Goal: Check status: Check status

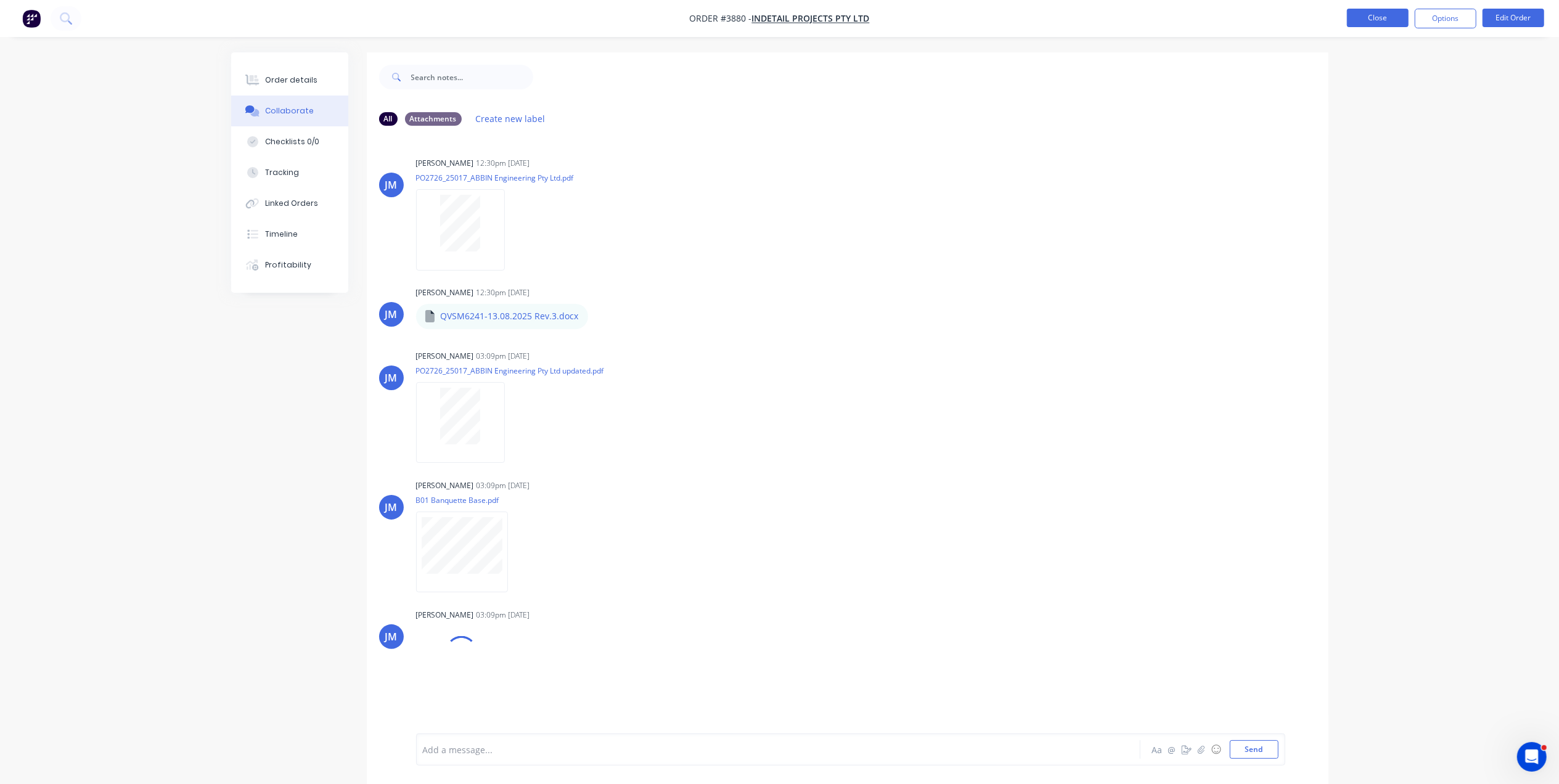
click at [1379, 16] on button "Close" at bounding box center [1378, 18] width 61 height 19
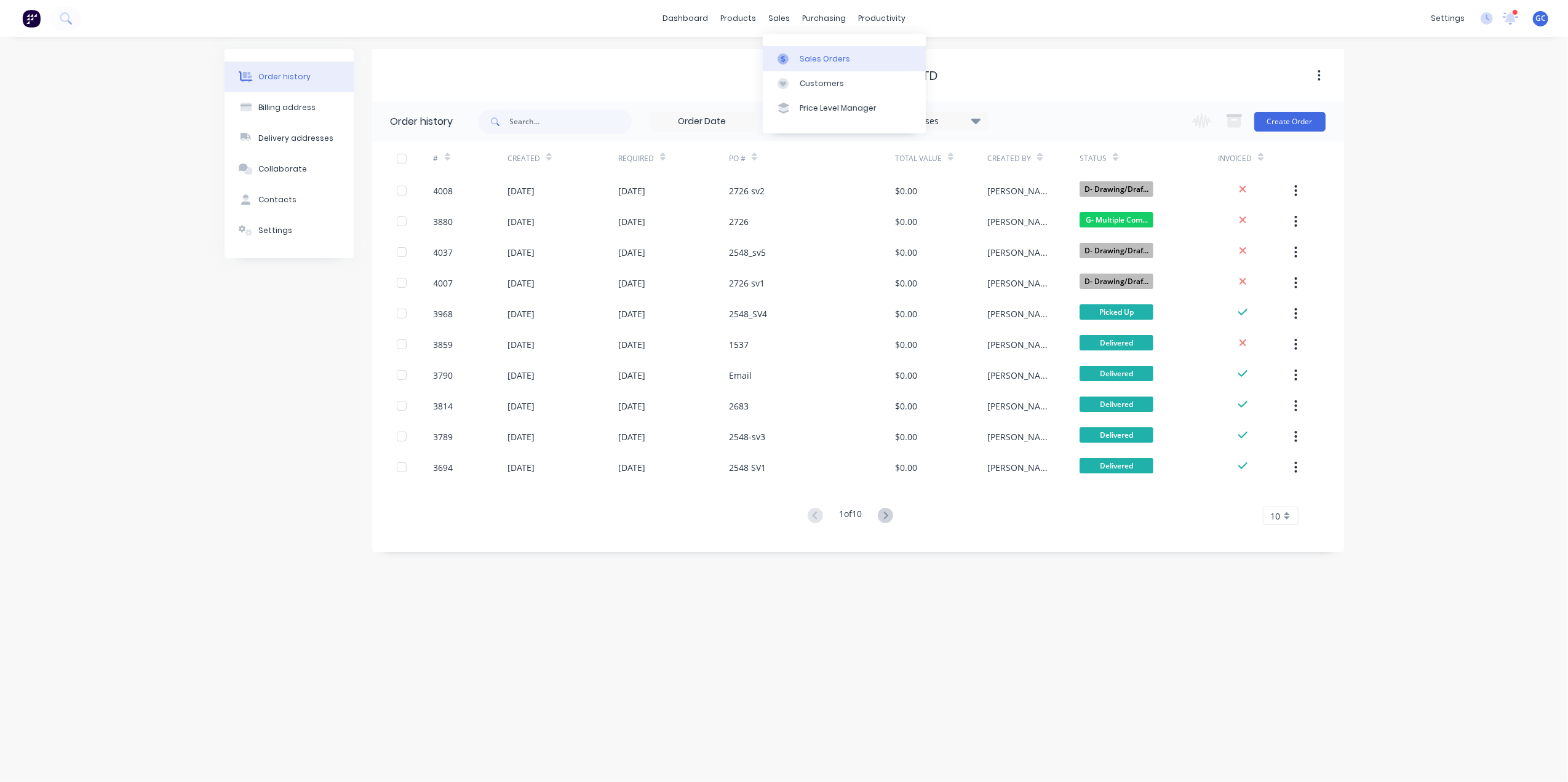
click at [828, 55] on div "Sales Orders" at bounding box center [824, 59] width 51 height 11
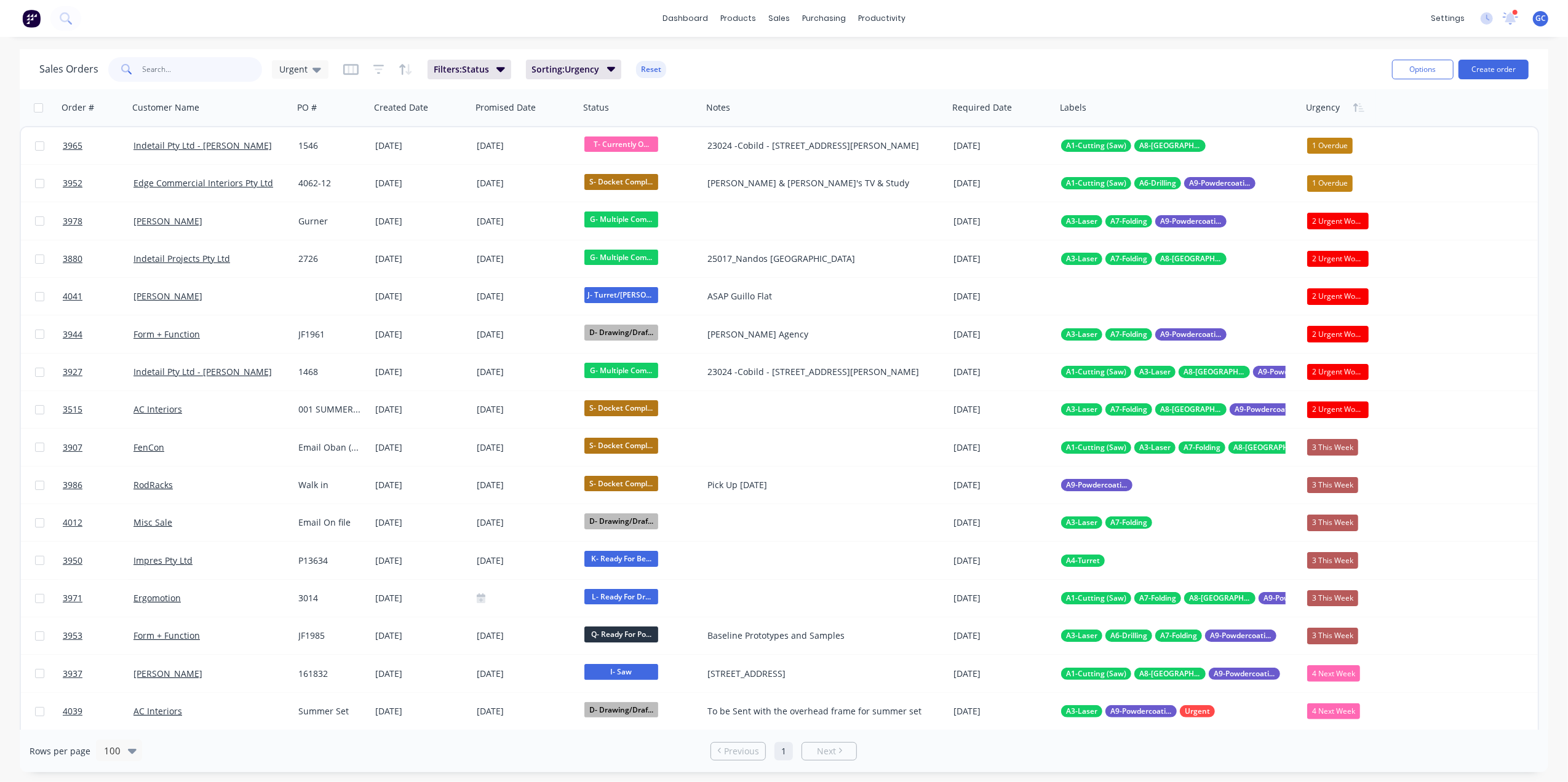
click at [181, 64] on input "text" at bounding box center [202, 69] width 120 height 24
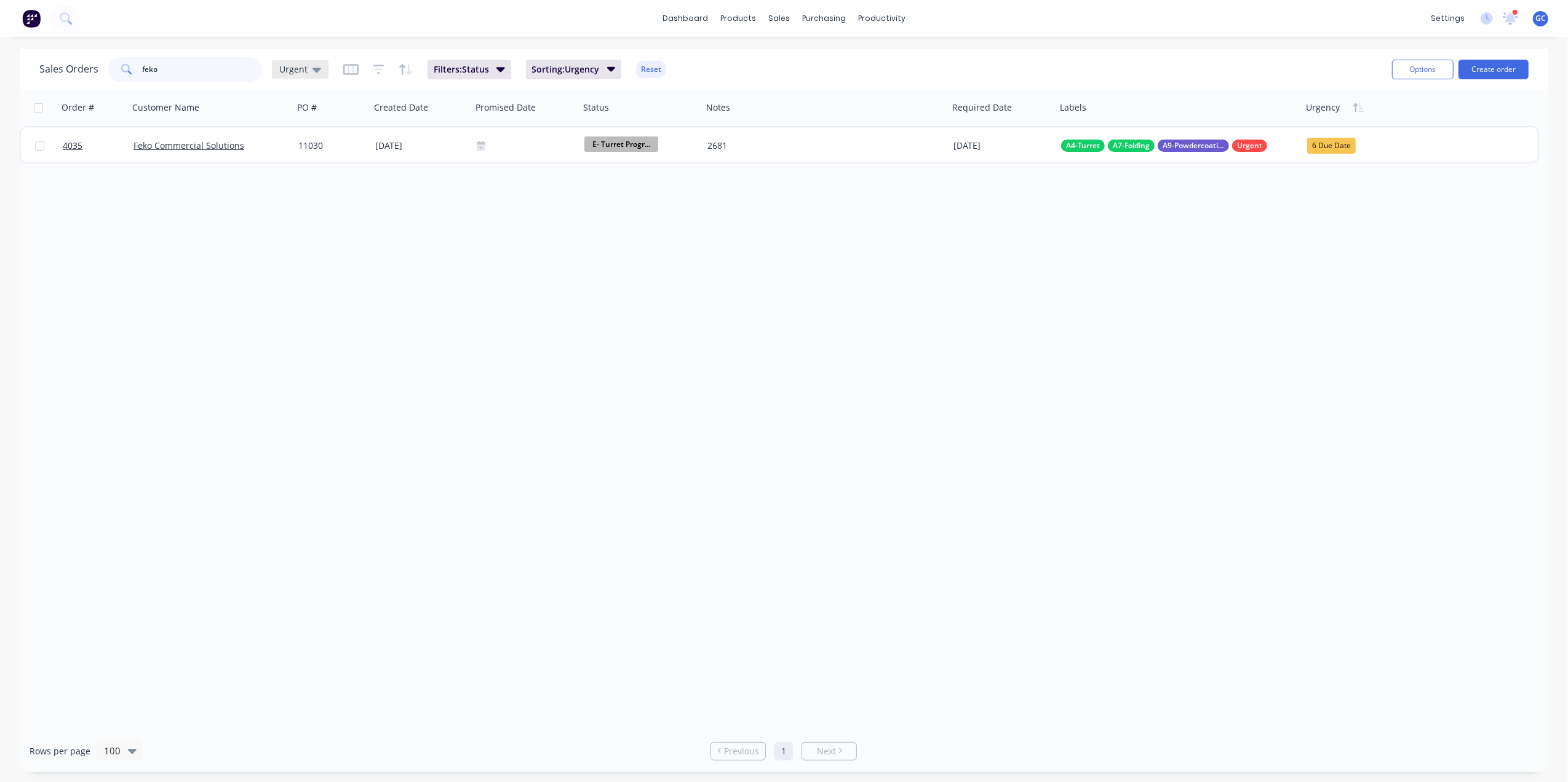
type input "feko"
click at [305, 67] on span "Urgent" at bounding box center [293, 69] width 28 height 13
click at [553, 238] on div "Order # Customer Name PO # Created Date Promised Date Status Notes Required Dat…" at bounding box center [784, 409] width 1528 height 640
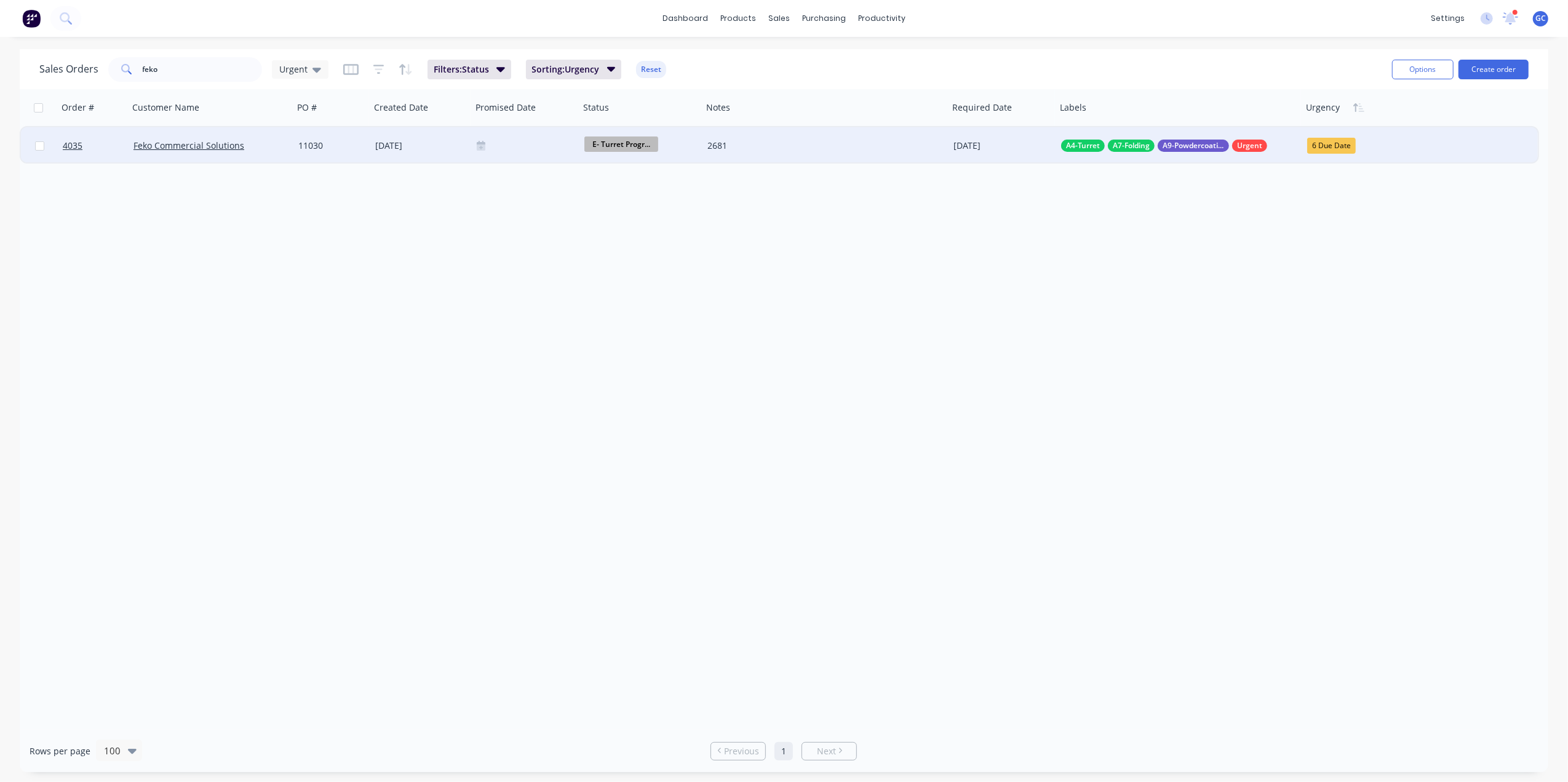
click at [264, 143] on div "Feko Commercial Solutions" at bounding box center [207, 146] width 147 height 12
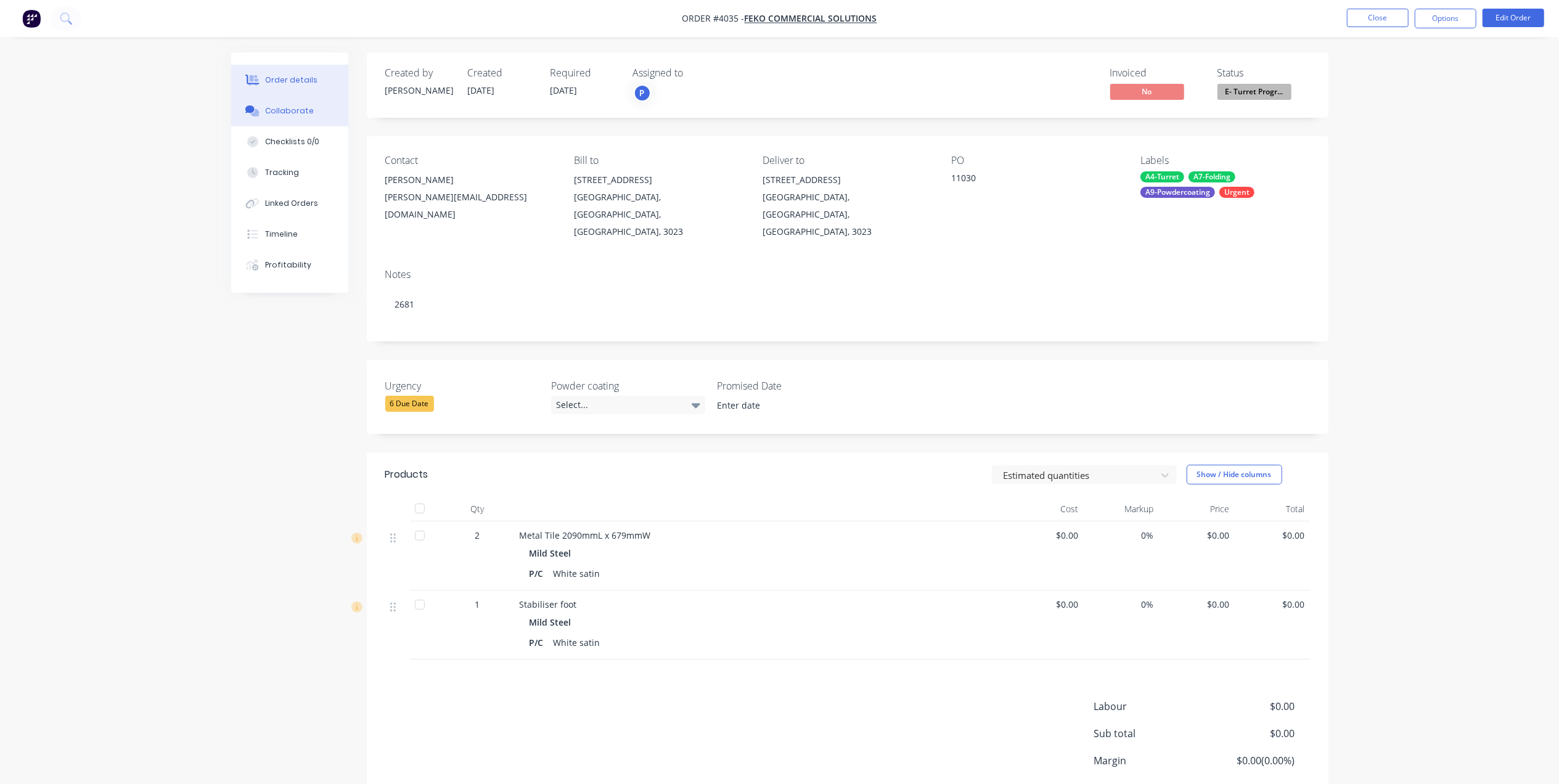
click at [247, 109] on icon at bounding box center [250, 109] width 9 height 8
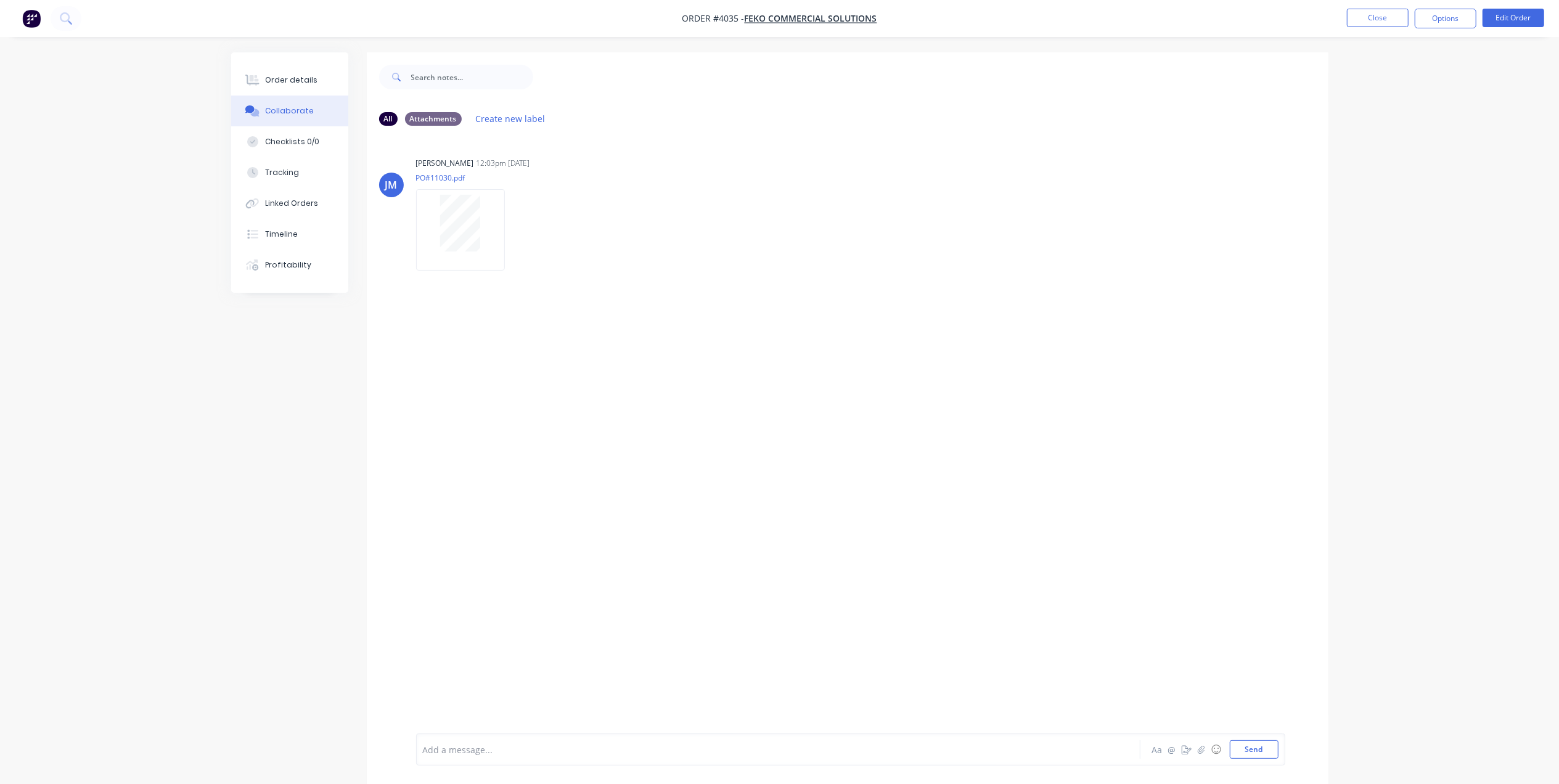
drag, startPoint x: 703, startPoint y: 77, endPoint x: 728, endPoint y: 53, distance: 34.7
click at [708, 73] on div at bounding box center [931, 77] width 795 height 49
click at [1376, 19] on button "Close" at bounding box center [1378, 18] width 61 height 19
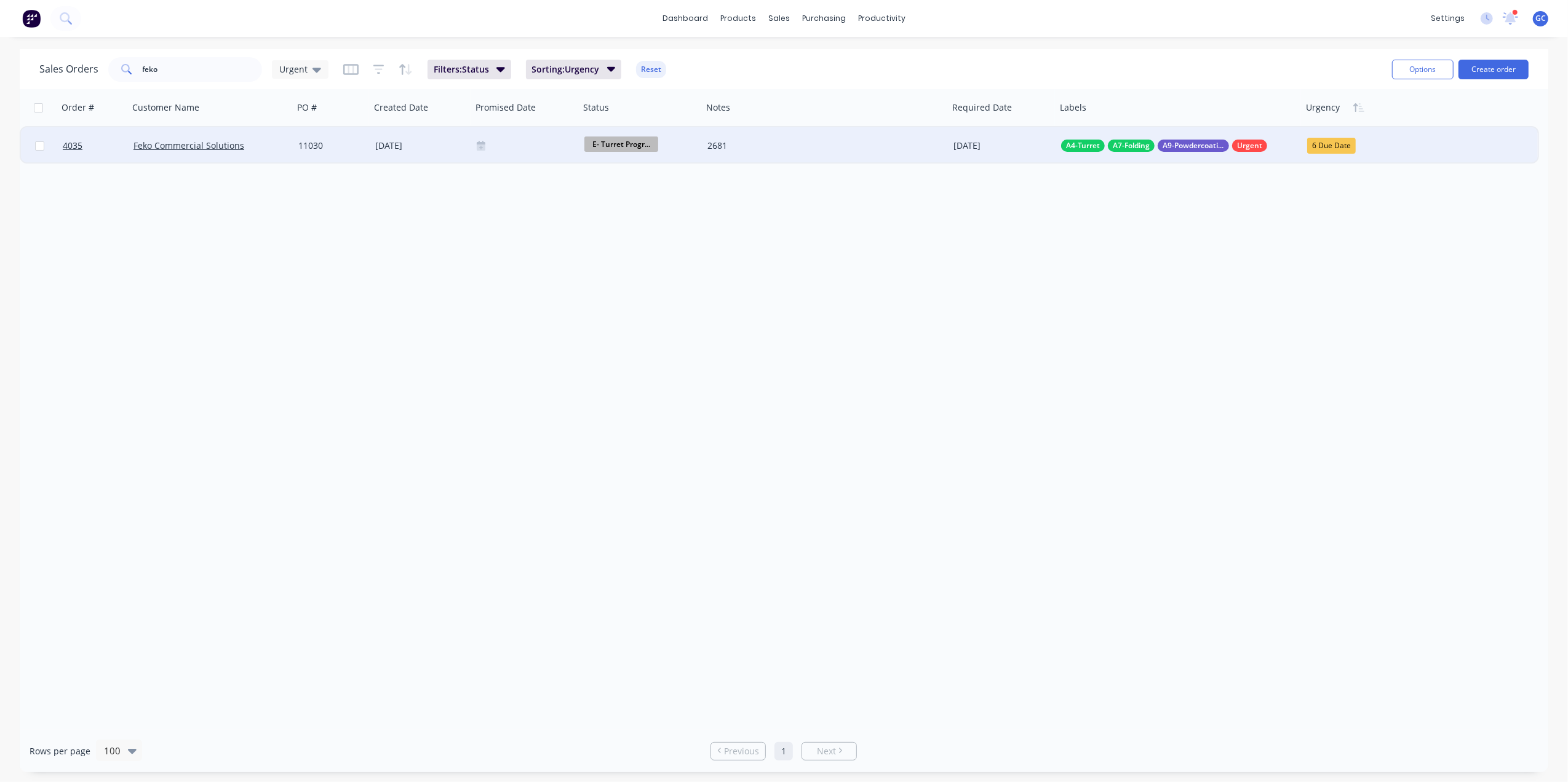
click at [495, 141] on div at bounding box center [525, 146] width 98 height 10
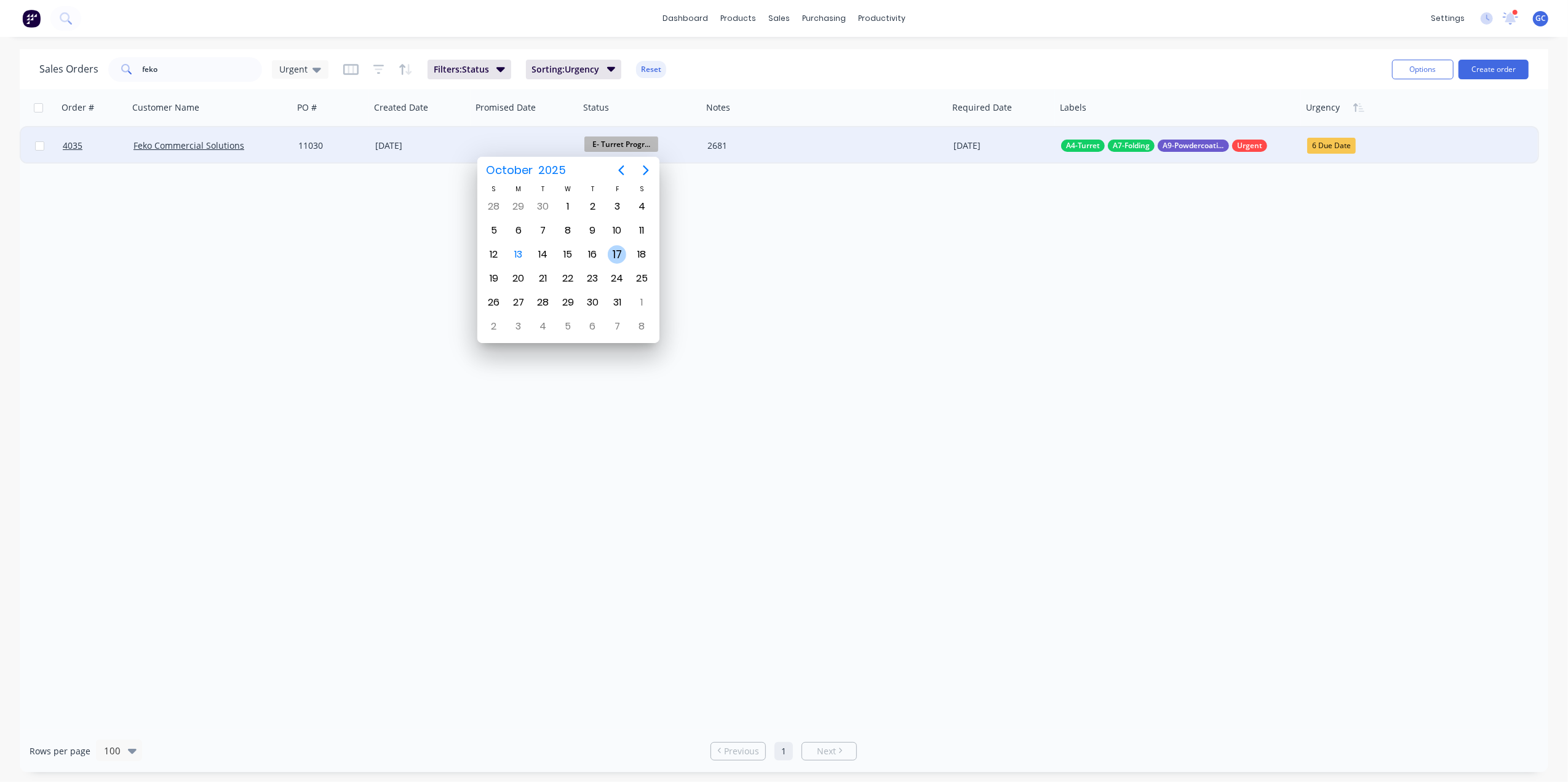
click at [623, 251] on div "17" at bounding box center [617, 255] width 19 height 19
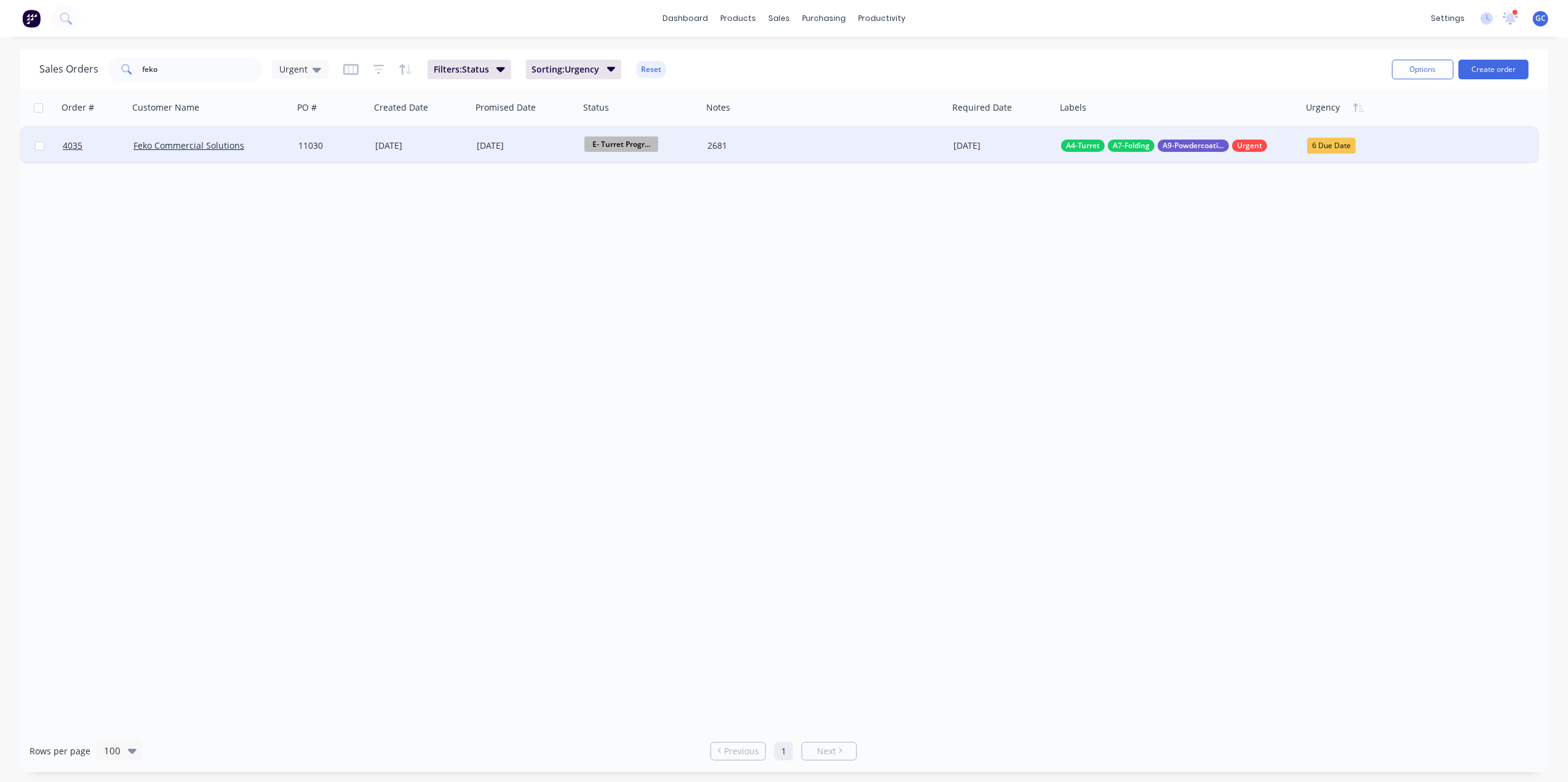
click at [1351, 143] on div "6 Due Date" at bounding box center [1331, 146] width 49 height 16
click at [1354, 205] on div "3 This Week" at bounding box center [1338, 212] width 51 height 17
drag, startPoint x: 180, startPoint y: 70, endPoint x: 87, endPoint y: 61, distance: 93.4
click at [87, 61] on div "Sales Orders [PERSON_NAME]" at bounding box center [184, 69] width 289 height 24
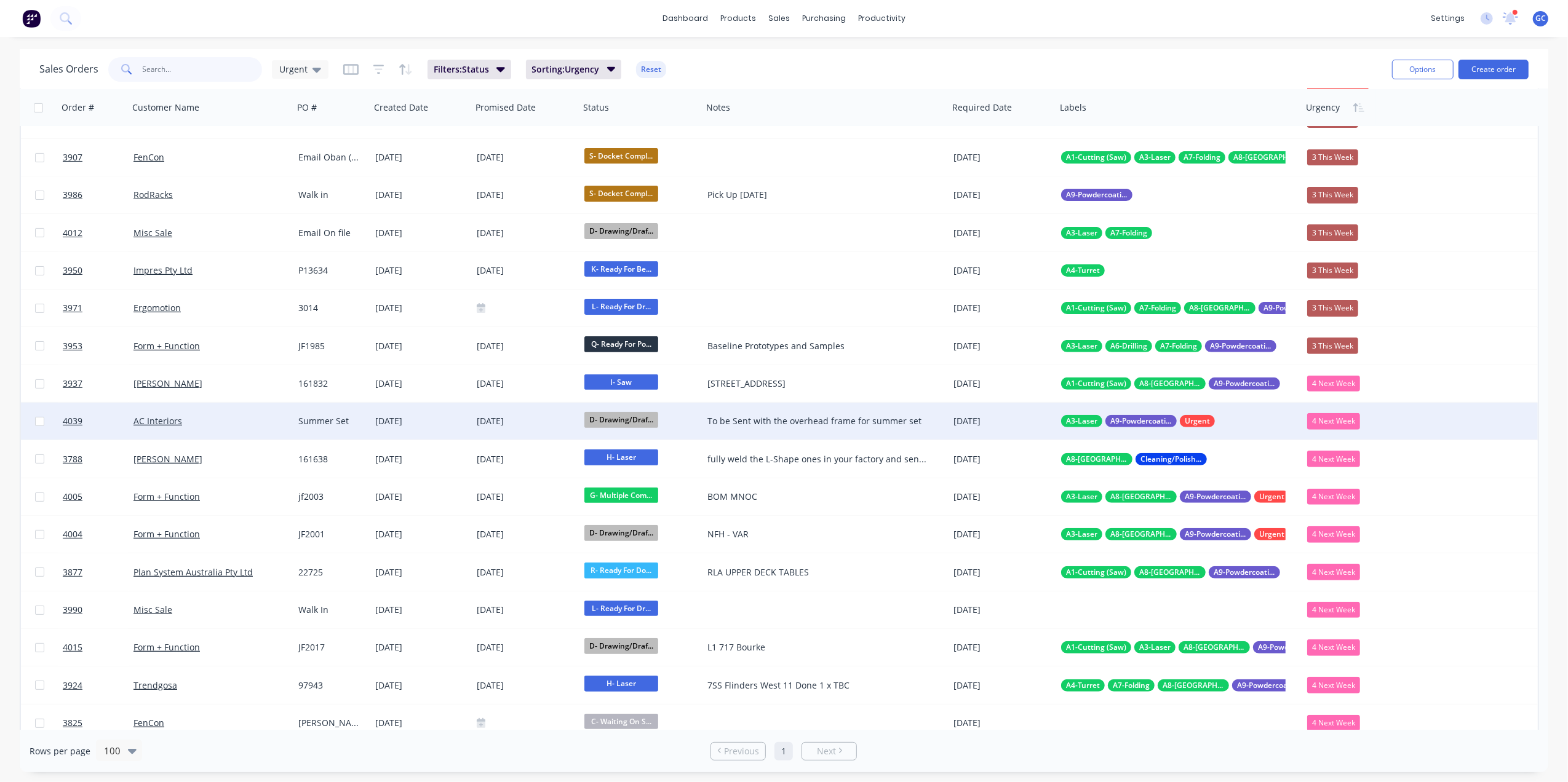
scroll to position [409, 0]
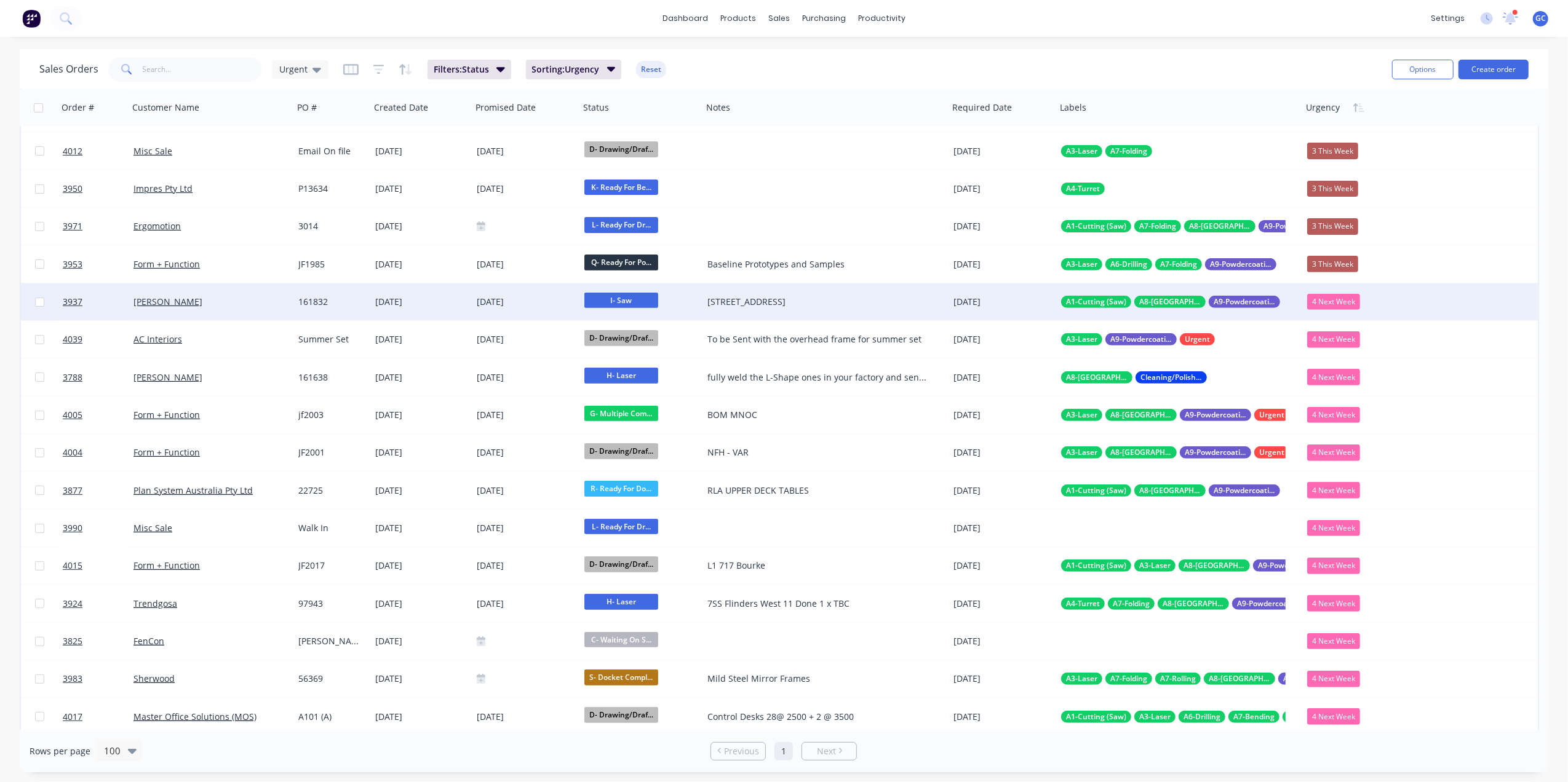
click at [1344, 301] on div "4 Next Week" at bounding box center [1333, 302] width 53 height 16
click at [1359, 416] on div "2 Urgent Works" at bounding box center [1344, 417] width 63 height 17
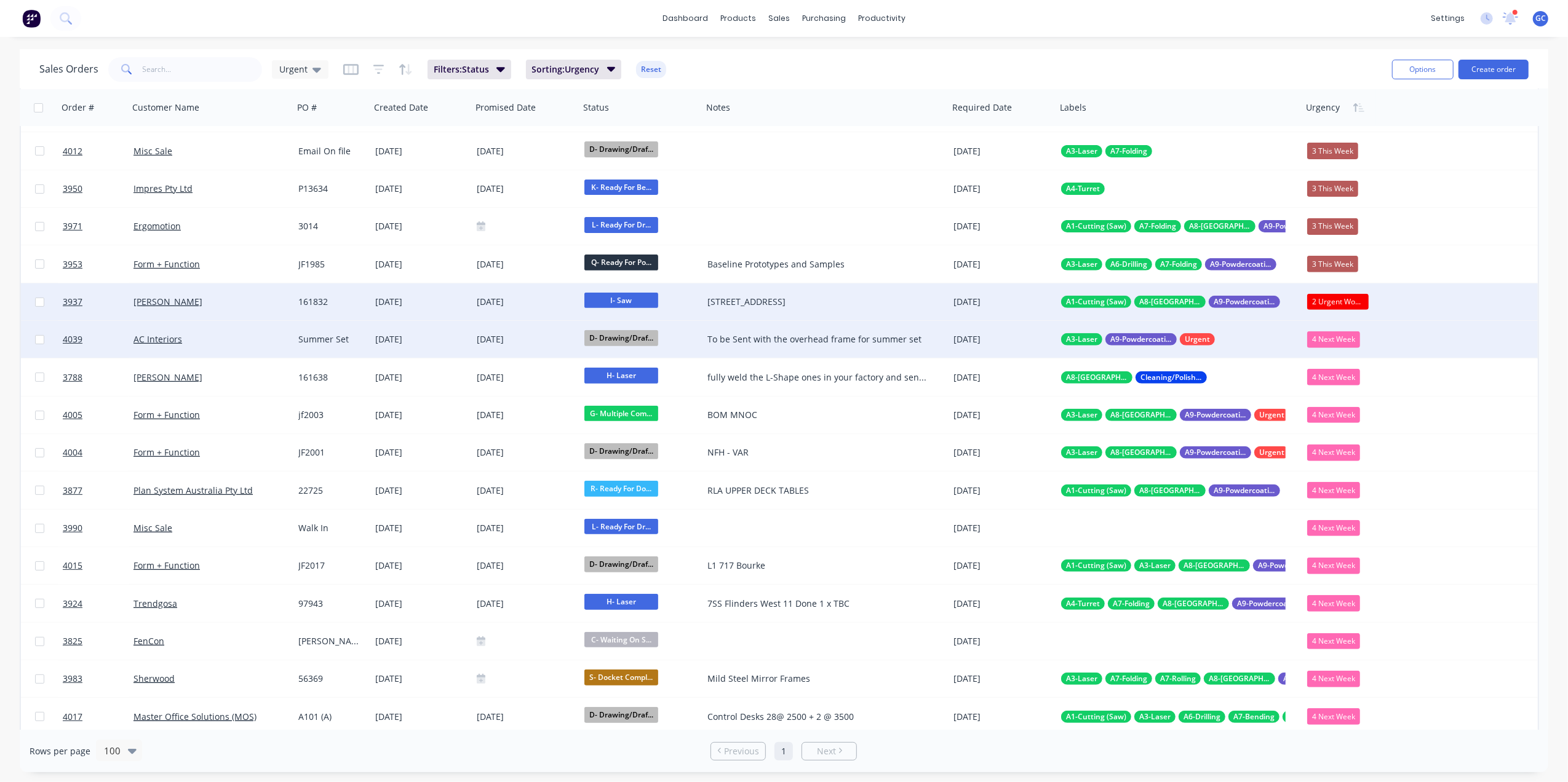
click at [1339, 331] on div "4 Next Week" at bounding box center [1333, 340] width 53 height 16
click at [1348, 456] on div "2 Urgent Works" at bounding box center [1344, 454] width 63 height 17
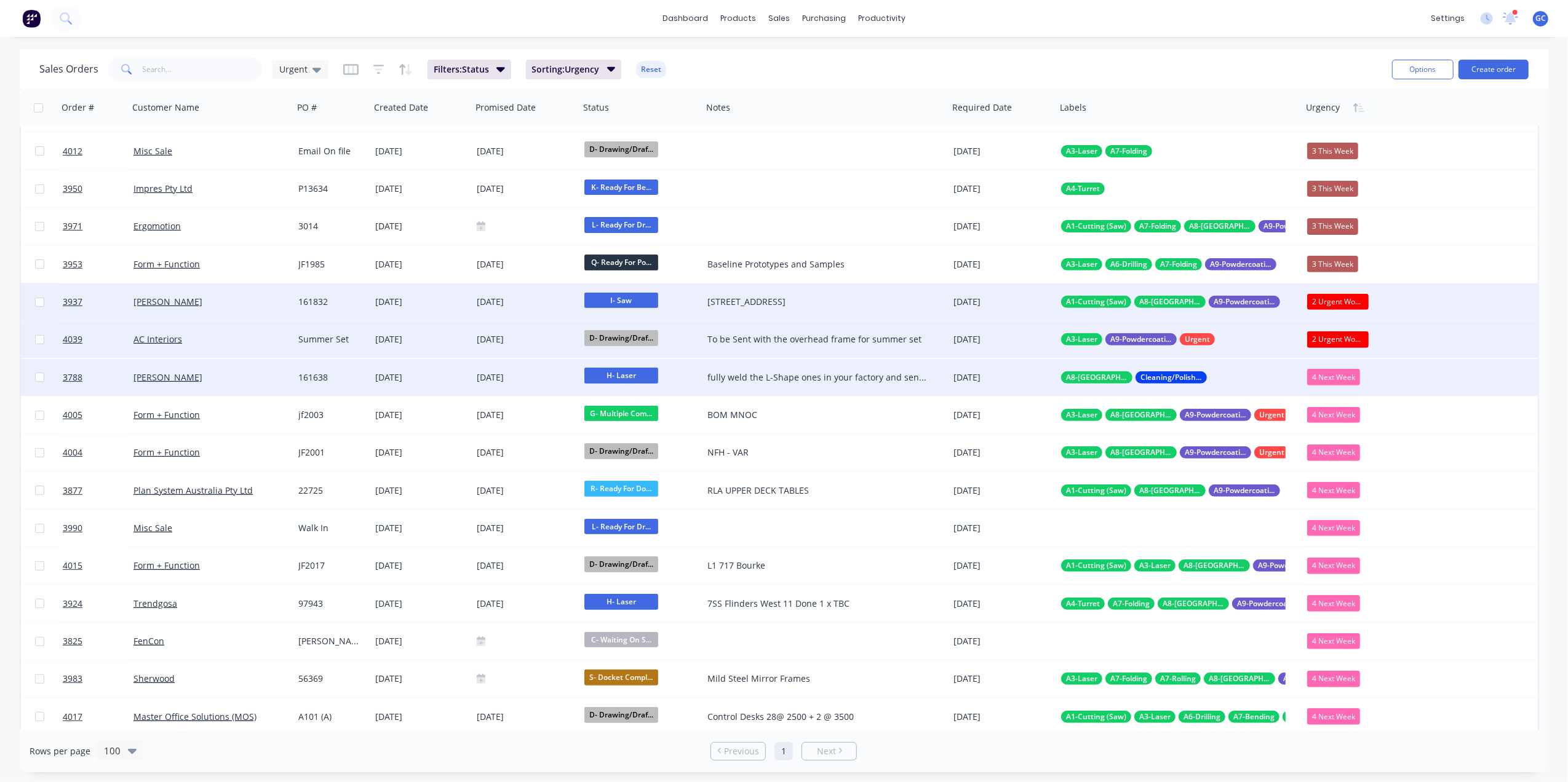
click at [1336, 378] on div "4 Next Week" at bounding box center [1333, 377] width 53 height 16
click at [1361, 493] on div "2 Urgent Works" at bounding box center [1344, 492] width 63 height 17
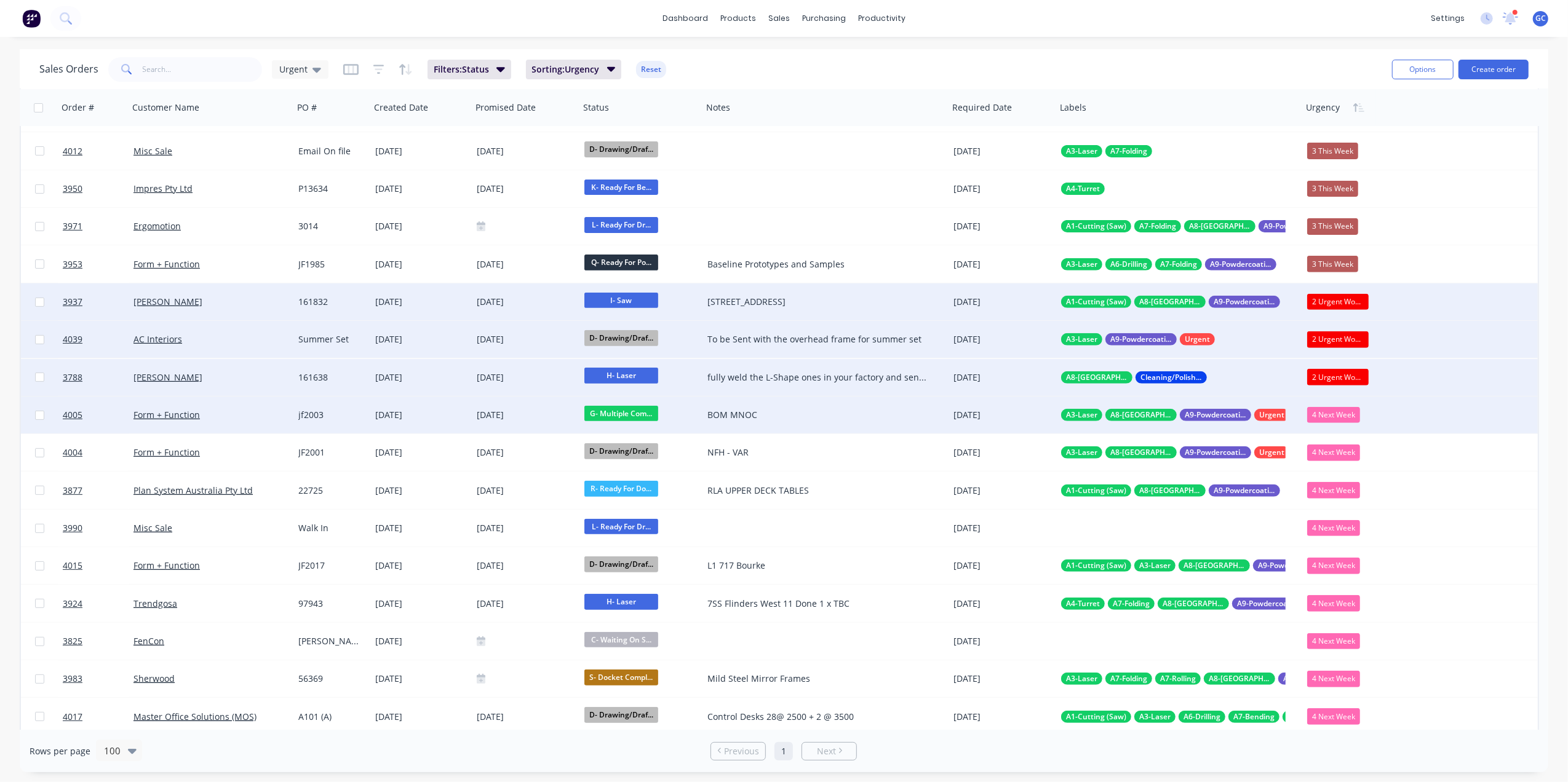
click at [1324, 412] on div "4 Next Week" at bounding box center [1333, 415] width 53 height 16
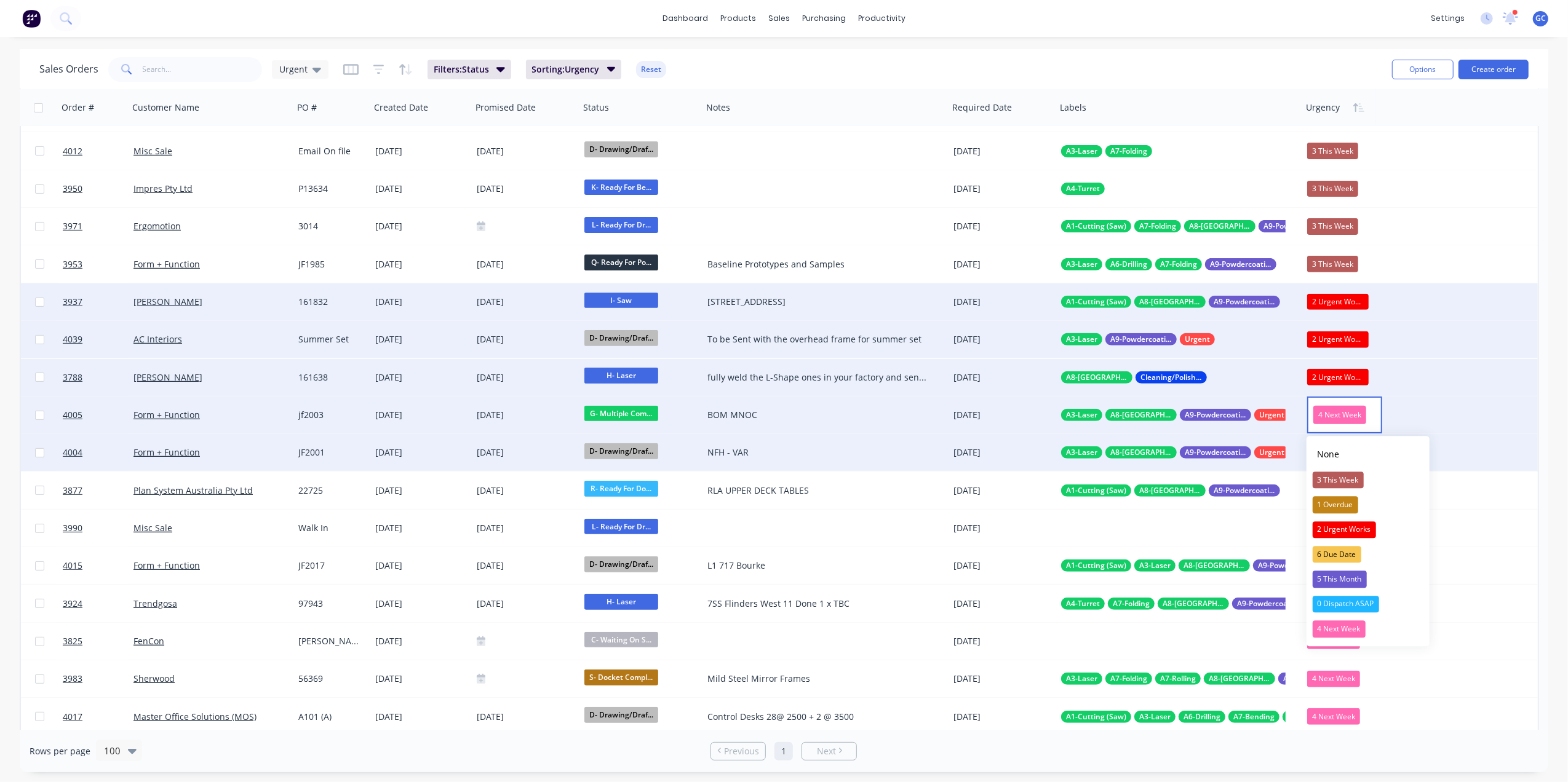
drag, startPoint x: 1343, startPoint y: 477, endPoint x: 1336, endPoint y: 453, distance: 25.0
click at [1344, 478] on div "3 This Week" at bounding box center [1338, 480] width 51 height 17
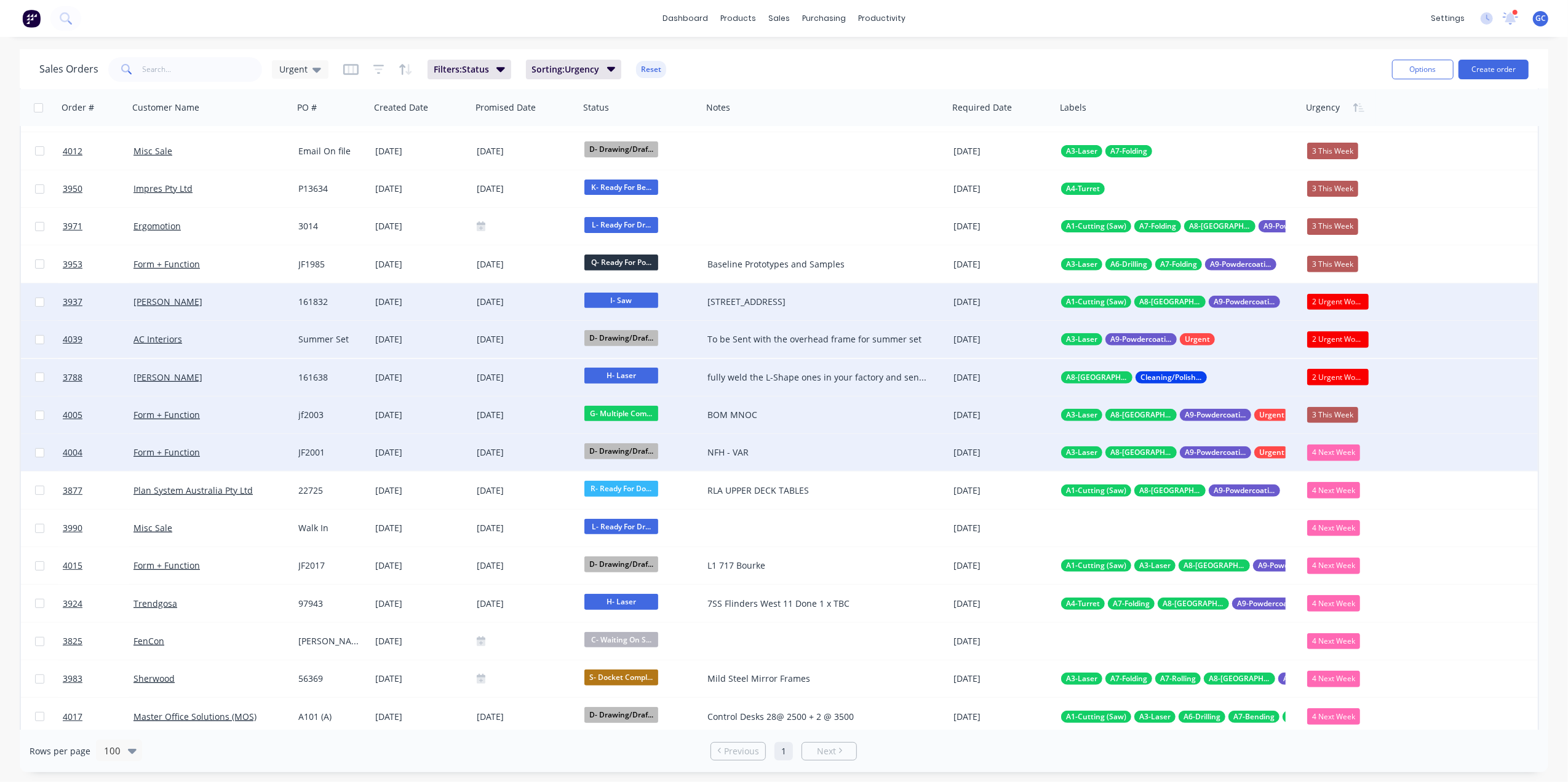
click at [1334, 454] on div "4 Next Week" at bounding box center [1333, 452] width 53 height 16
click at [1349, 519] on div "3 This Week" at bounding box center [1338, 518] width 51 height 17
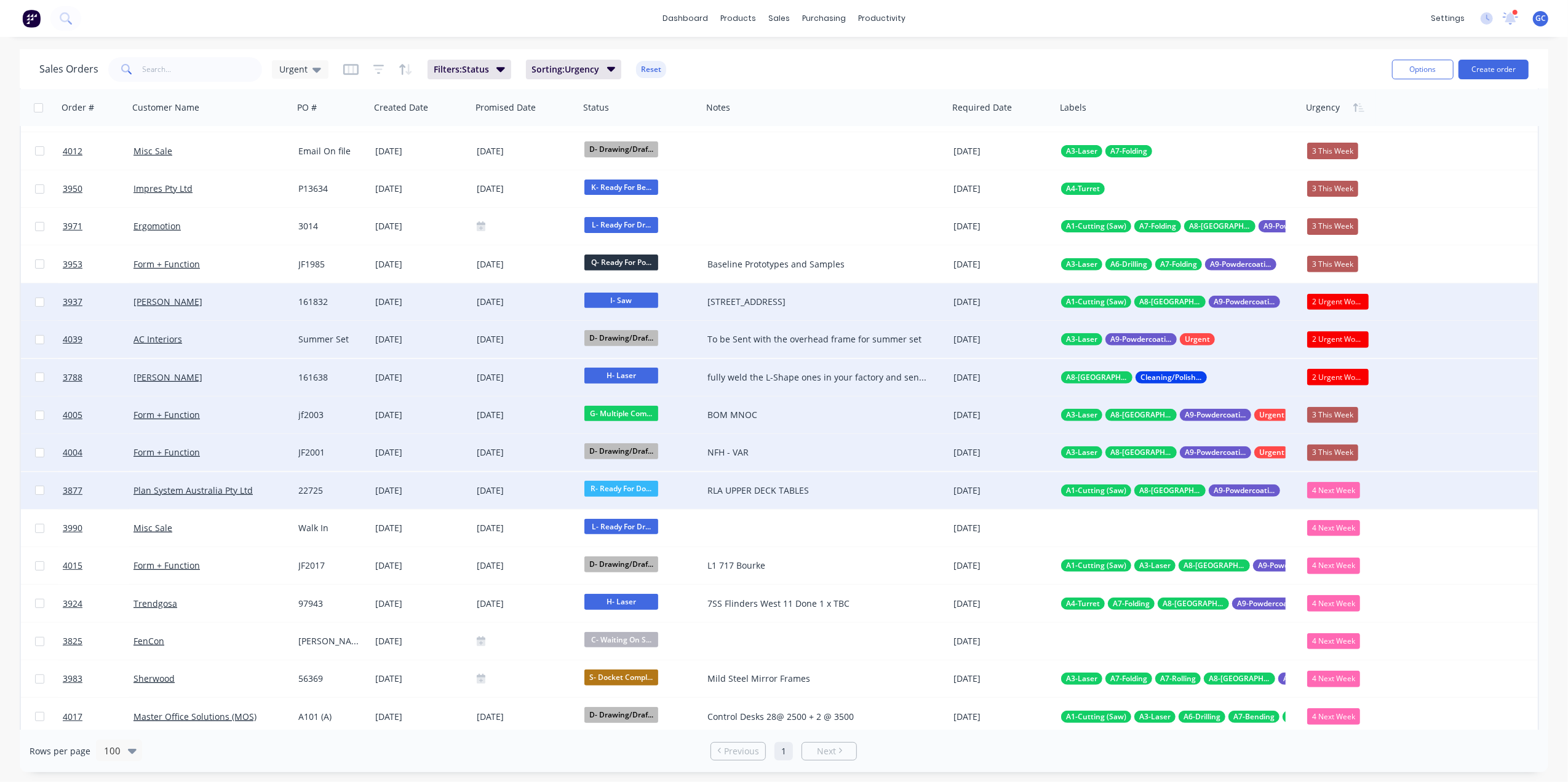
click at [1344, 487] on div "4 Next Week" at bounding box center [1333, 490] width 53 height 16
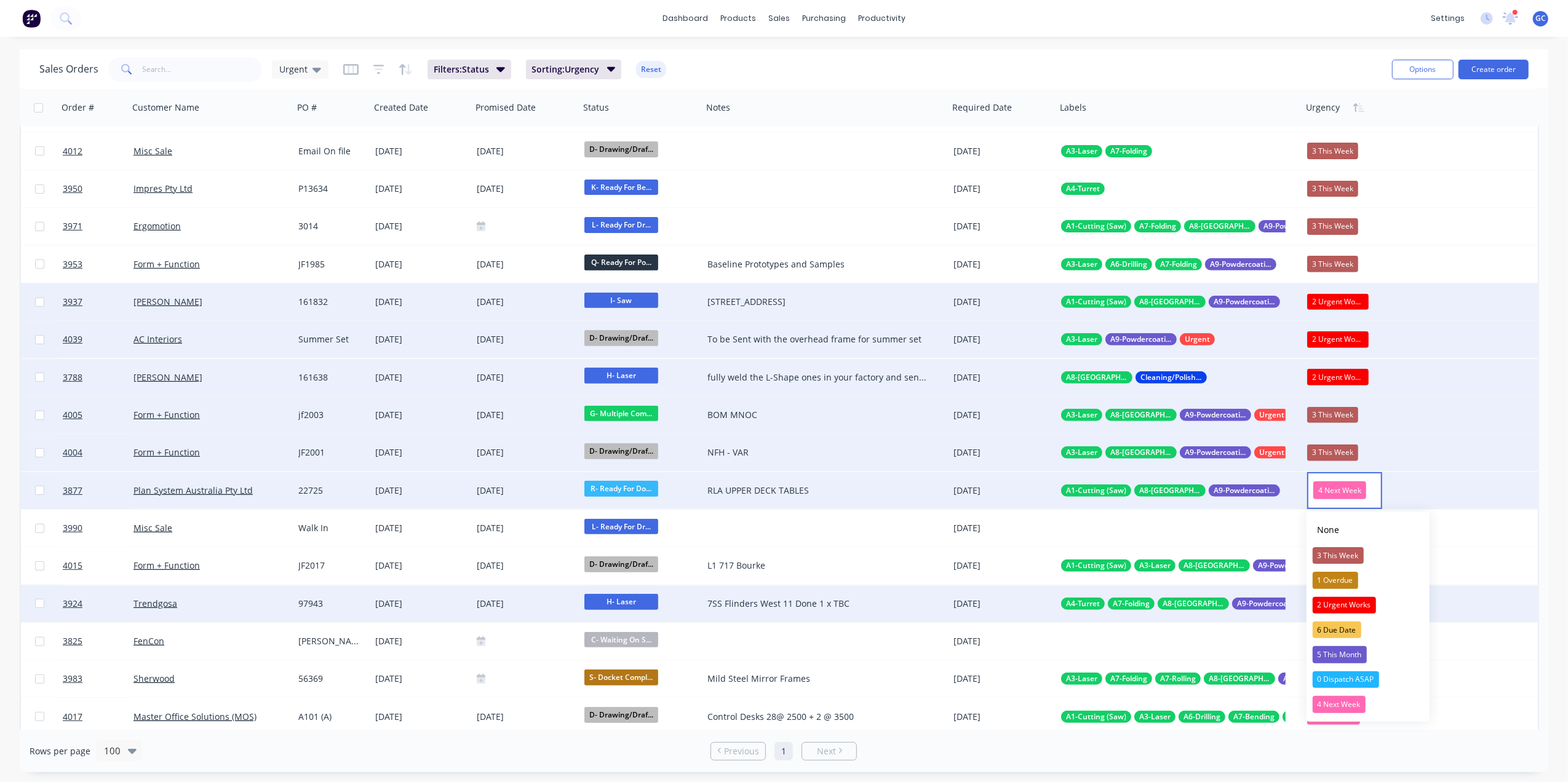
click at [1356, 604] on div "2 Urgent Works" at bounding box center [1344, 605] width 63 height 17
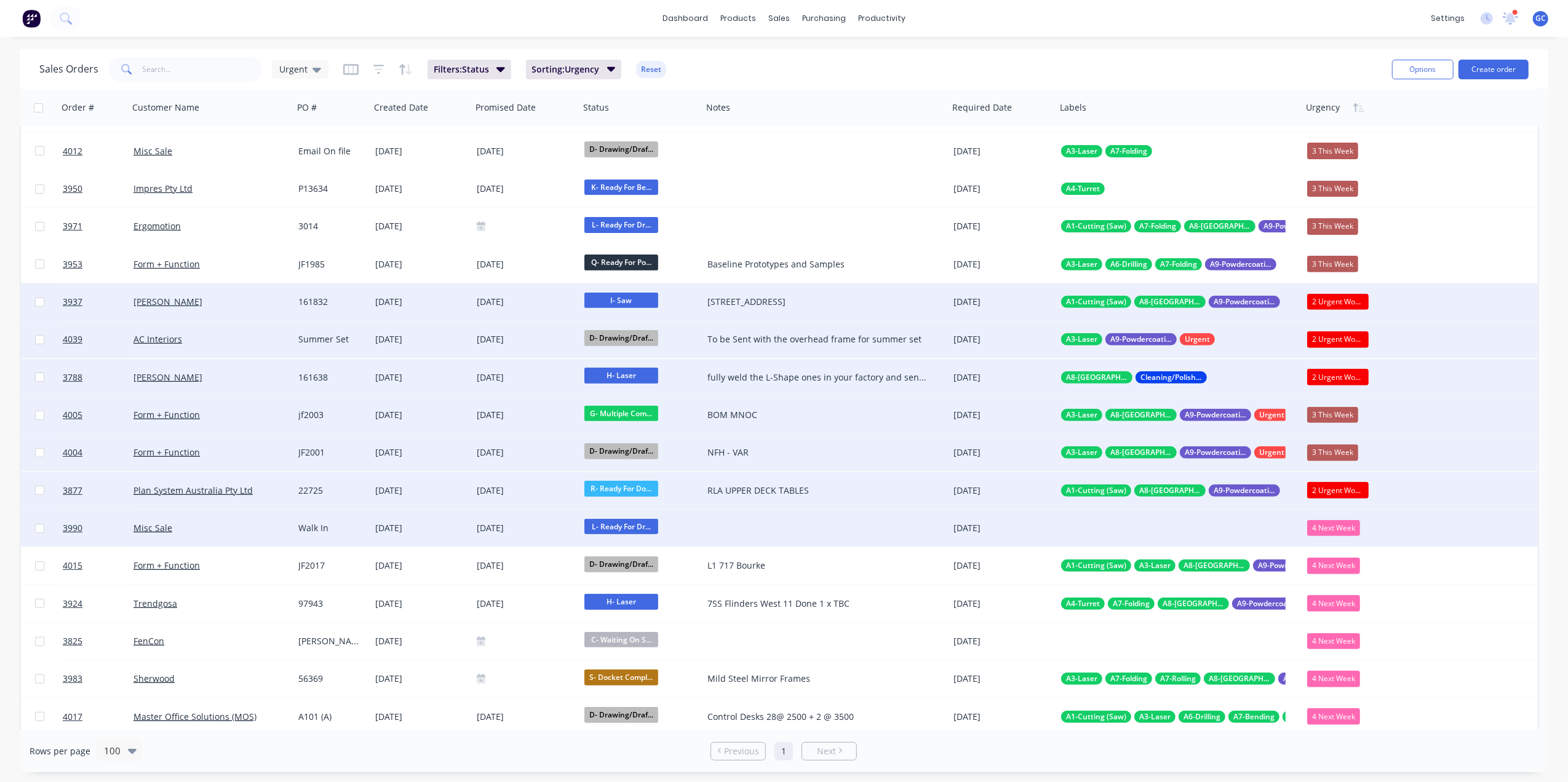
click at [1344, 529] on div "4 Next Week" at bounding box center [1333, 528] width 53 height 16
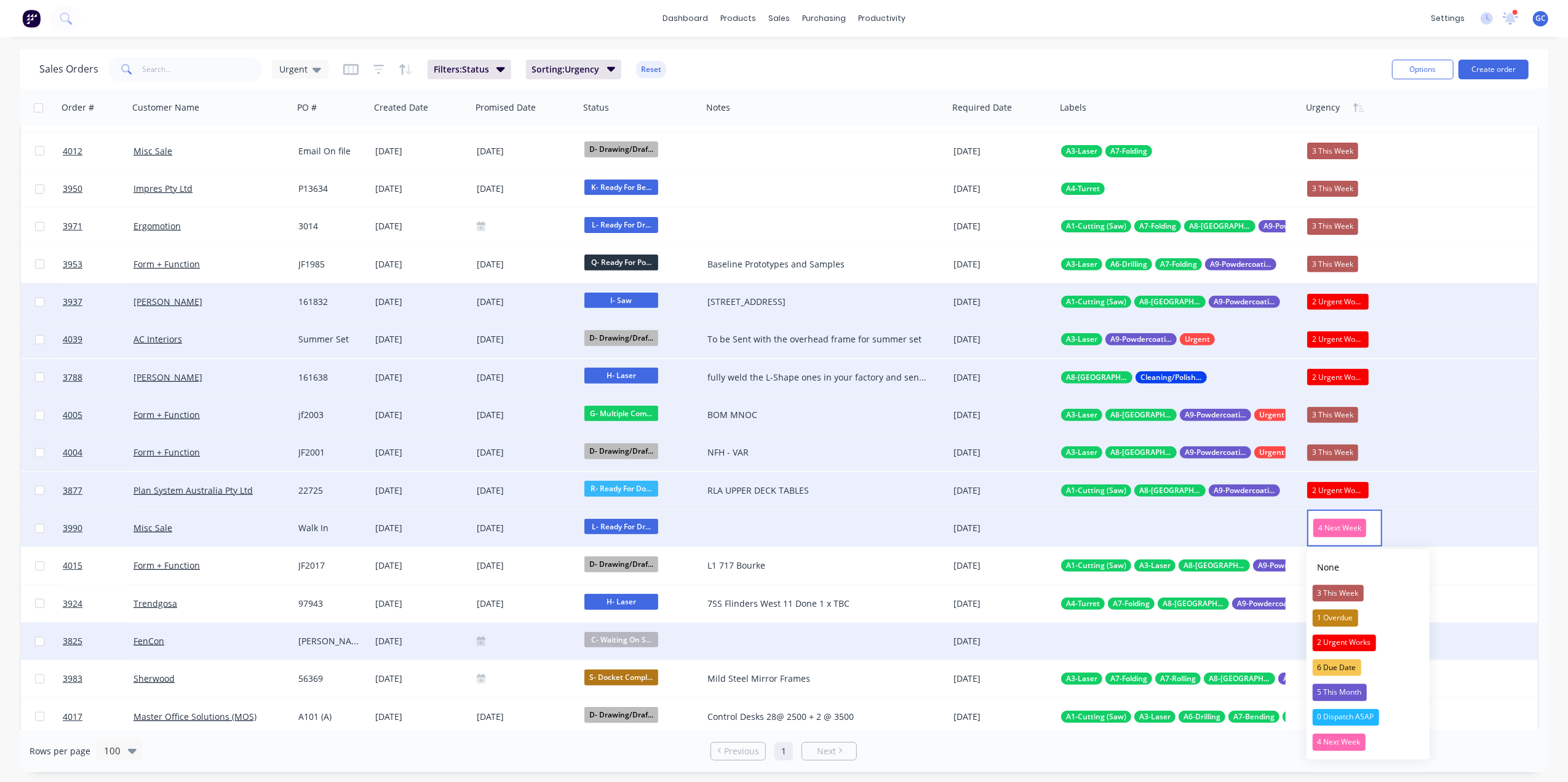
click at [1349, 640] on div "2 Urgent Works" at bounding box center [1344, 643] width 63 height 17
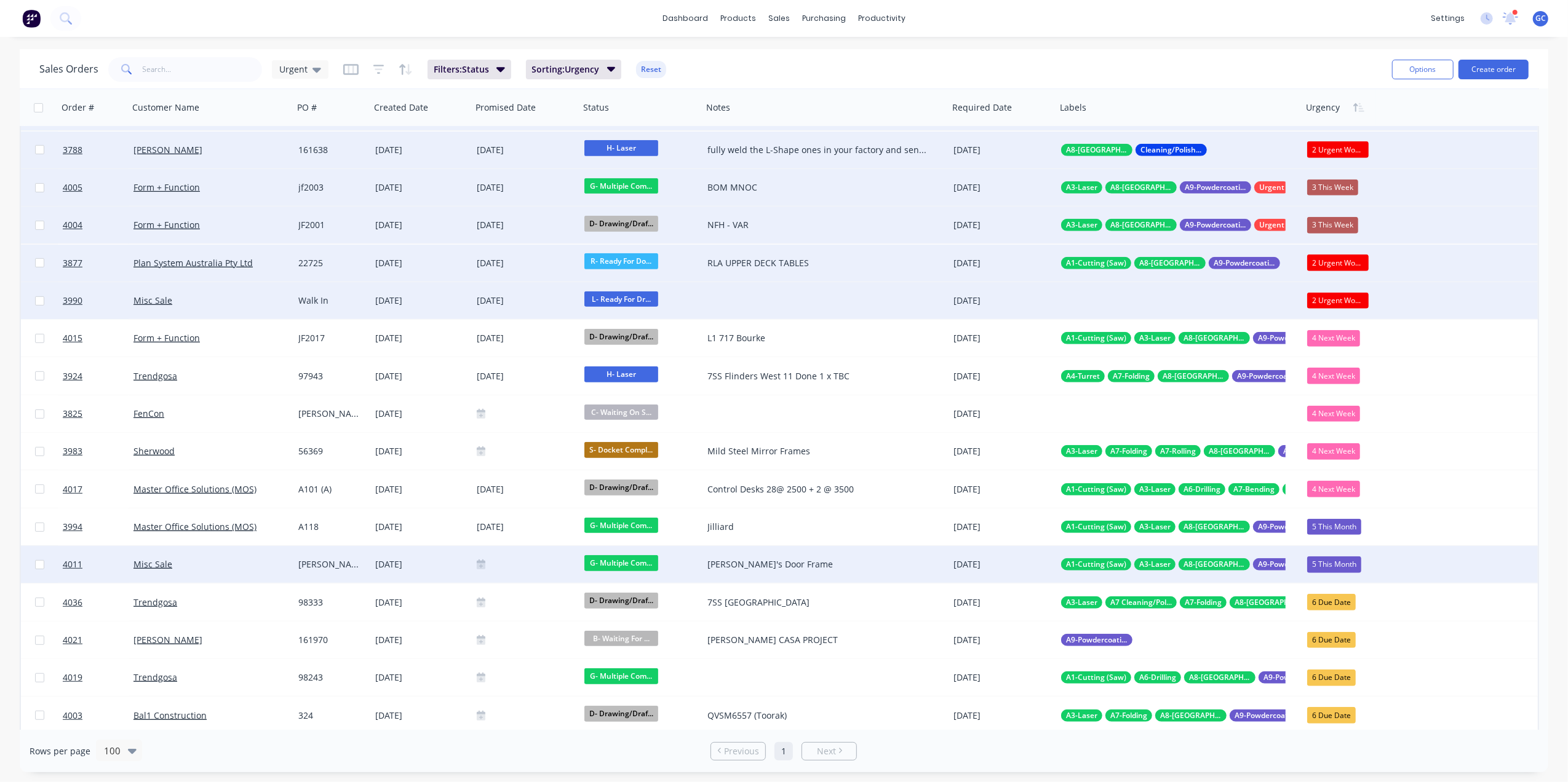
scroll to position [655, 0]
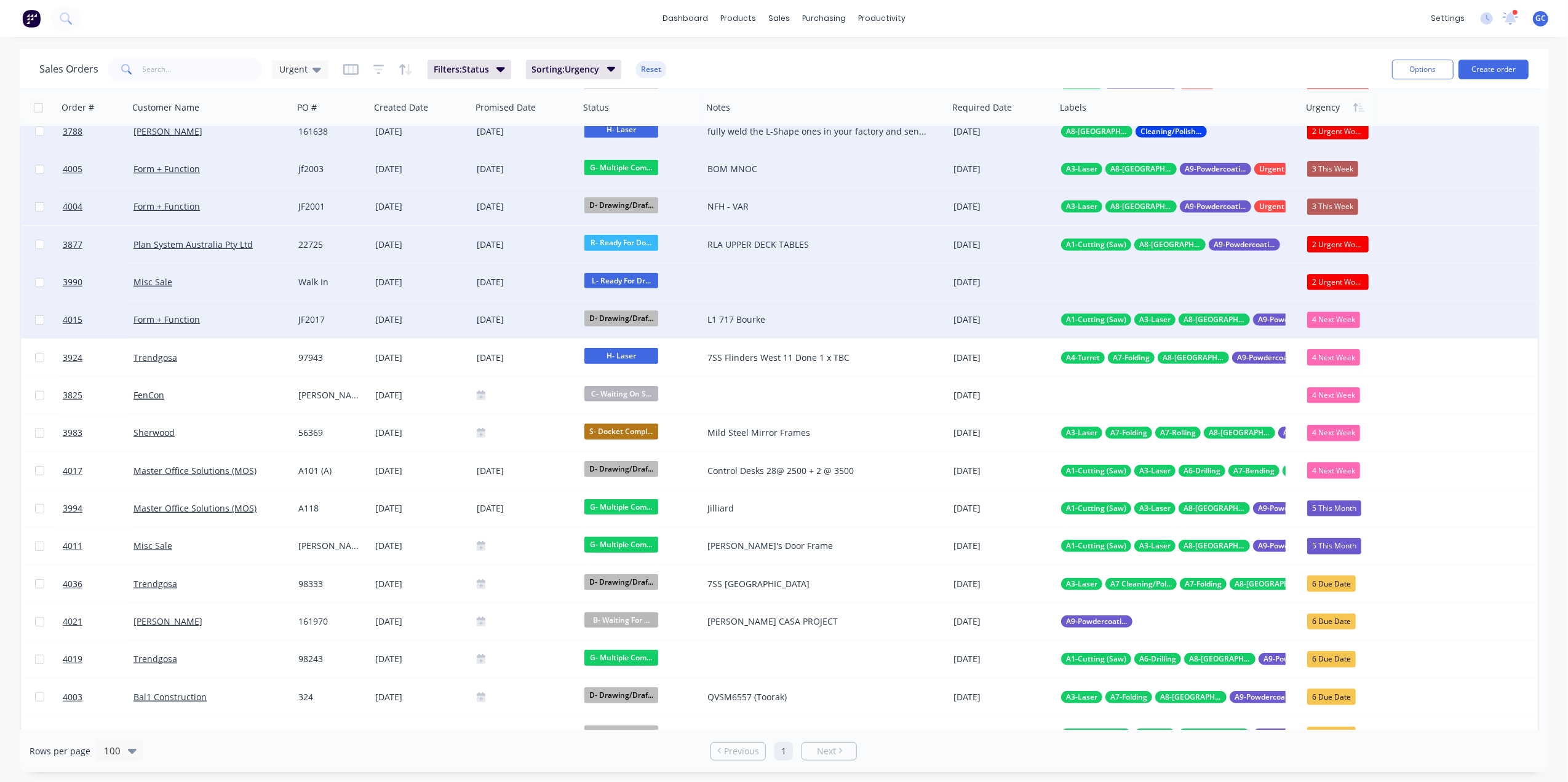
click at [1334, 317] on div "4 Next Week" at bounding box center [1333, 320] width 53 height 16
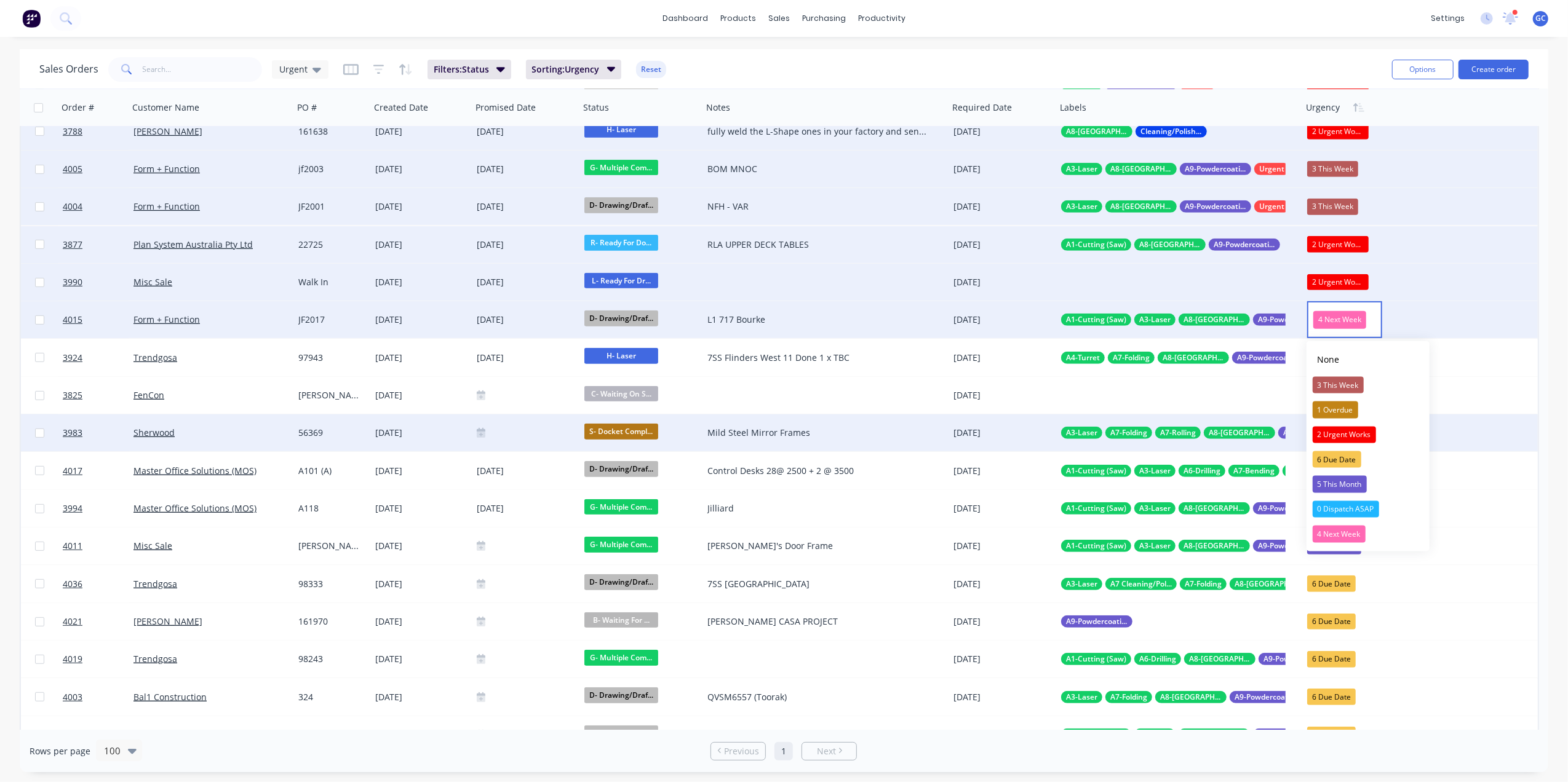
click at [1346, 431] on div "2 Urgent Works" at bounding box center [1344, 435] width 63 height 17
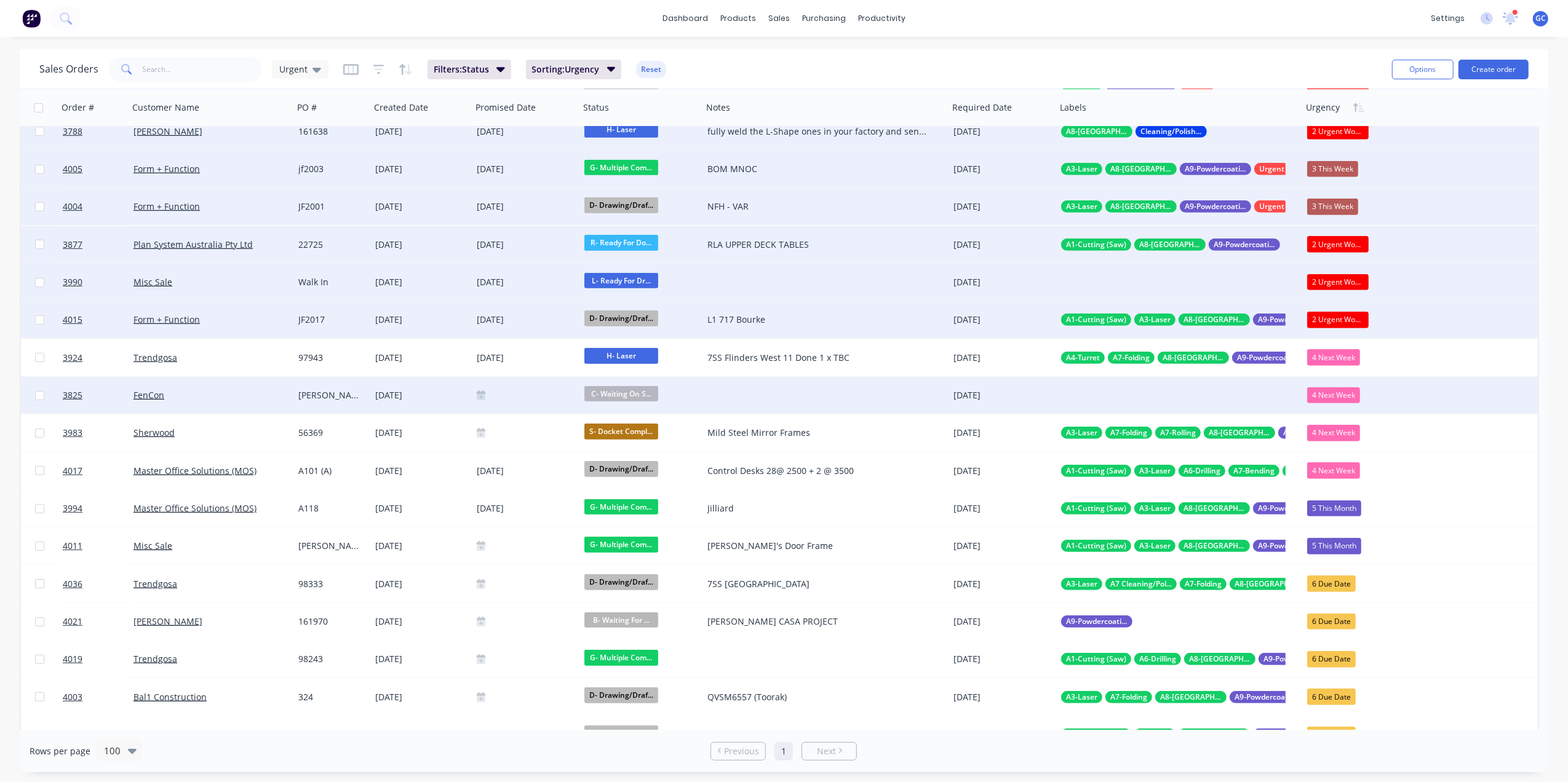
click at [1351, 396] on div "4 Next Week" at bounding box center [1333, 395] width 53 height 16
click at [1337, 452] on div "3 This Week" at bounding box center [1338, 461] width 51 height 17
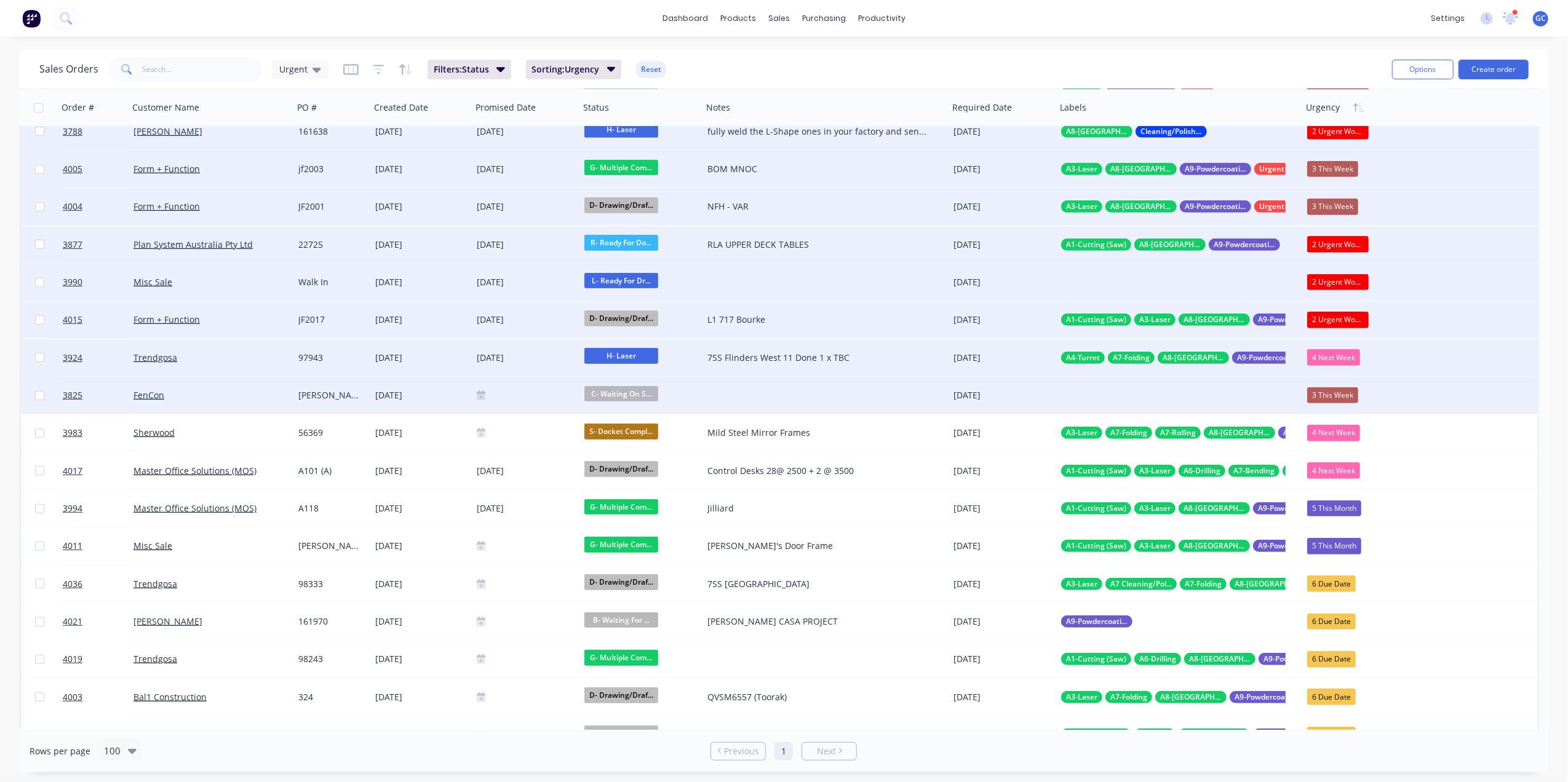
click at [1337, 354] on div "4 Next Week" at bounding box center [1333, 357] width 53 height 16
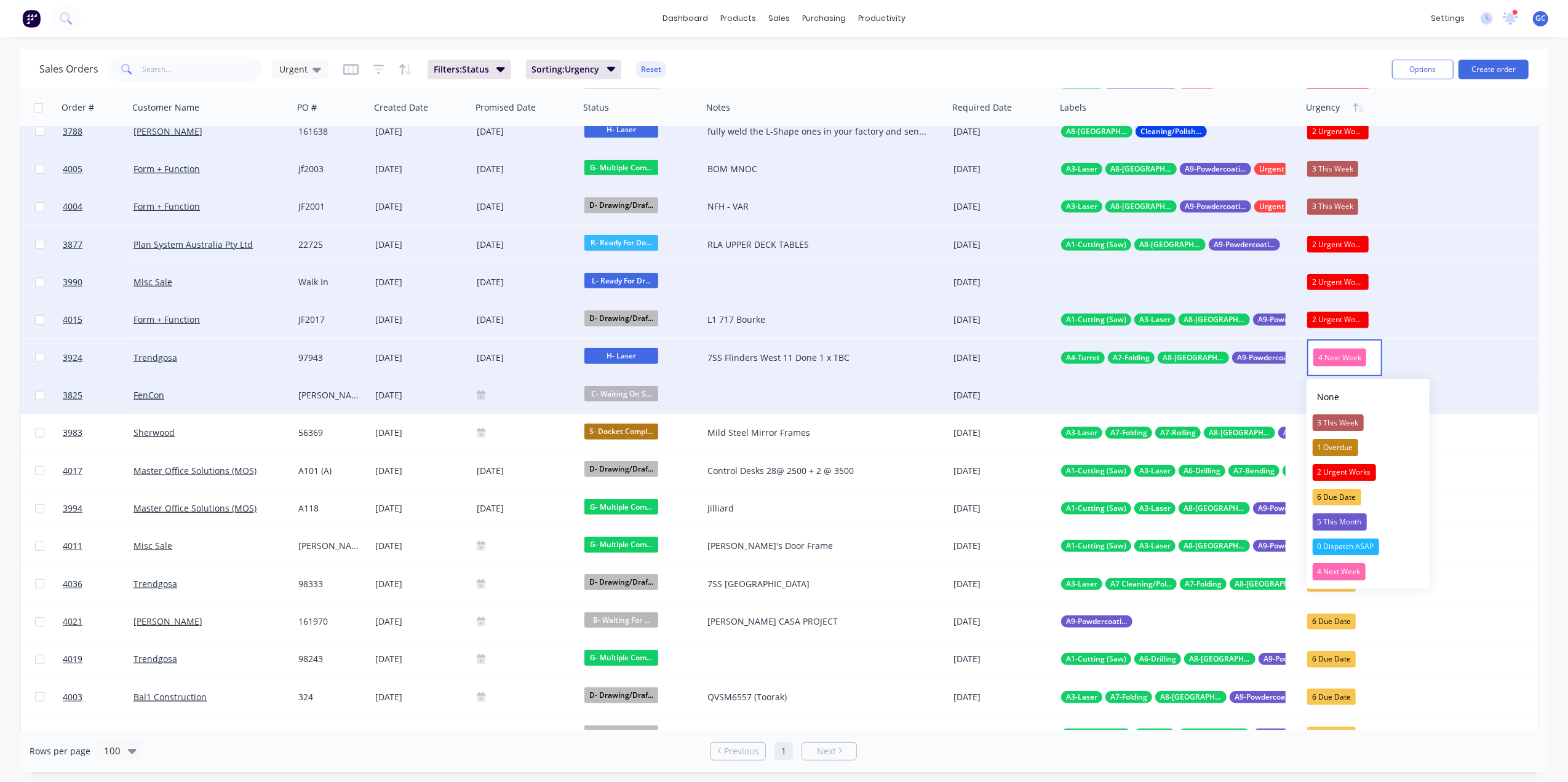
click at [1336, 320] on div "2 Urgent Works" at bounding box center [1338, 320] width 61 height 16
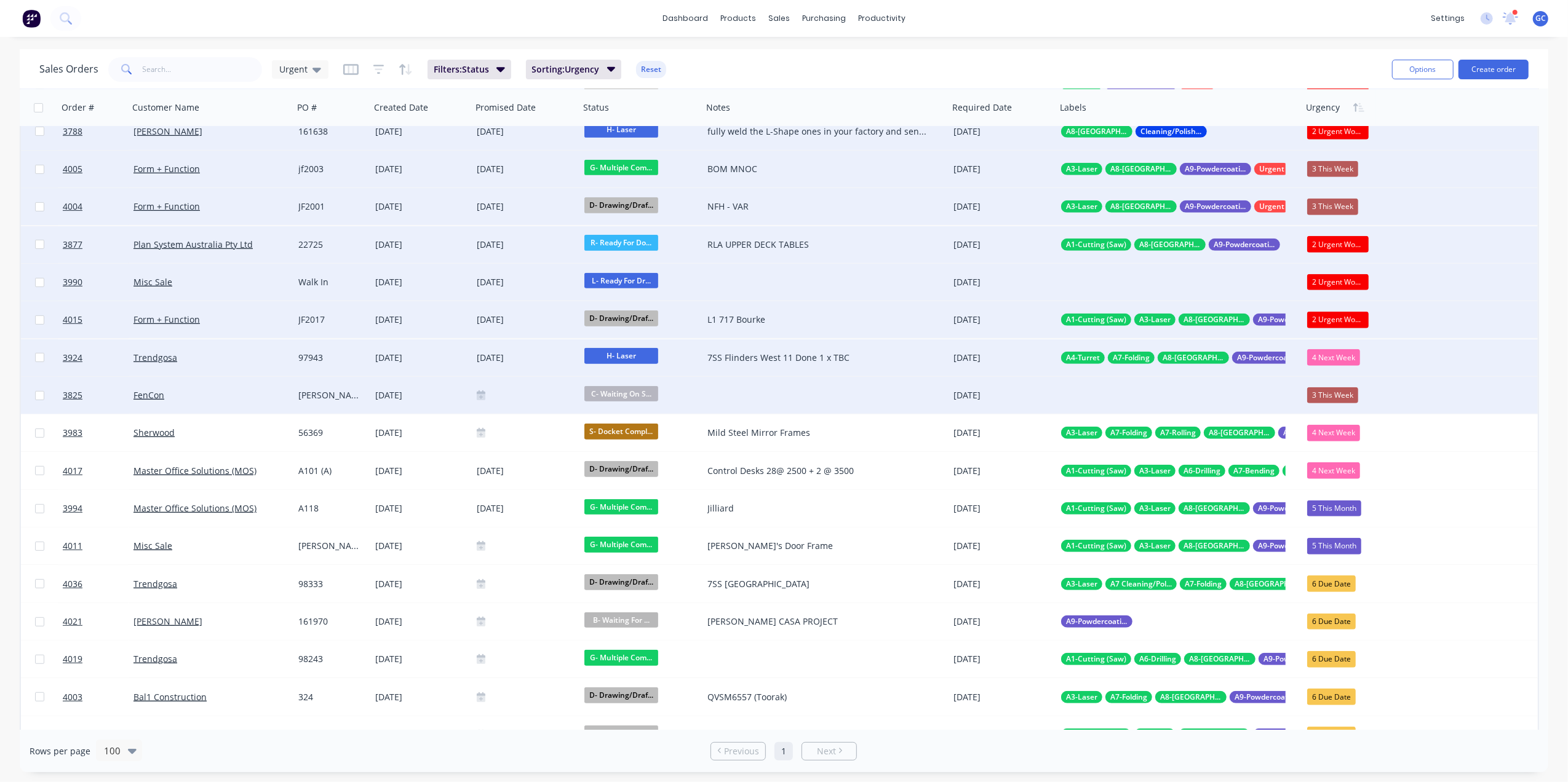
click at [1342, 318] on div "2 Urgent Works" at bounding box center [1338, 320] width 61 height 16
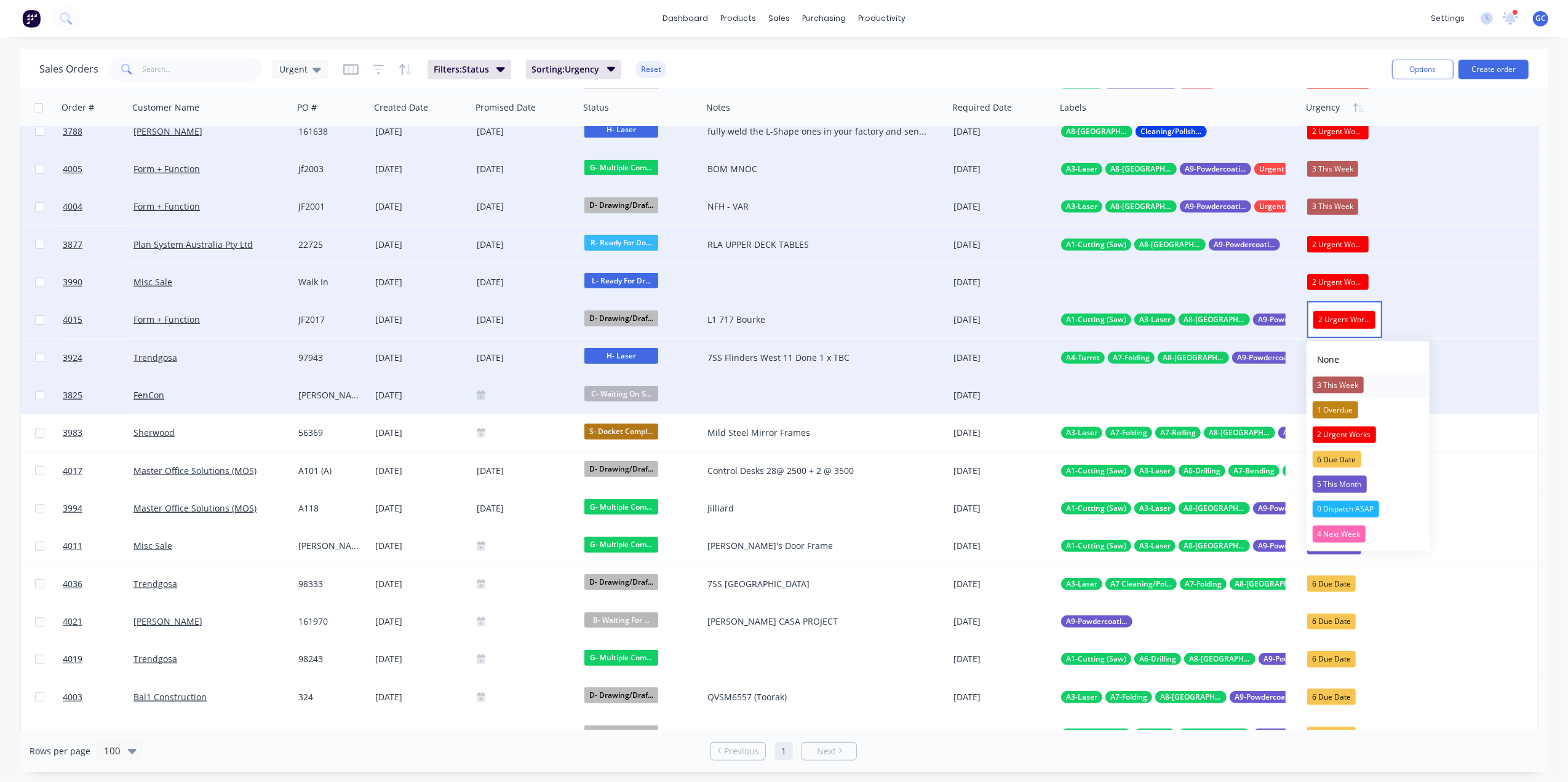
click at [1344, 384] on div "3 This Week" at bounding box center [1338, 385] width 51 height 17
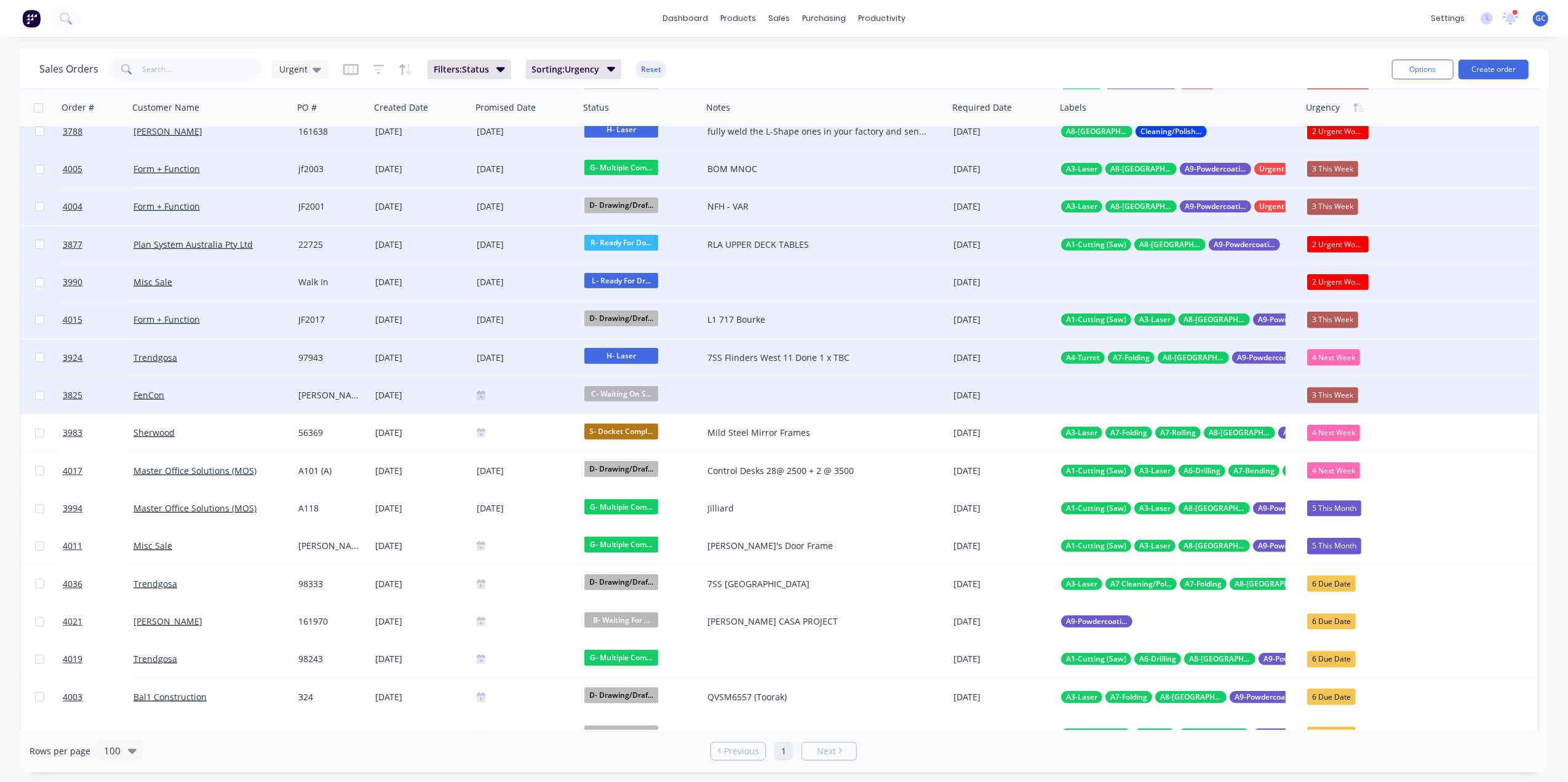
click at [1344, 357] on div "4 Next Week" at bounding box center [1333, 357] width 53 height 16
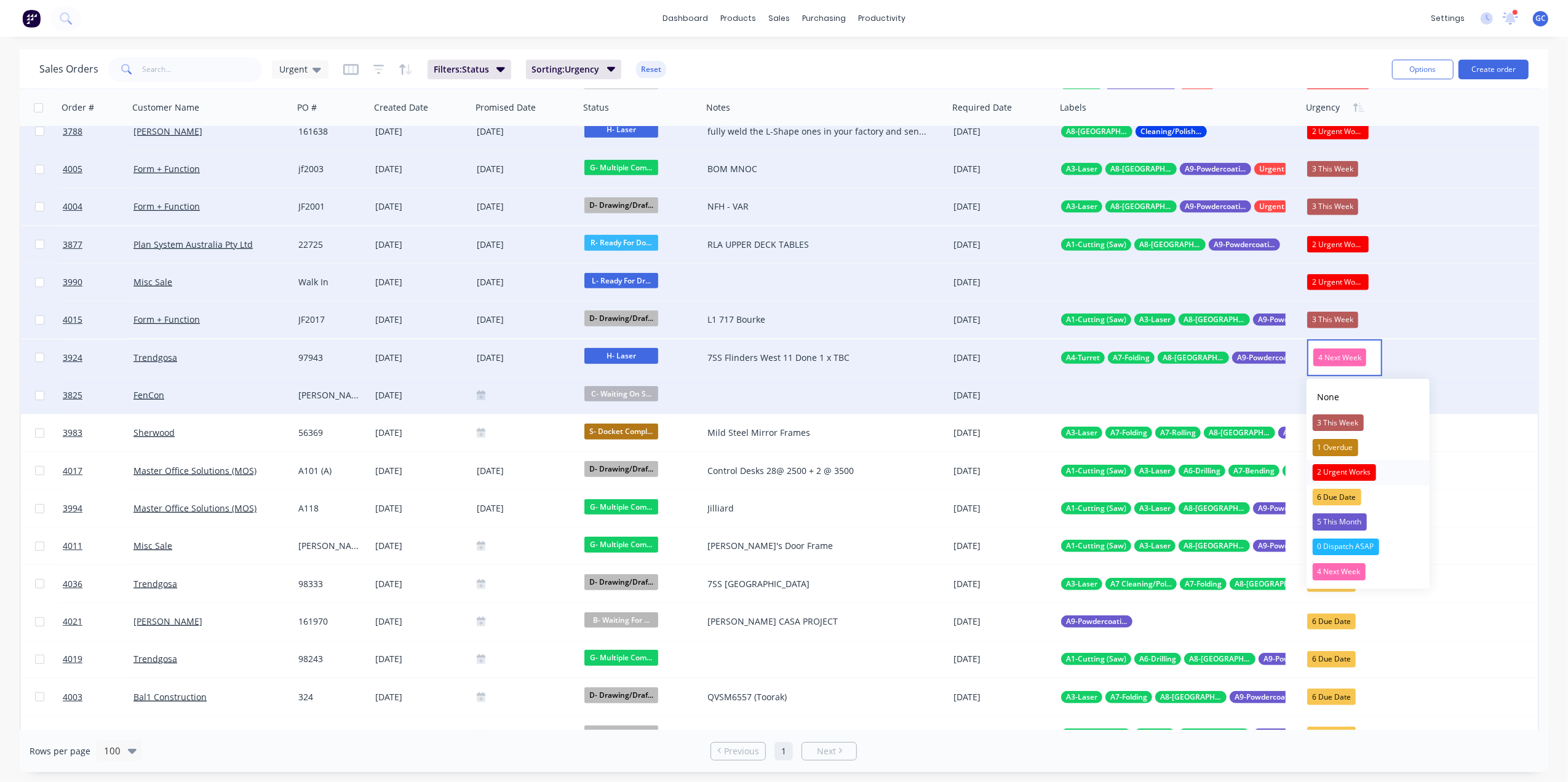
click at [1351, 469] on div "2 Urgent Works" at bounding box center [1344, 473] width 63 height 17
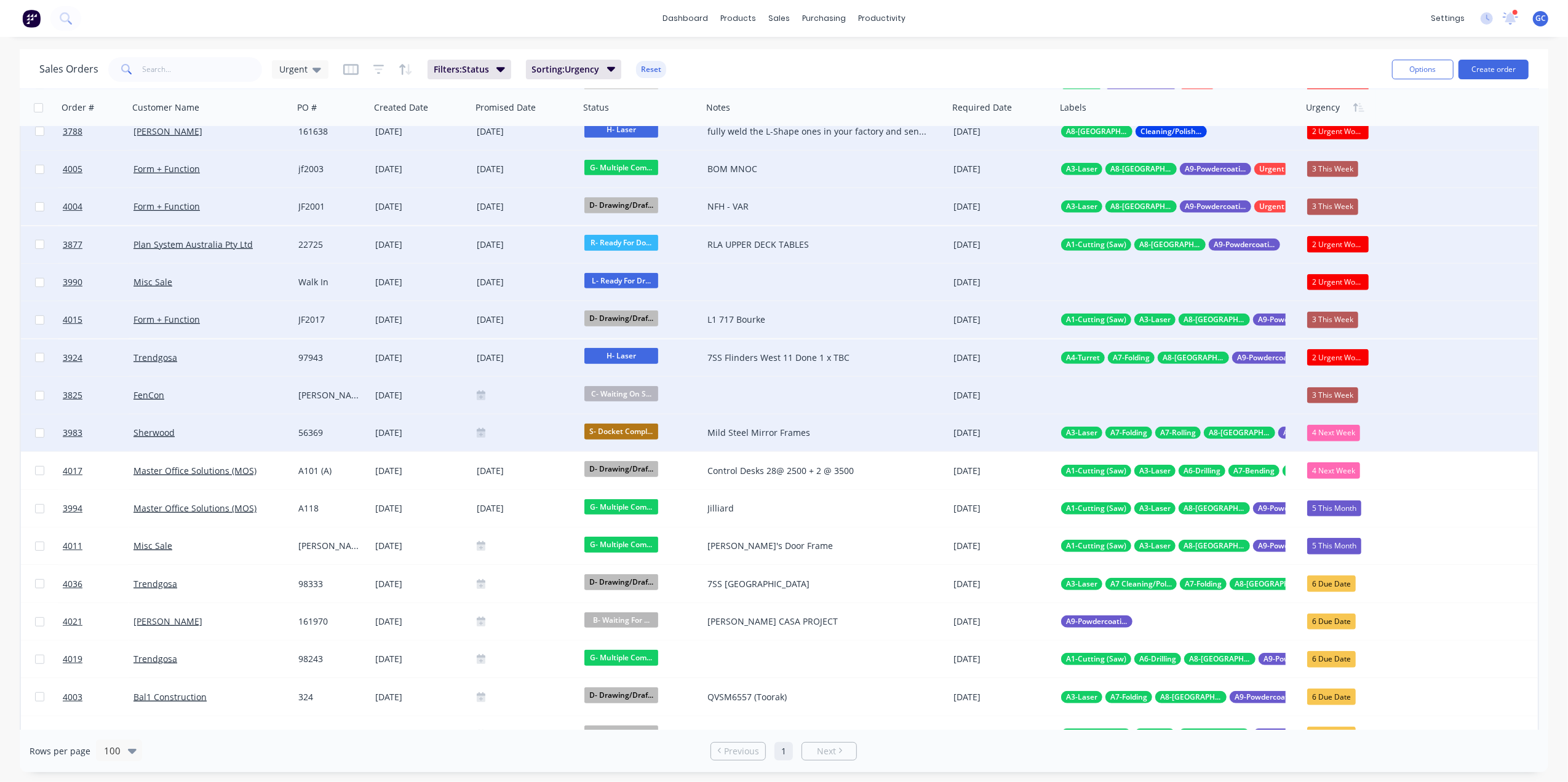
click at [1346, 433] on div "4 Next Week" at bounding box center [1333, 433] width 53 height 16
click at [1344, 500] on div "3 This Week" at bounding box center [1338, 498] width 51 height 17
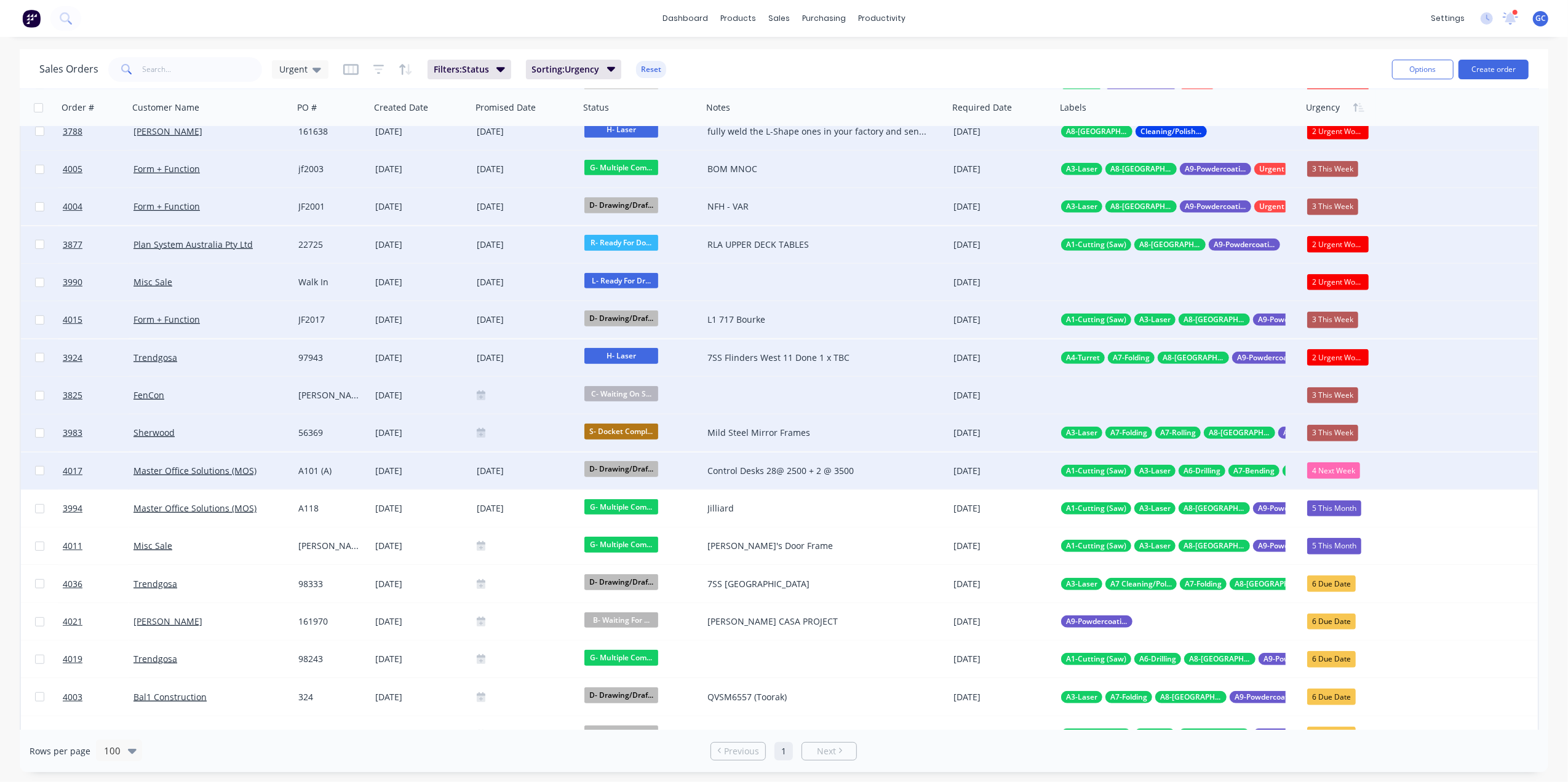
click at [1344, 469] on div "4 Next Week" at bounding box center [1333, 471] width 53 height 16
click at [1332, 540] on div "3 This Week" at bounding box center [1338, 536] width 51 height 17
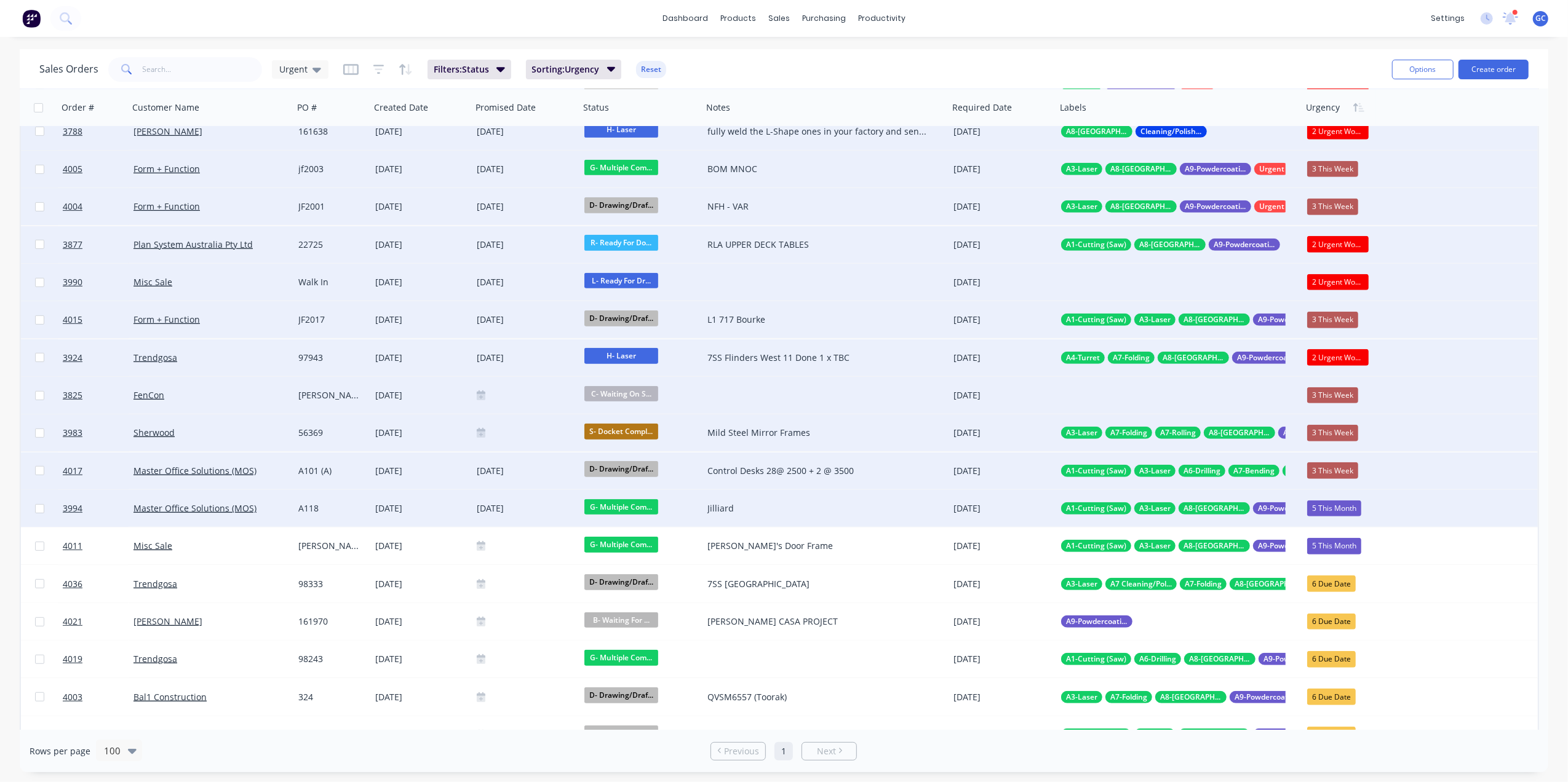
click at [1337, 506] on div "5 This Month" at bounding box center [1334, 509] width 54 height 16
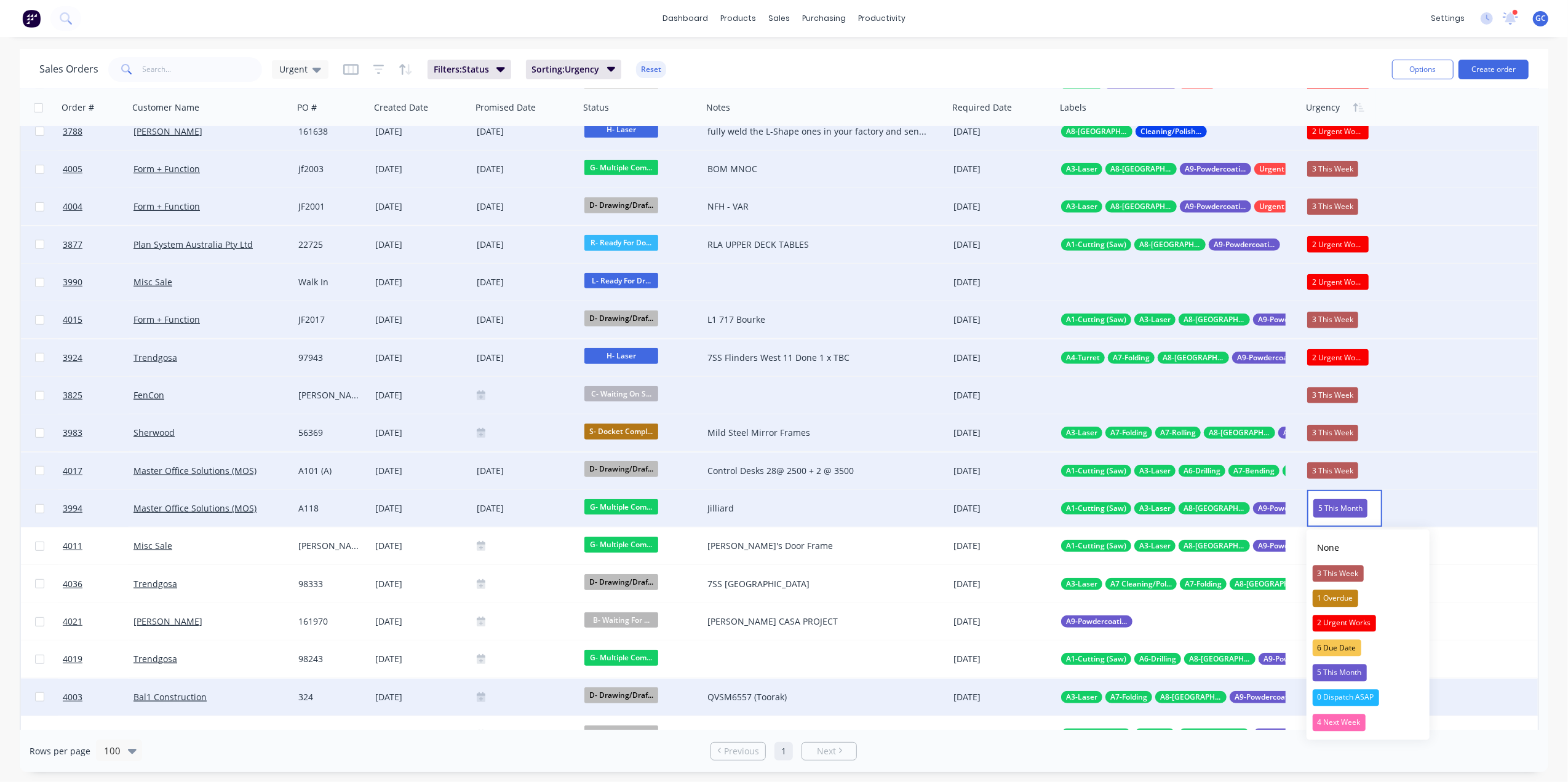
click at [1344, 718] on div "4 Next Week" at bounding box center [1339, 722] width 53 height 17
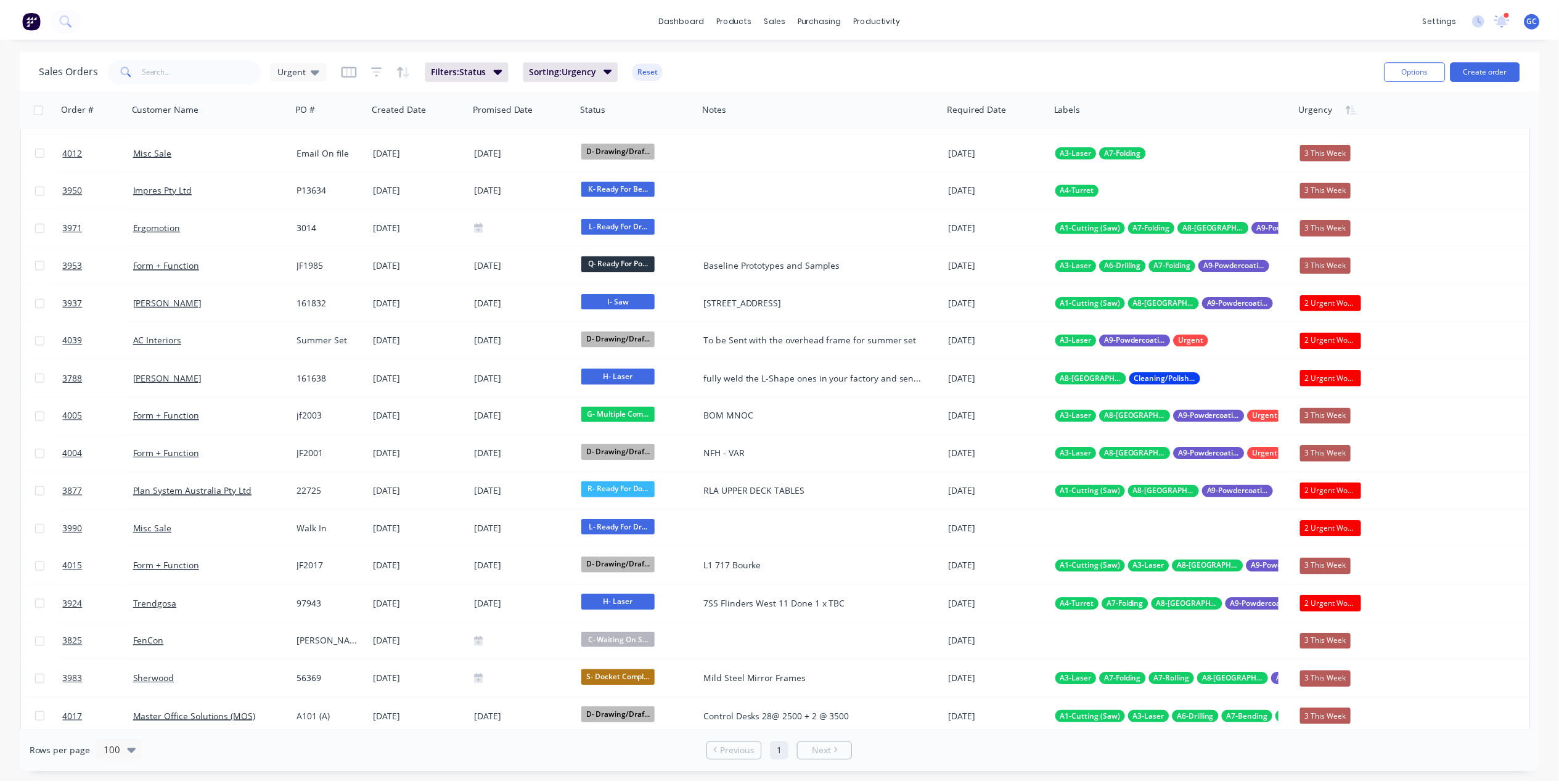
scroll to position [0, 0]
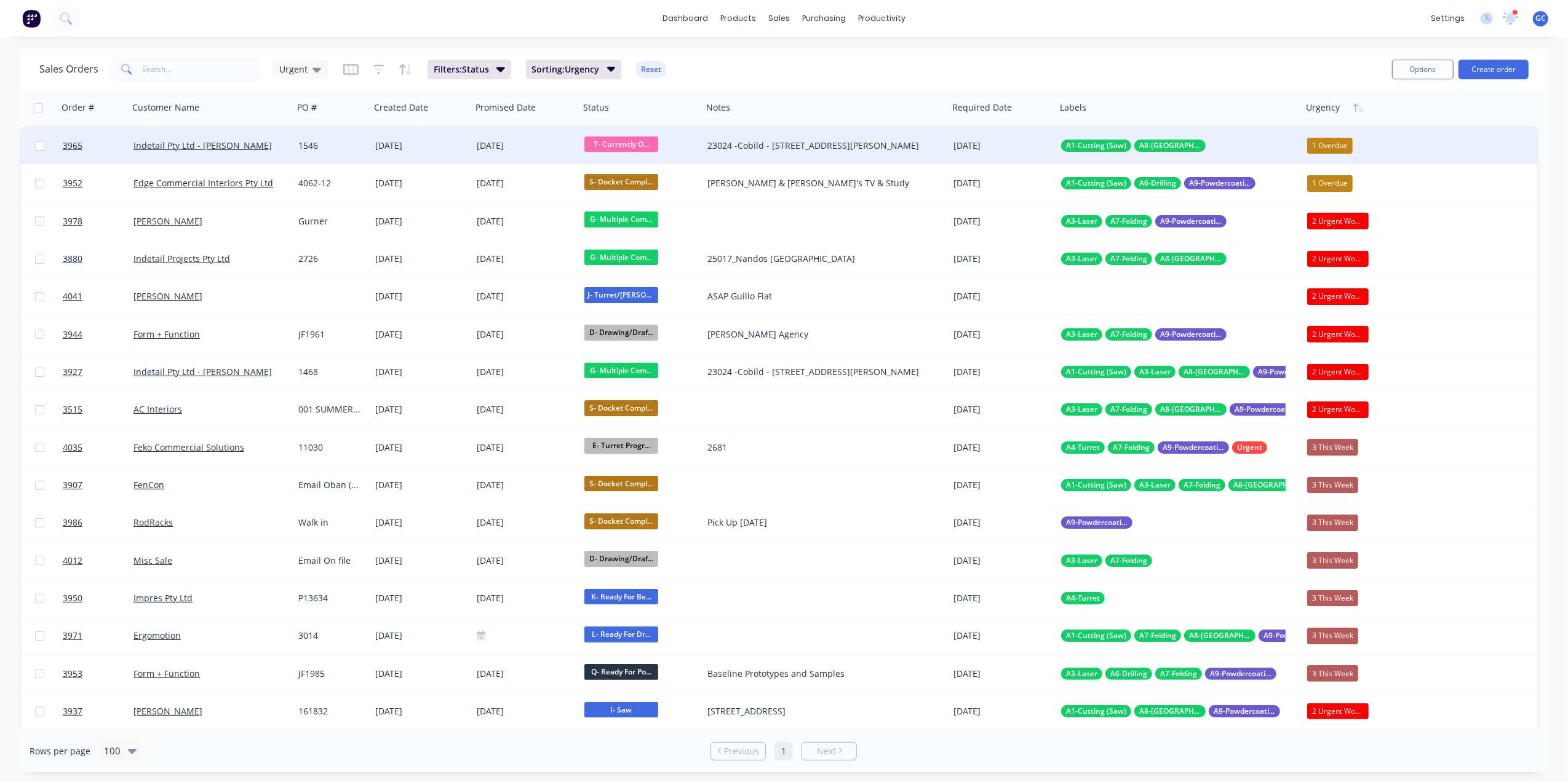
click at [350, 140] on div "1546" at bounding box center [330, 146] width 64 height 12
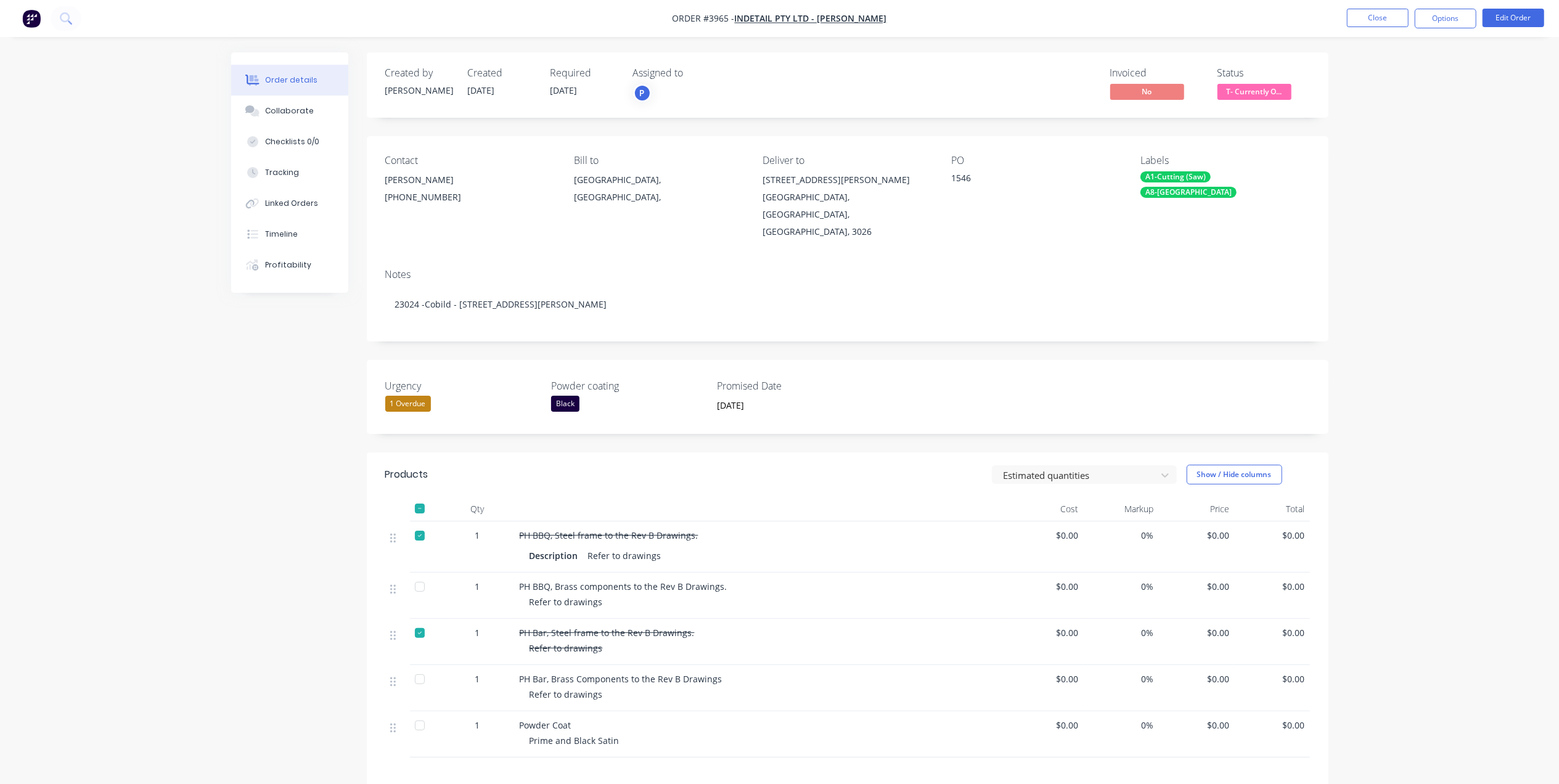
click at [1251, 101] on button "T- Currently O..." at bounding box center [1254, 93] width 74 height 19
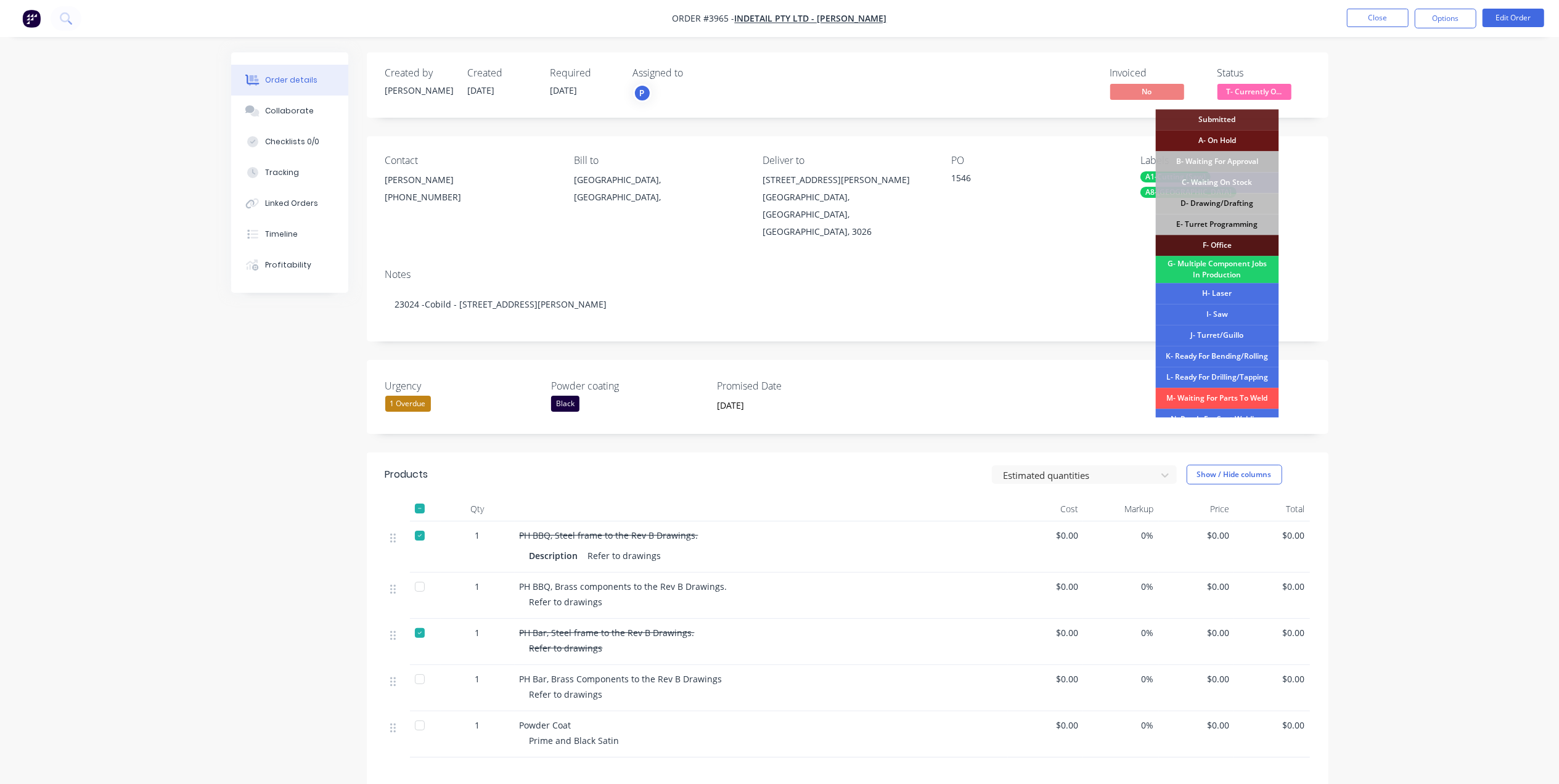
click at [1317, 36] on nav "Order #3965 - Indetail Pty Ltd - [PERSON_NAME] Close Options Edit Order" at bounding box center [779, 18] width 1559 height 37
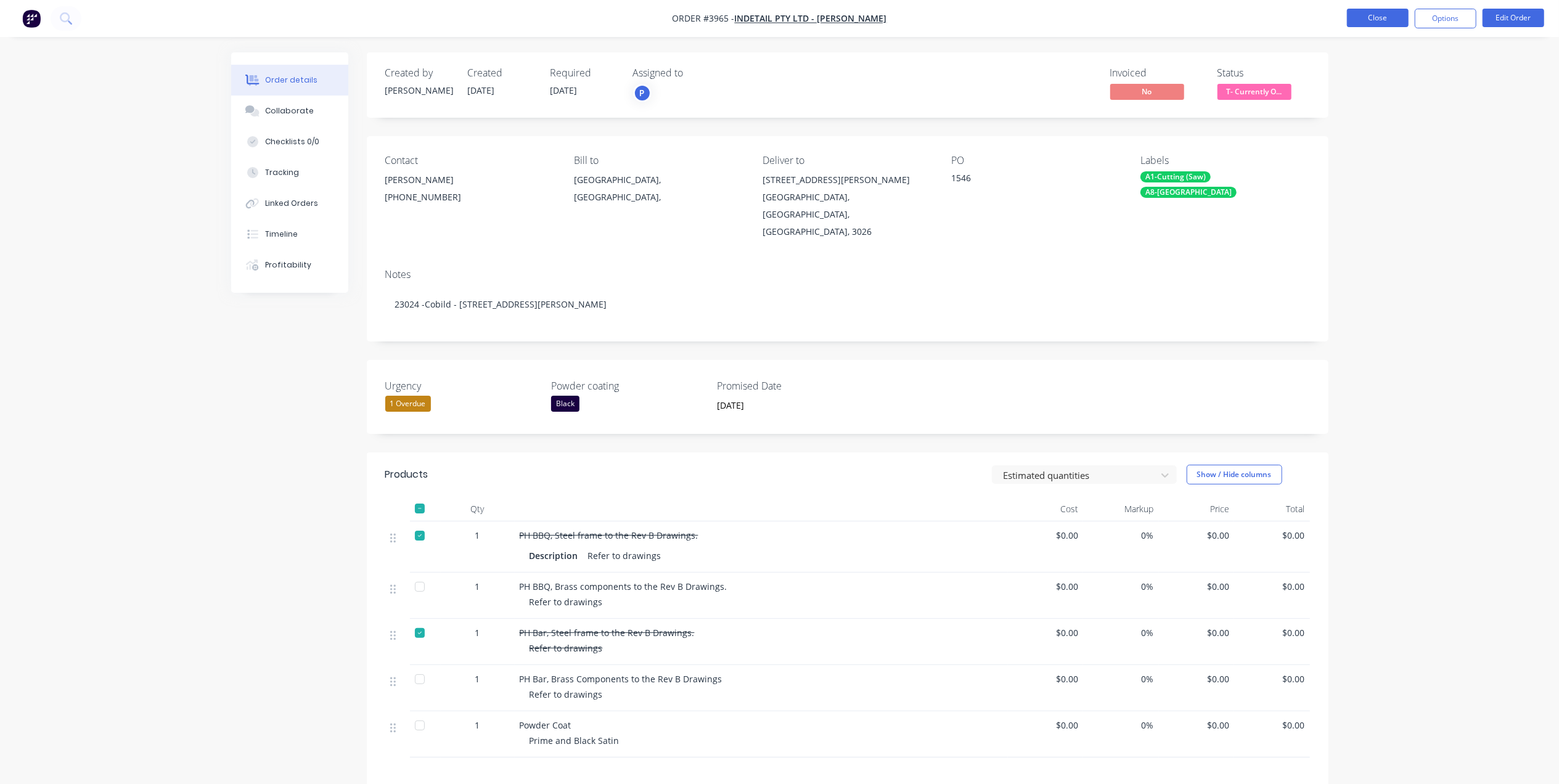
click at [1383, 15] on button "Close" at bounding box center [1378, 18] width 61 height 19
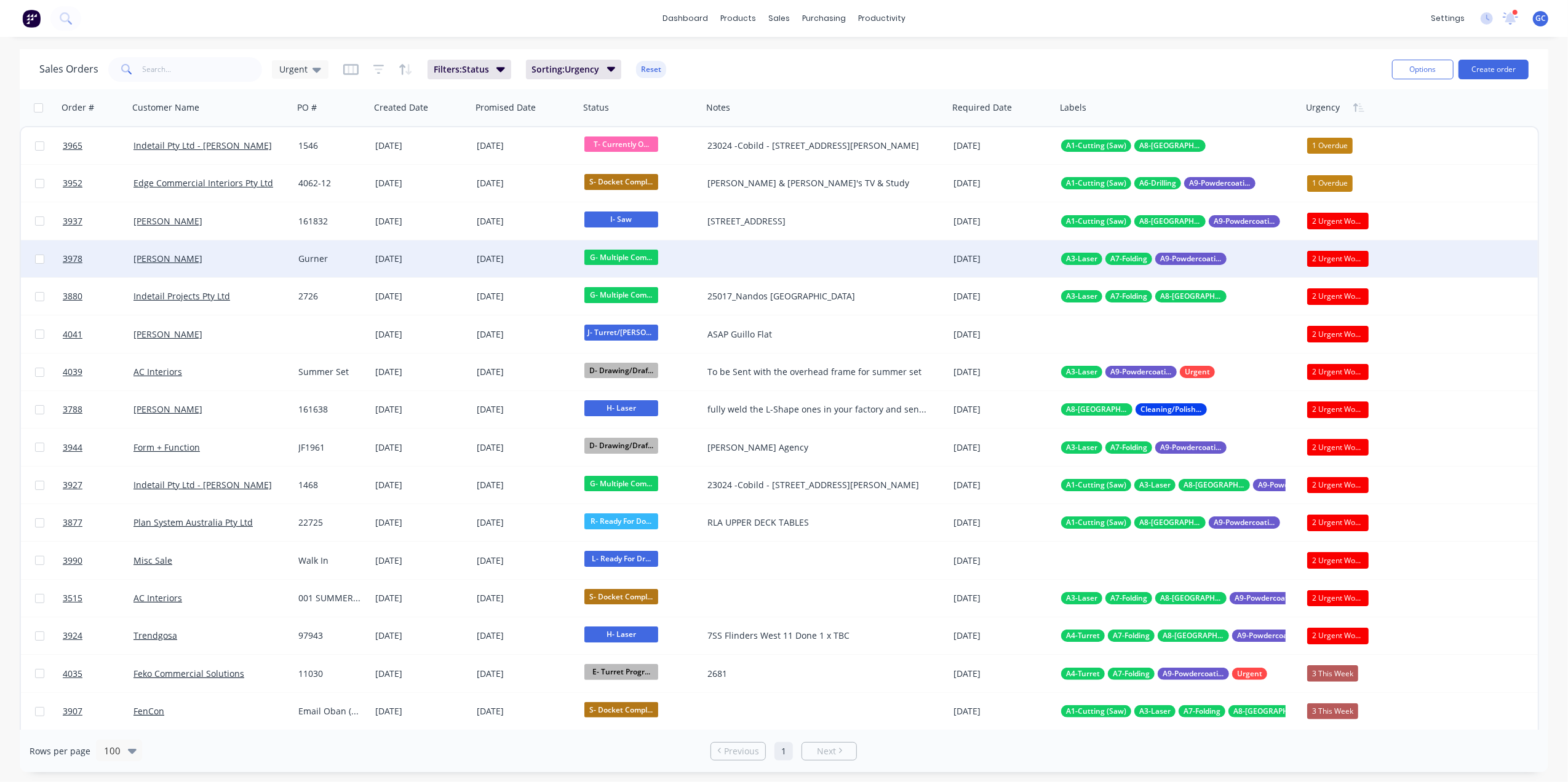
click at [267, 258] on div "[PERSON_NAME]" at bounding box center [207, 259] width 147 height 12
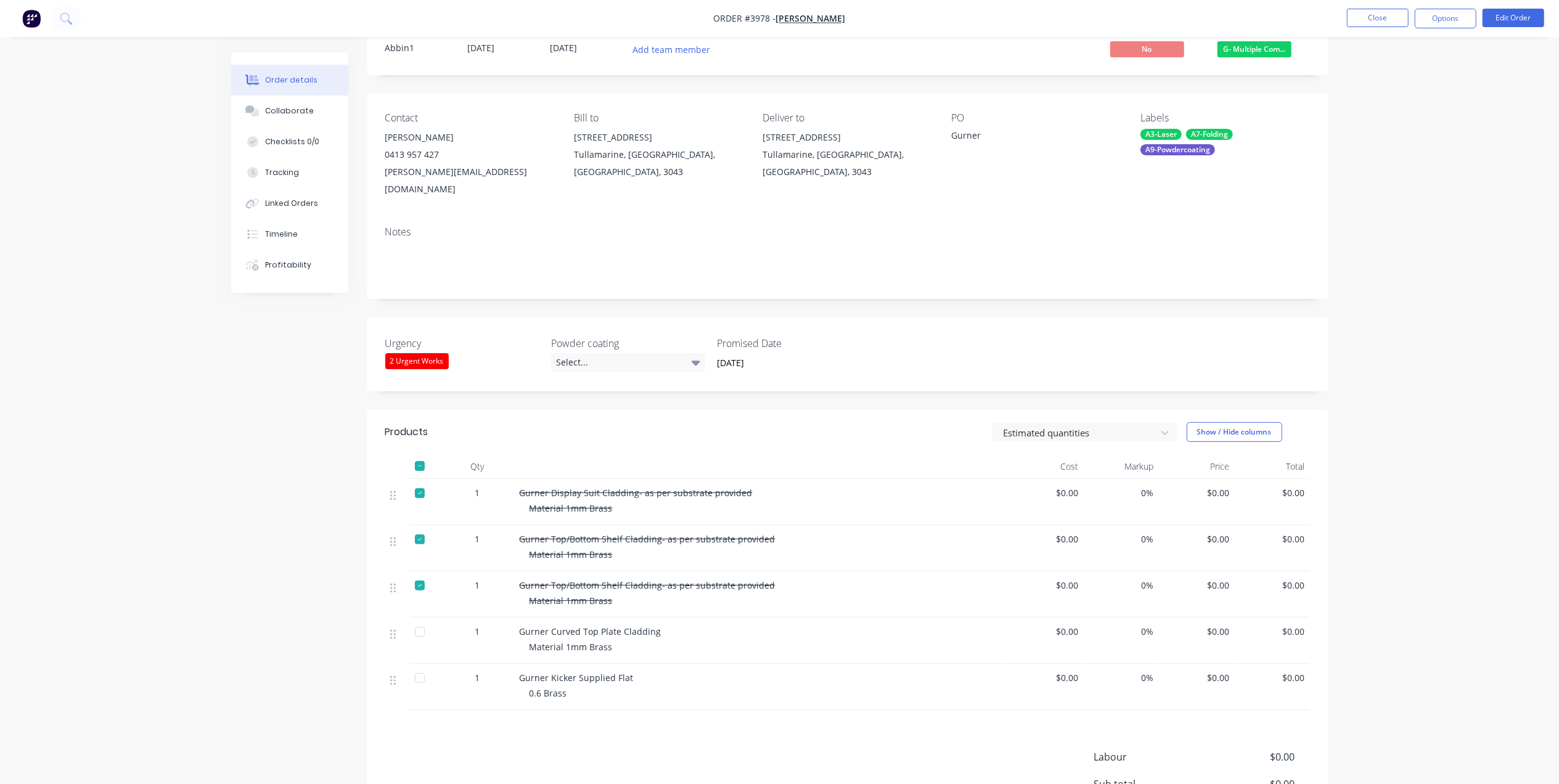
scroll to position [82, 0]
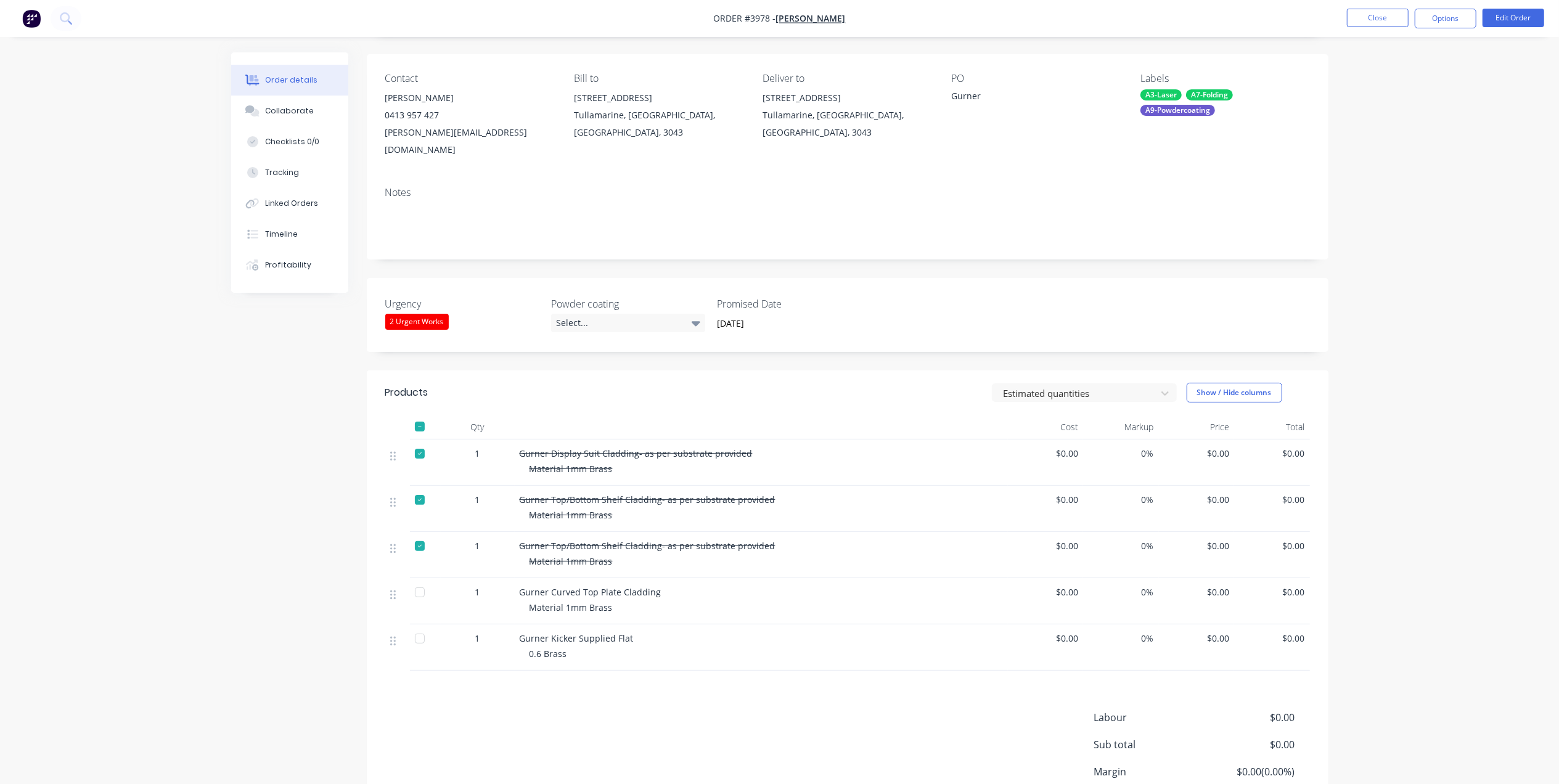
click at [419, 626] on div at bounding box center [419, 638] width 24 height 24
click at [1349, 16] on button "Close" at bounding box center [1378, 18] width 61 height 19
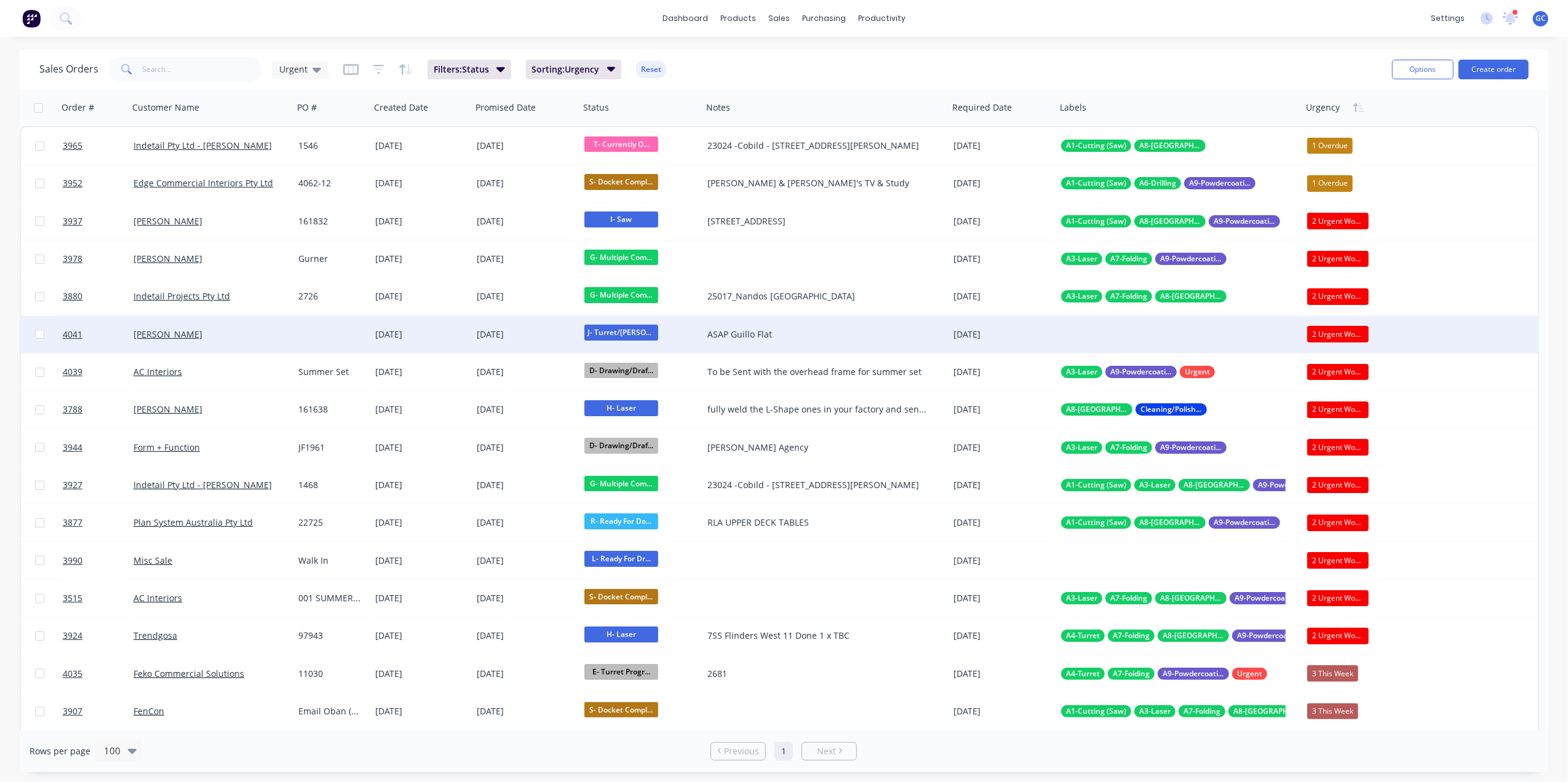
click at [322, 321] on div at bounding box center [332, 334] width 77 height 37
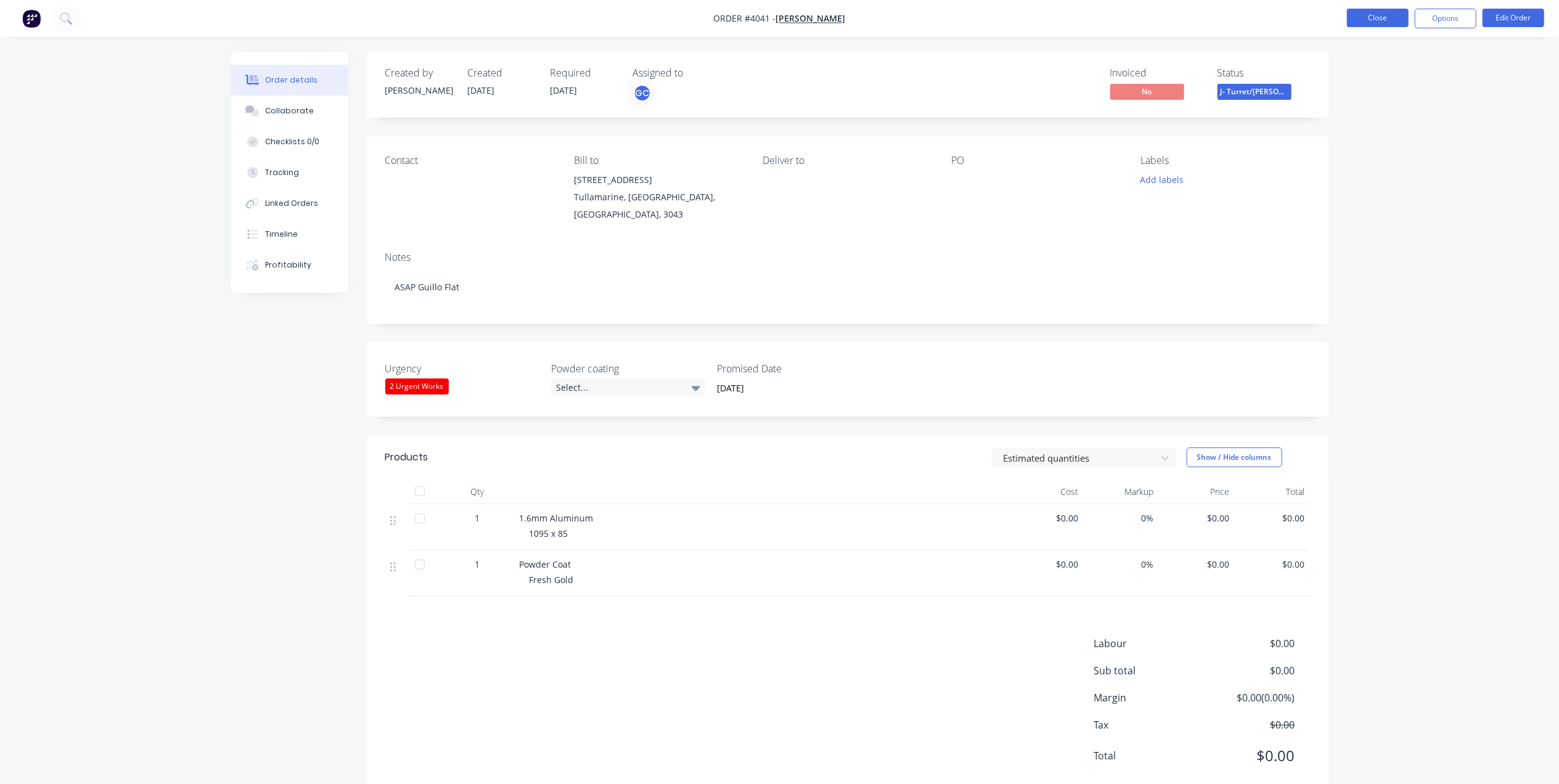
click at [1381, 25] on button "Close" at bounding box center [1378, 18] width 61 height 19
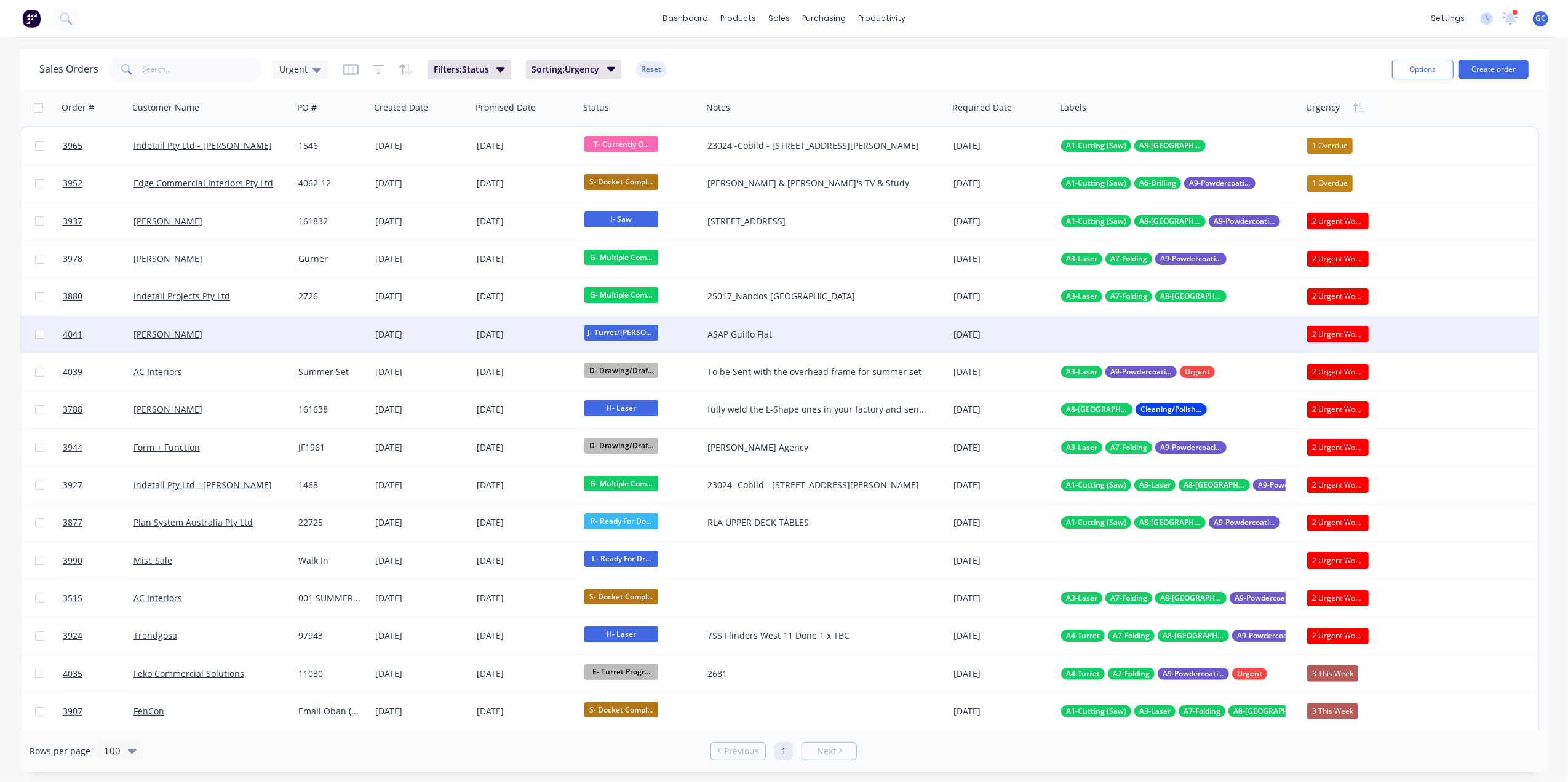
click at [297, 332] on div at bounding box center [332, 334] width 77 height 37
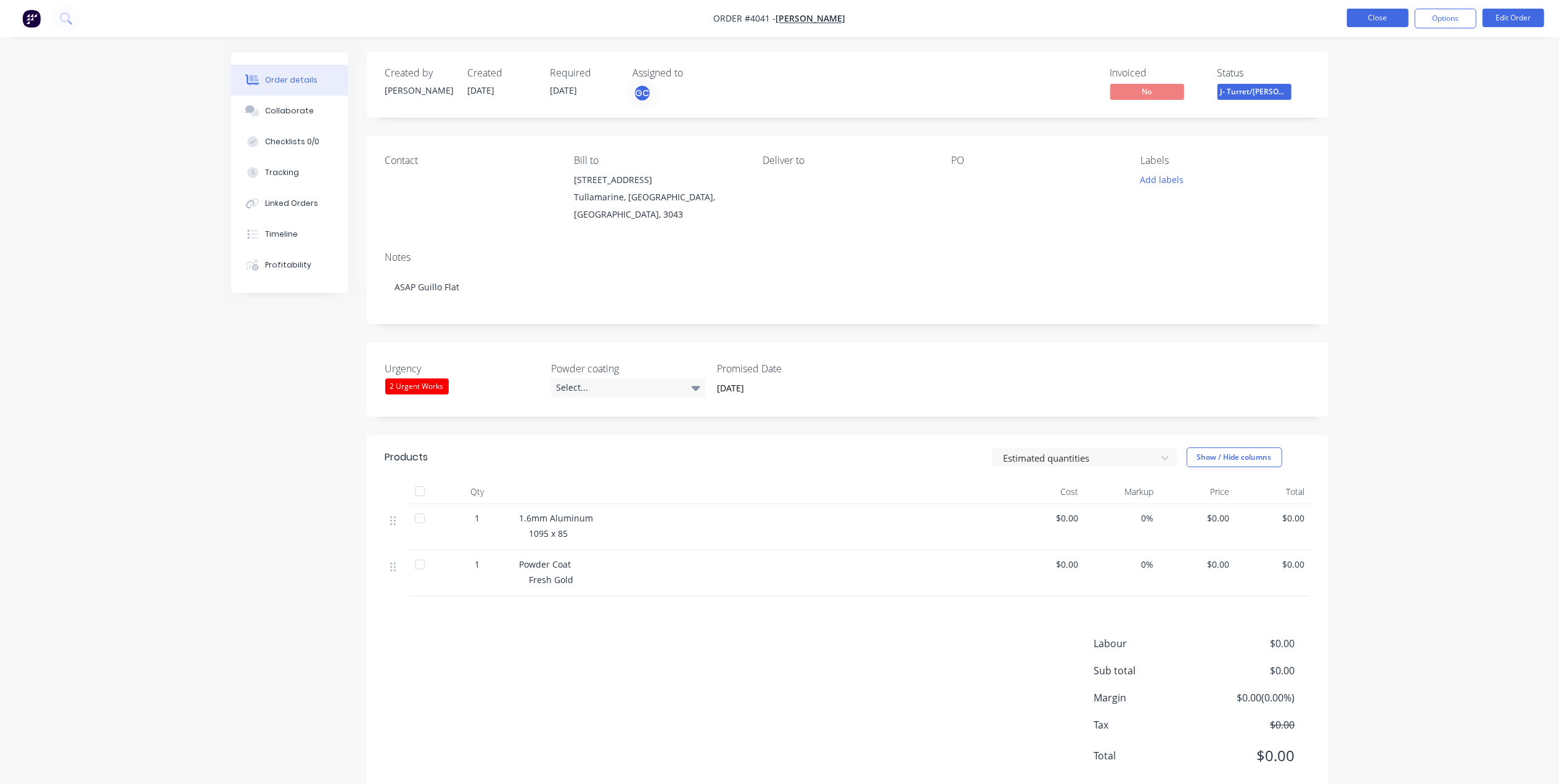
click at [1404, 18] on button "Close" at bounding box center [1378, 18] width 61 height 19
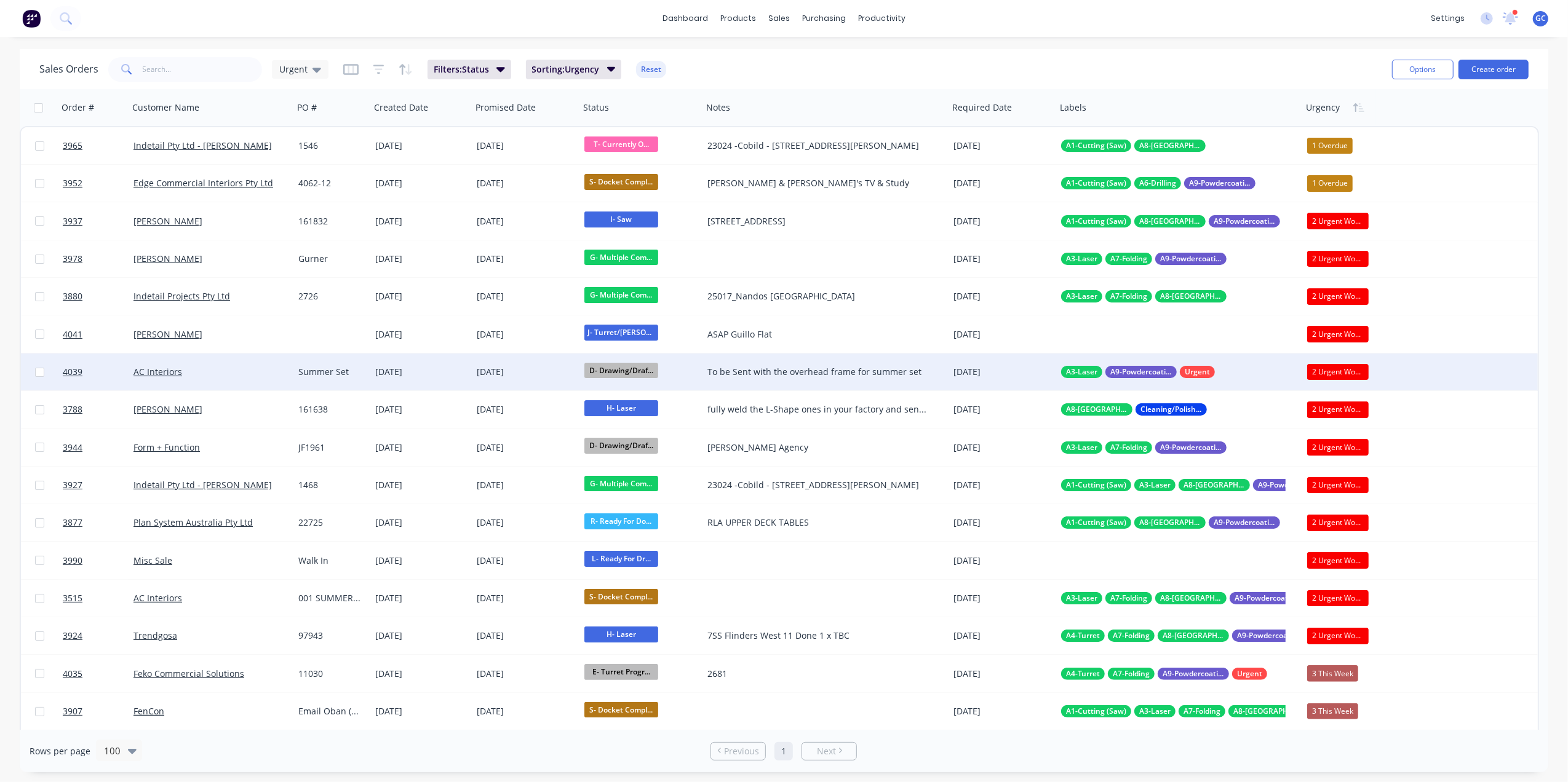
click at [644, 373] on span "D- Drawing/Draf..." at bounding box center [621, 370] width 74 height 16
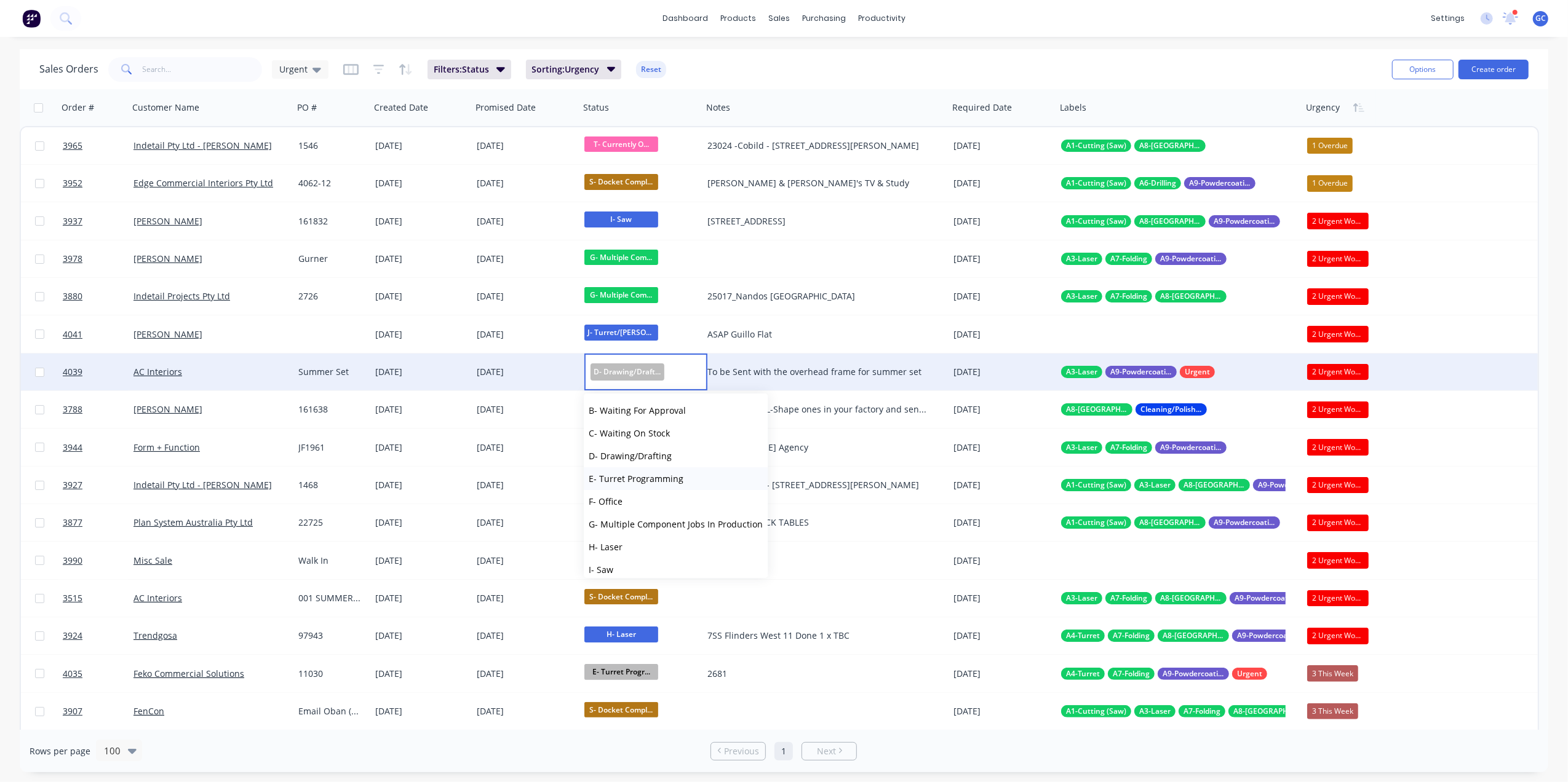
scroll to position [82, 0]
click at [224, 369] on div "AC Interiors" at bounding box center [207, 372] width 147 height 12
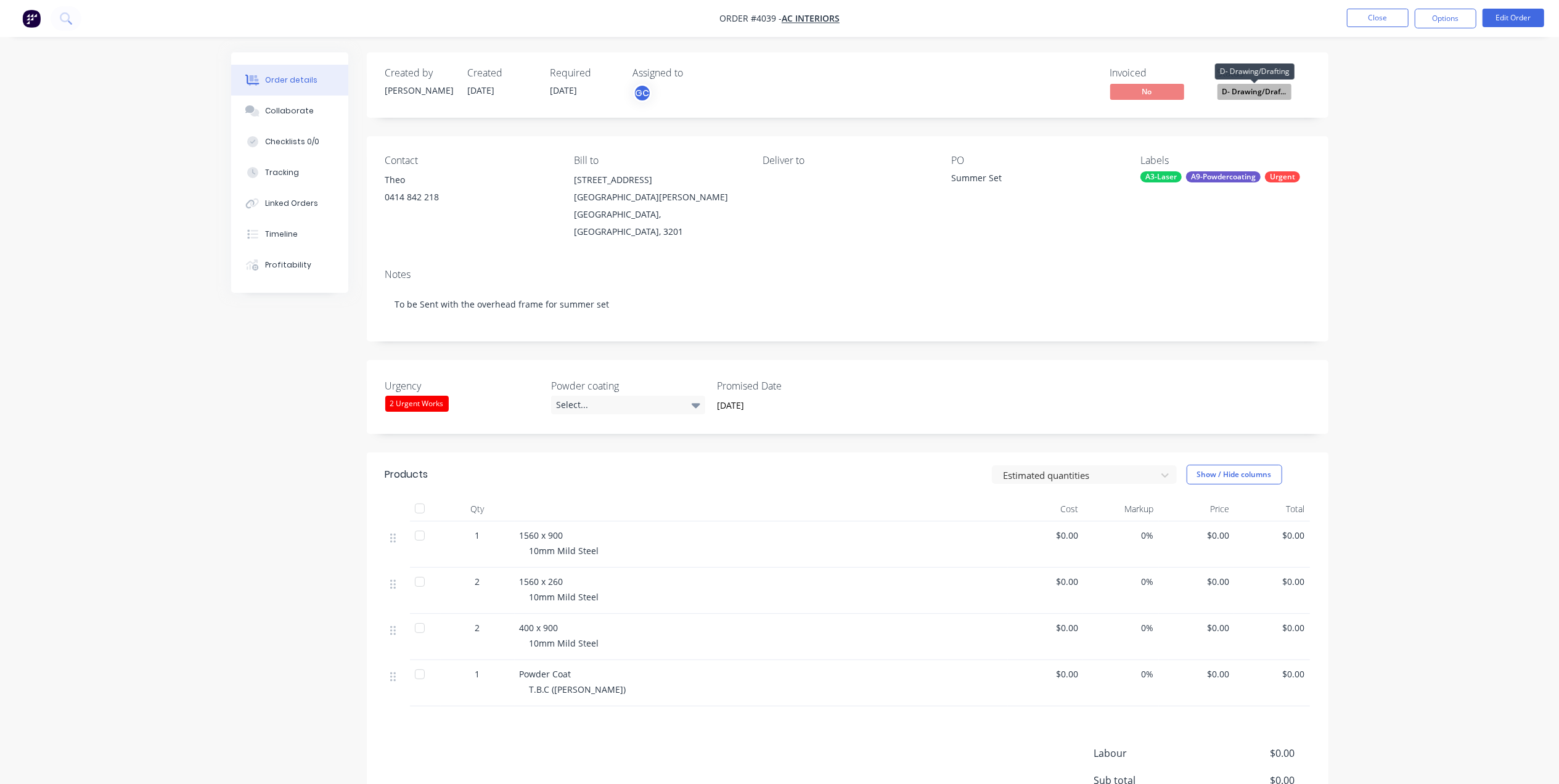
click at [1273, 92] on span "D- Drawing/Draf..." at bounding box center [1254, 91] width 74 height 16
click at [1034, 218] on div "Contact Theo [PHONE_NUMBER] Bill to [STREET_ADDRESS][PERSON_NAME] Deliver to PO…" at bounding box center [847, 198] width 961 height 123
click at [1381, 21] on button "Close" at bounding box center [1378, 18] width 61 height 19
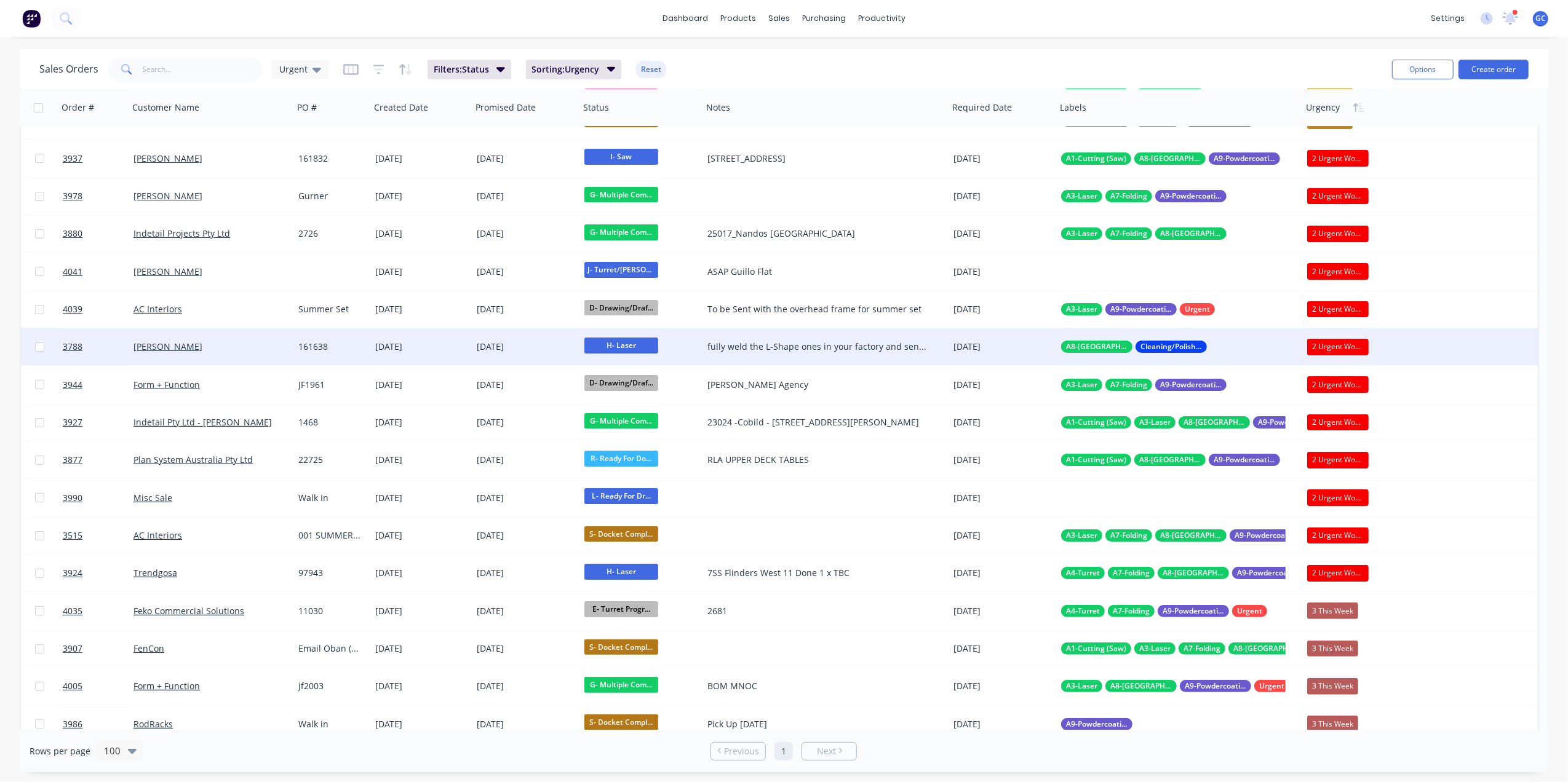
scroll to position [82, 0]
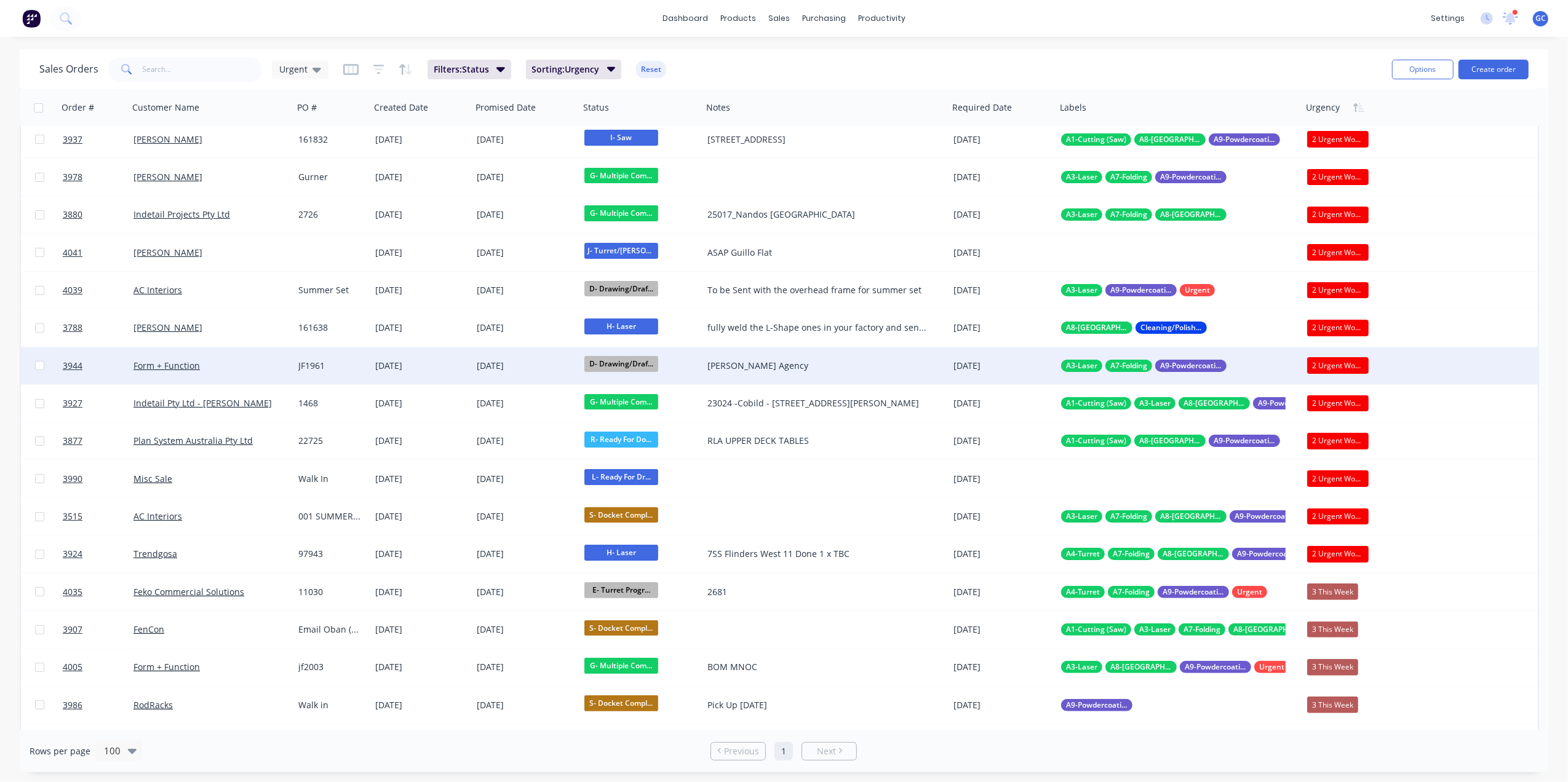
click at [227, 363] on div "Form + Function" at bounding box center [207, 366] width 147 height 12
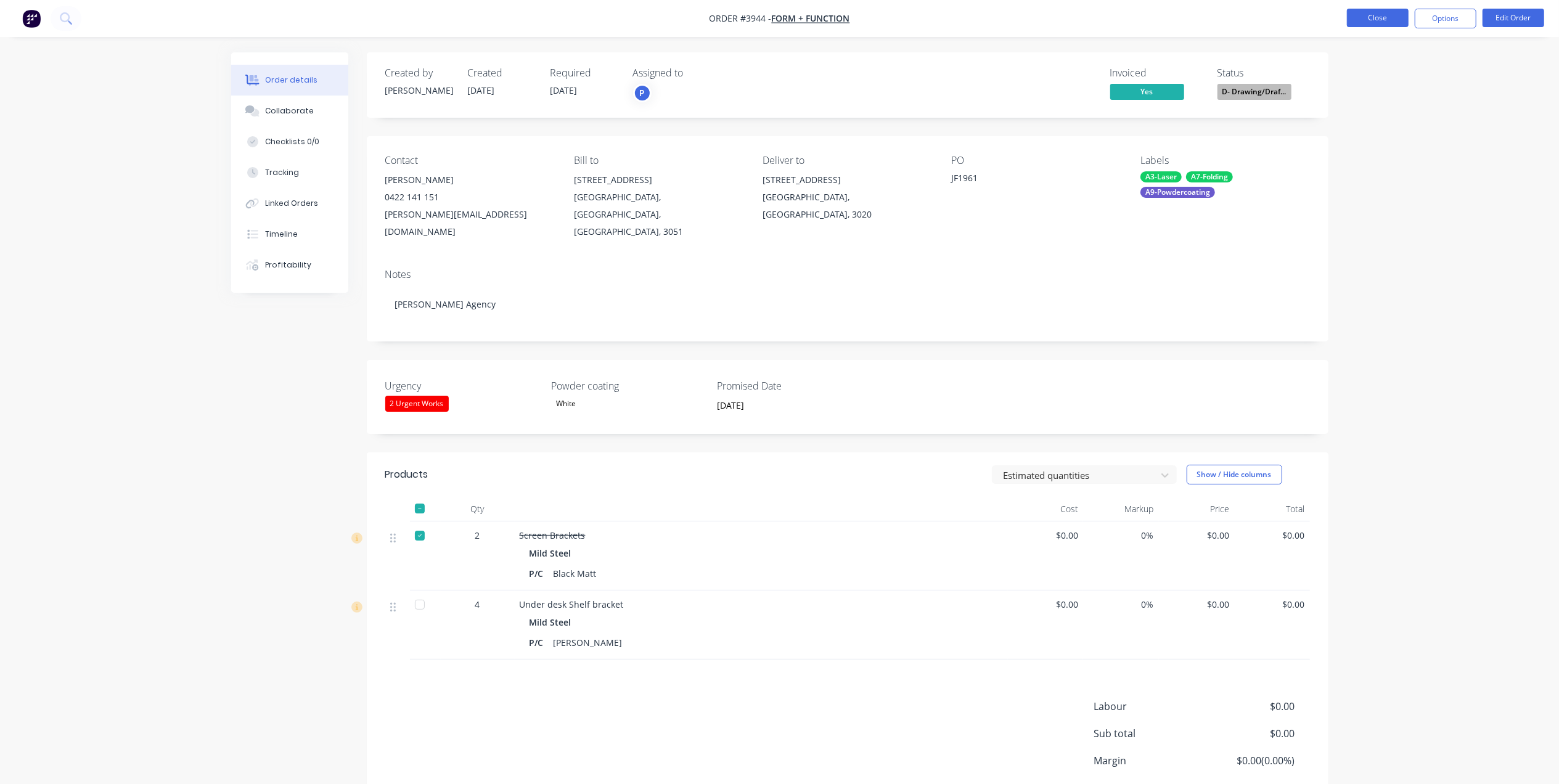
click at [1364, 21] on button "Close" at bounding box center [1378, 18] width 61 height 19
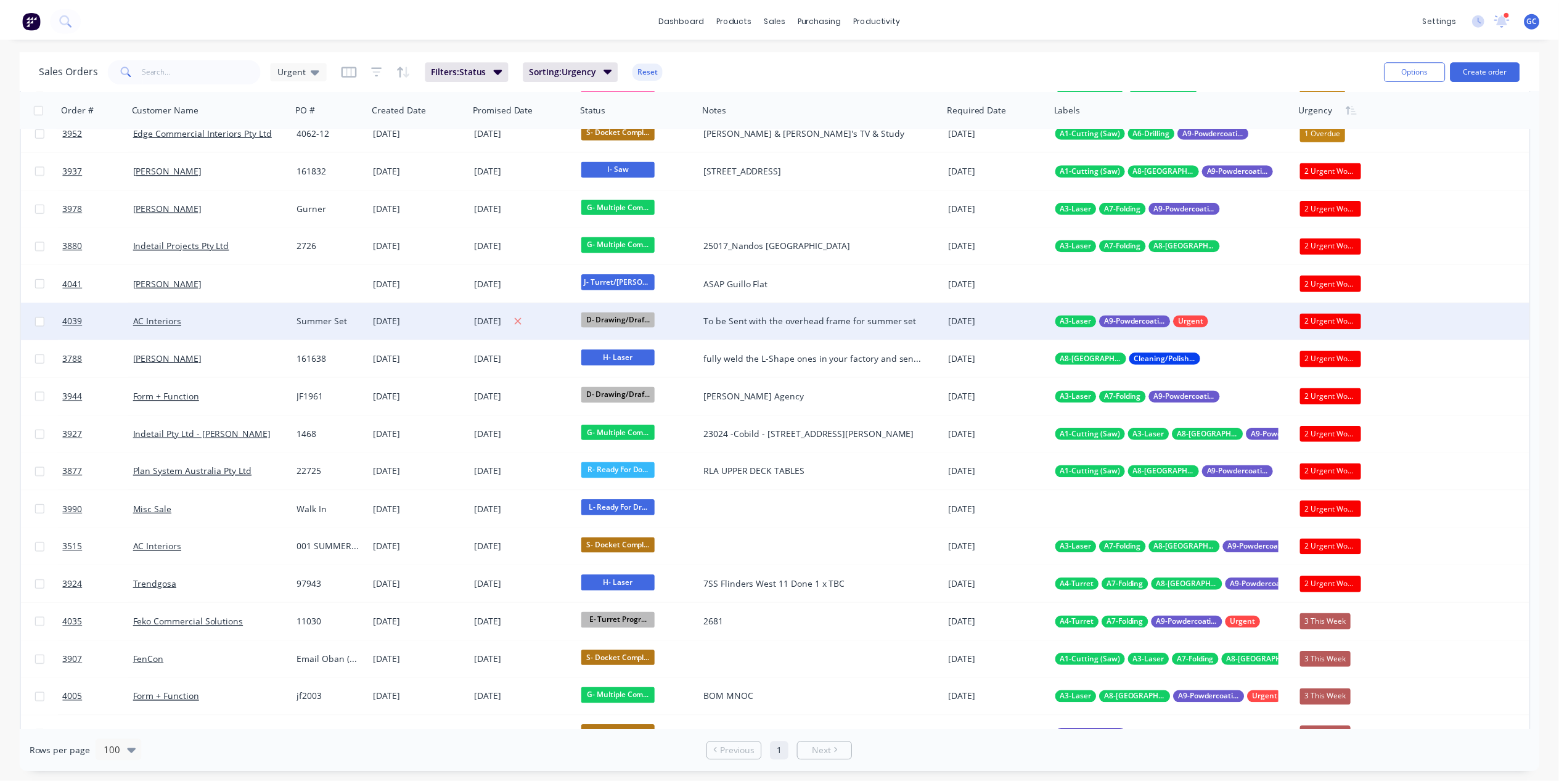
scroll to position [82, 0]
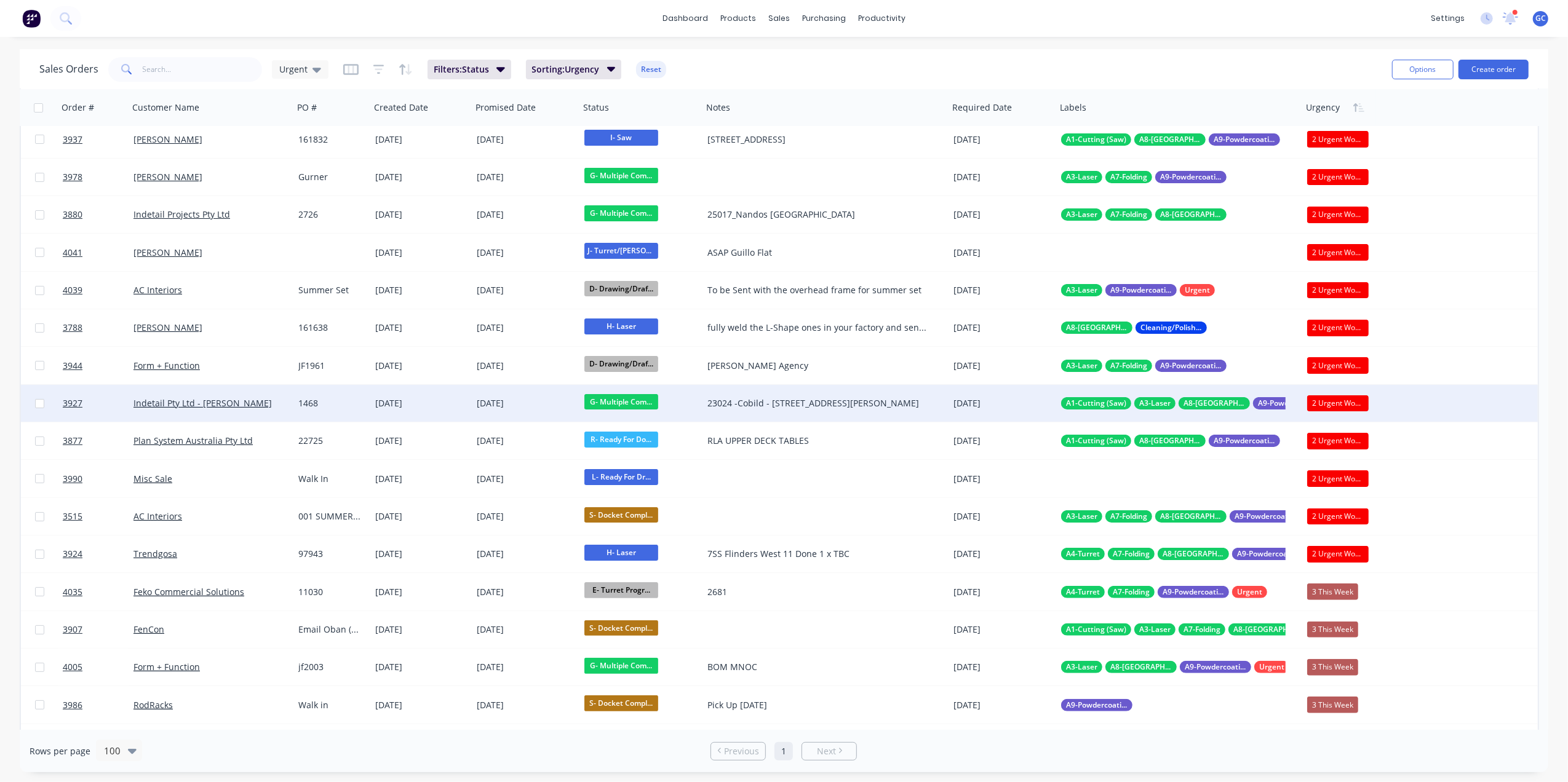
click at [348, 398] on div "1468" at bounding box center [330, 403] width 64 height 12
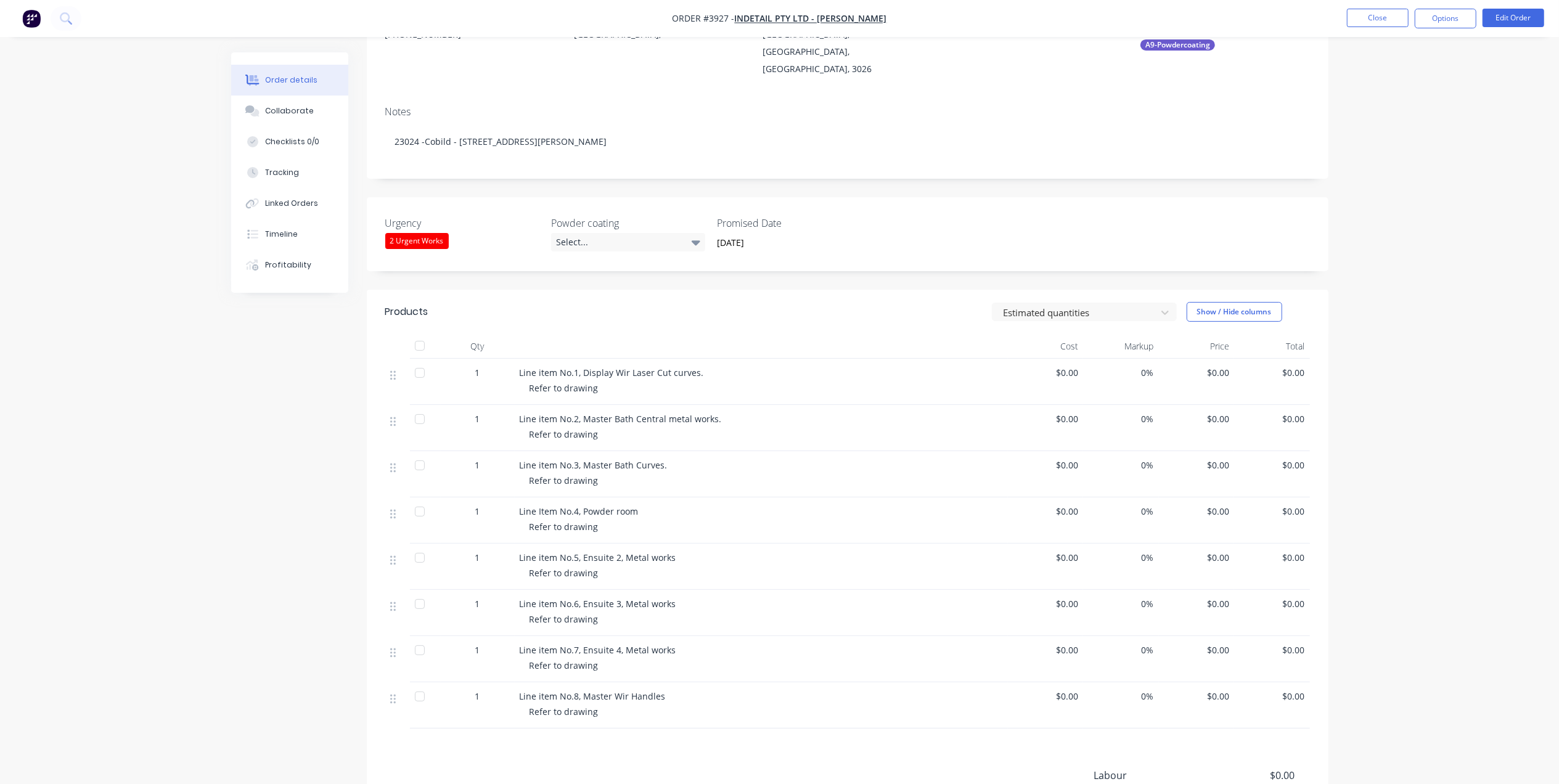
scroll to position [164, 0]
click at [416, 332] on div at bounding box center [419, 344] width 24 height 24
click at [423, 452] on div at bounding box center [419, 464] width 24 height 24
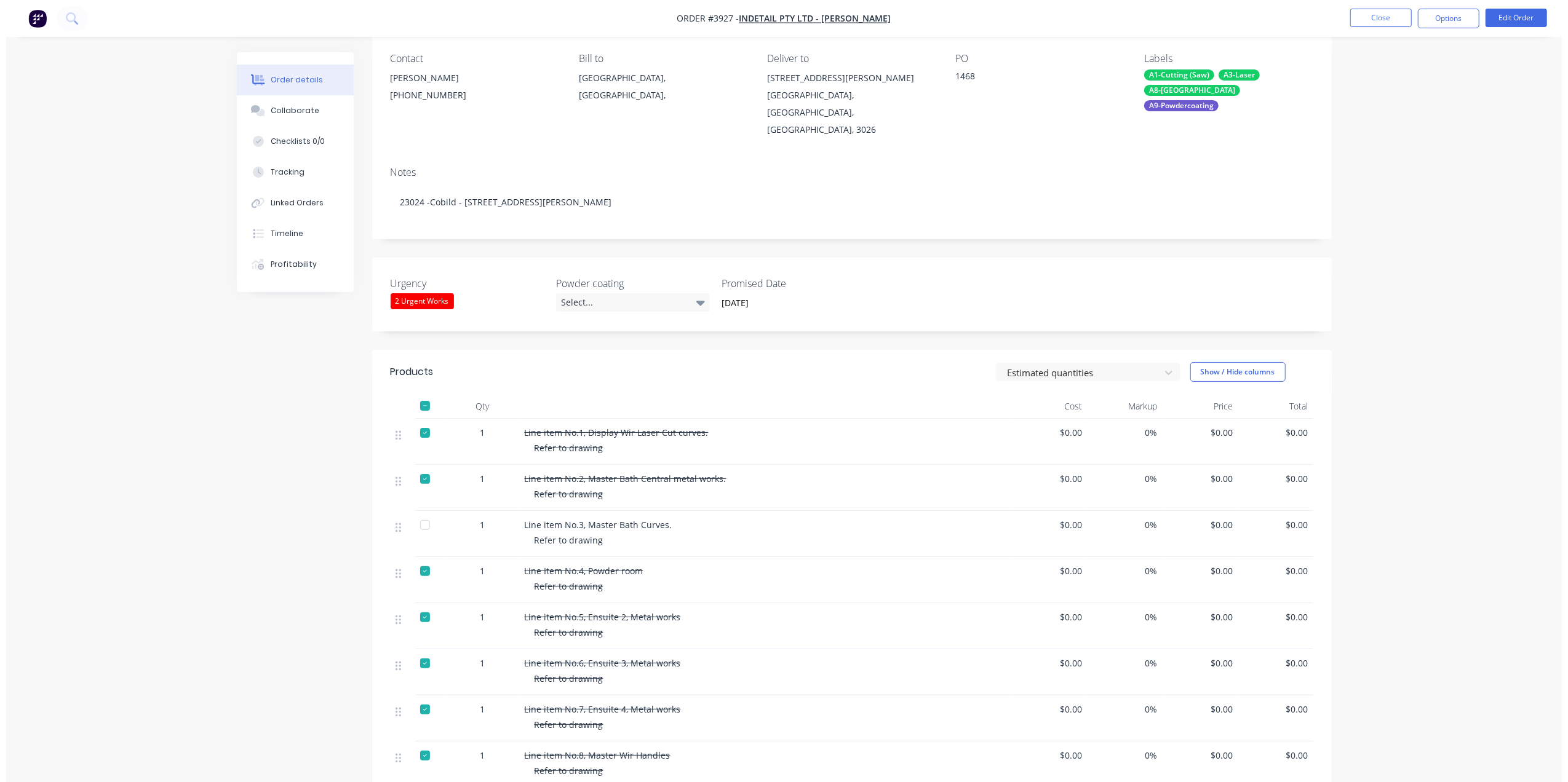
scroll to position [0, 0]
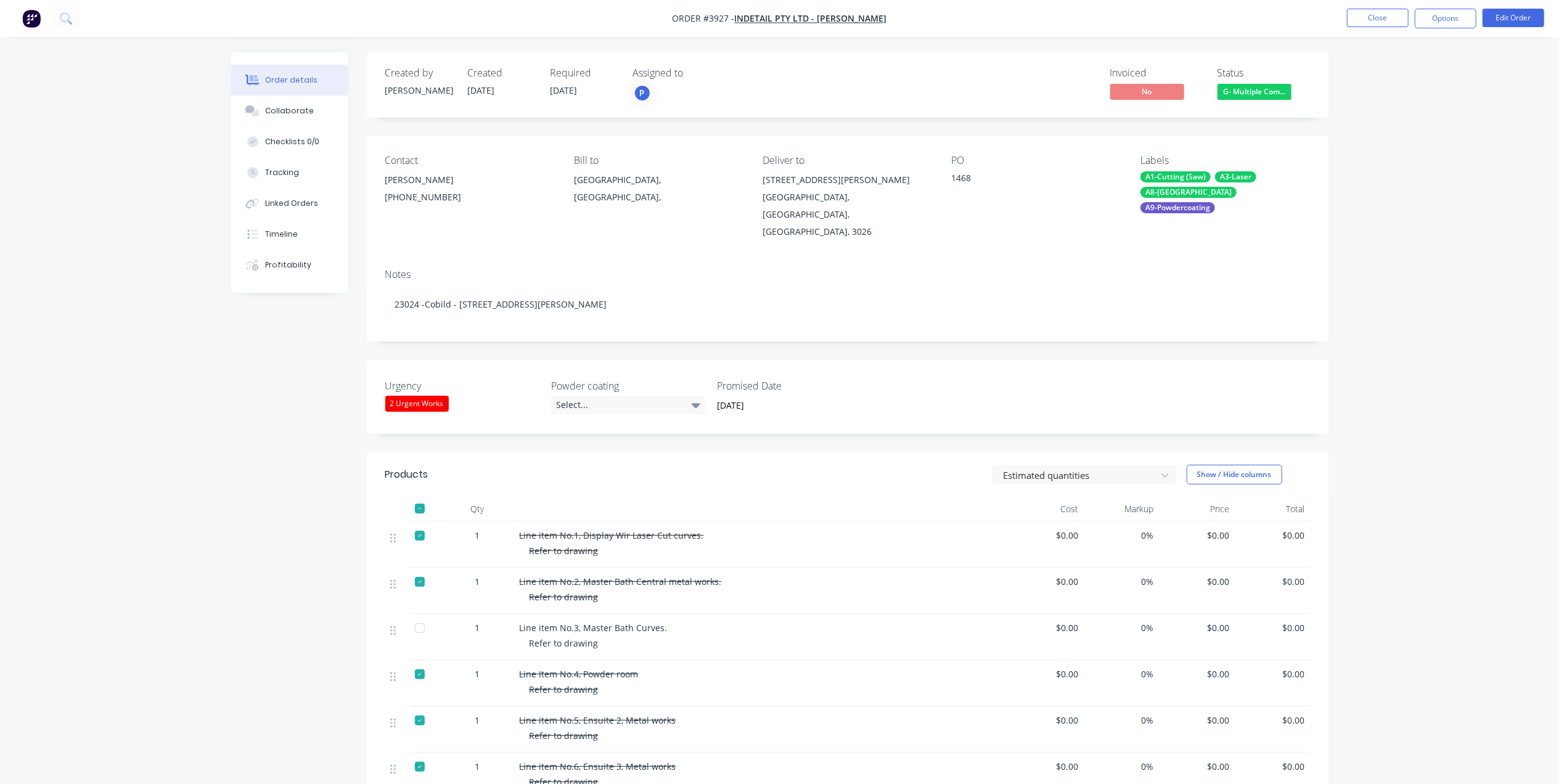
click at [767, 396] on input "[DATE]" at bounding box center [785, 405] width 153 height 19
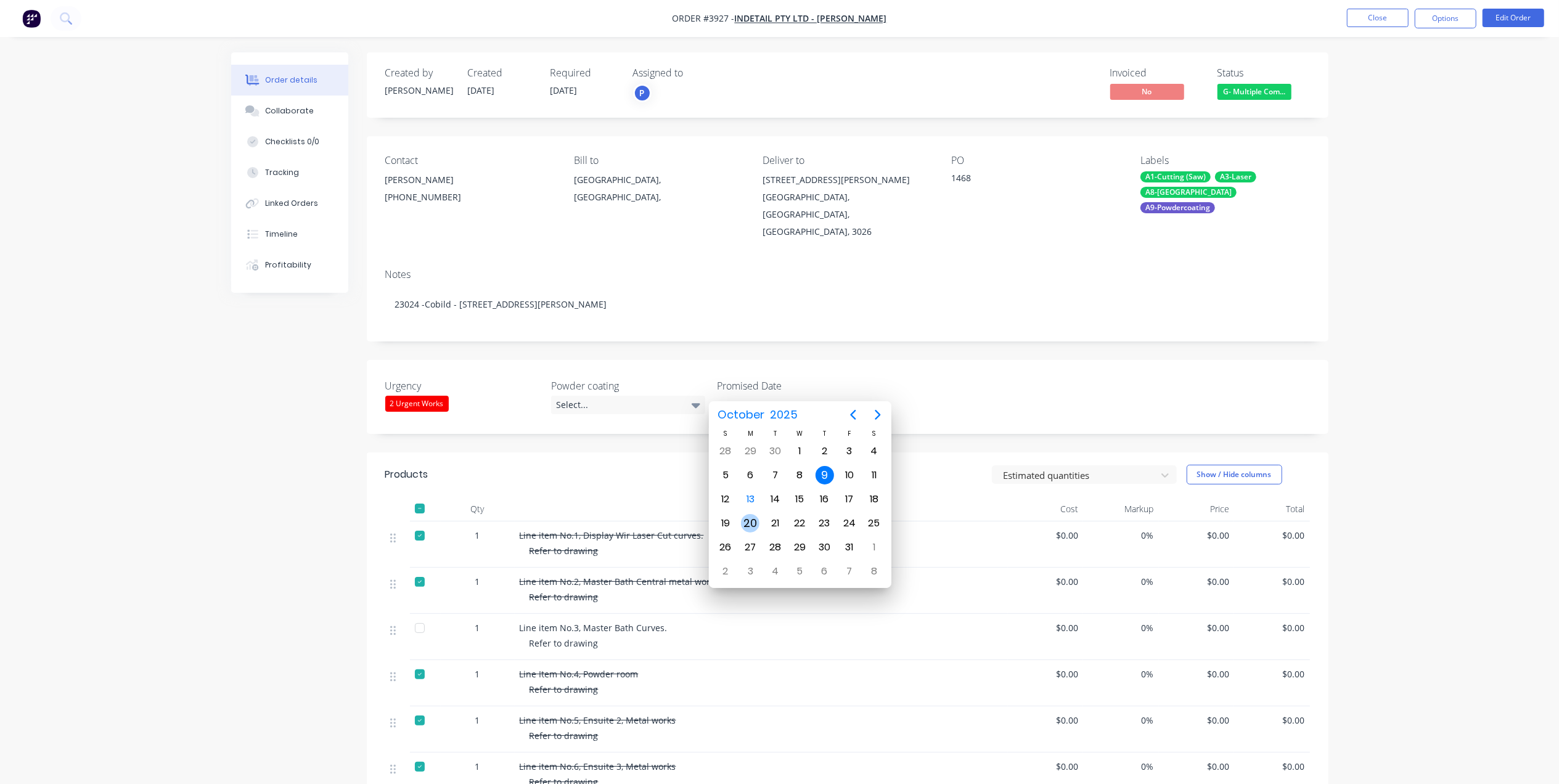
click at [751, 522] on div "20" at bounding box center [750, 523] width 19 height 19
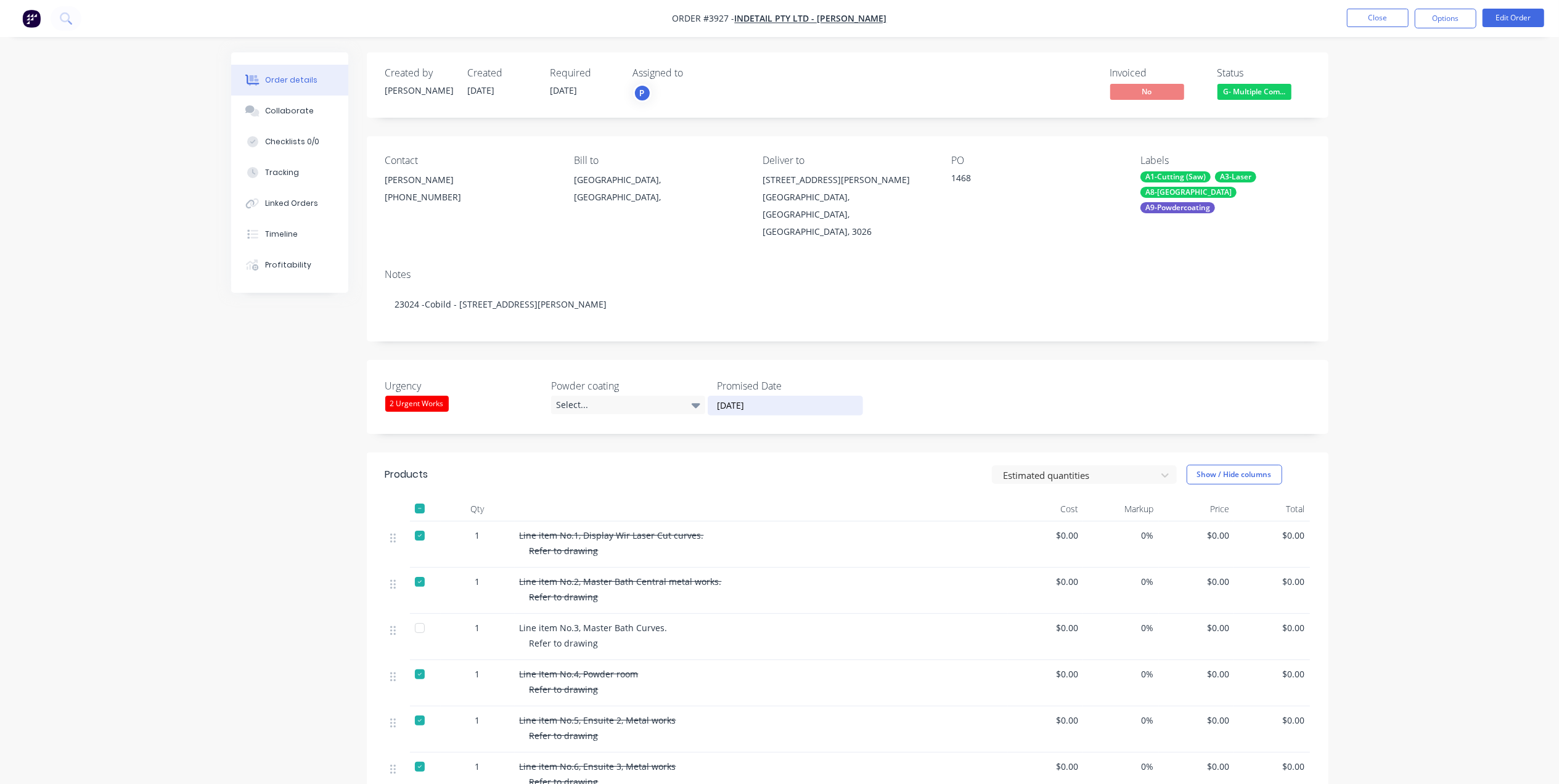
click at [750, 396] on input "[DATE]" at bounding box center [785, 405] width 153 height 19
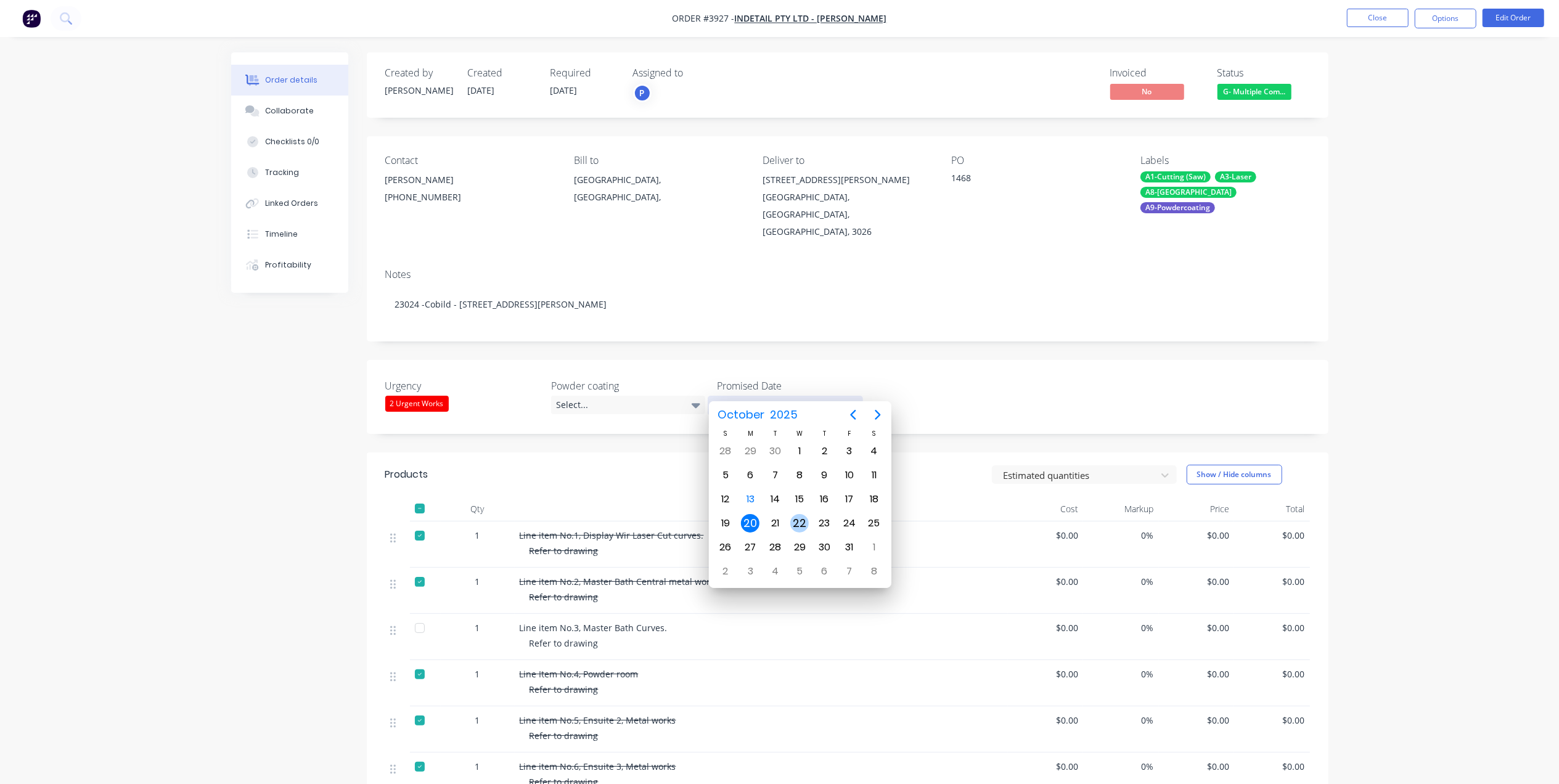
click at [797, 521] on div "22" at bounding box center [800, 523] width 19 height 19
type input "[DATE]"
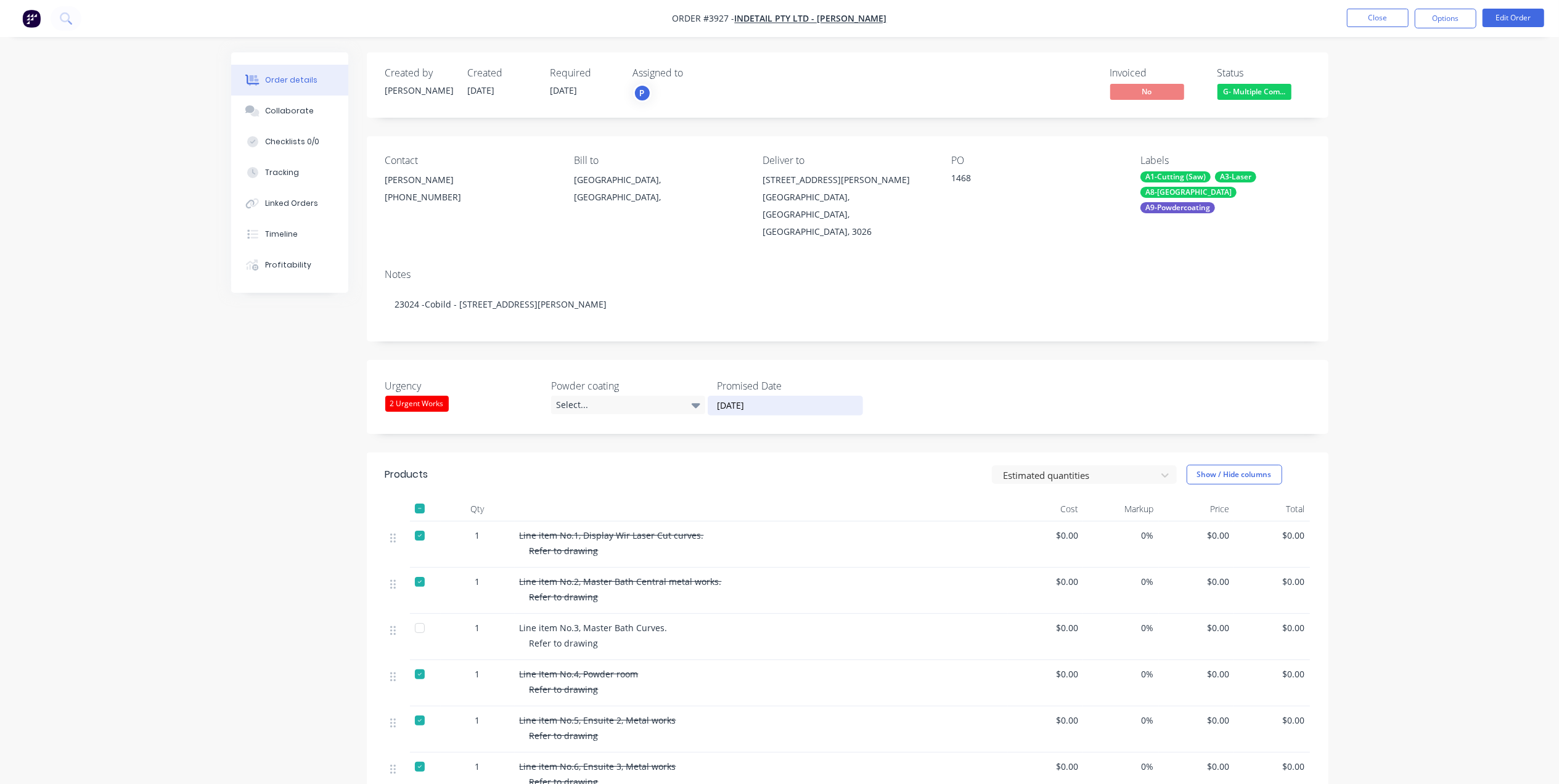
click at [723, 396] on input "[DATE]" at bounding box center [785, 405] width 153 height 19
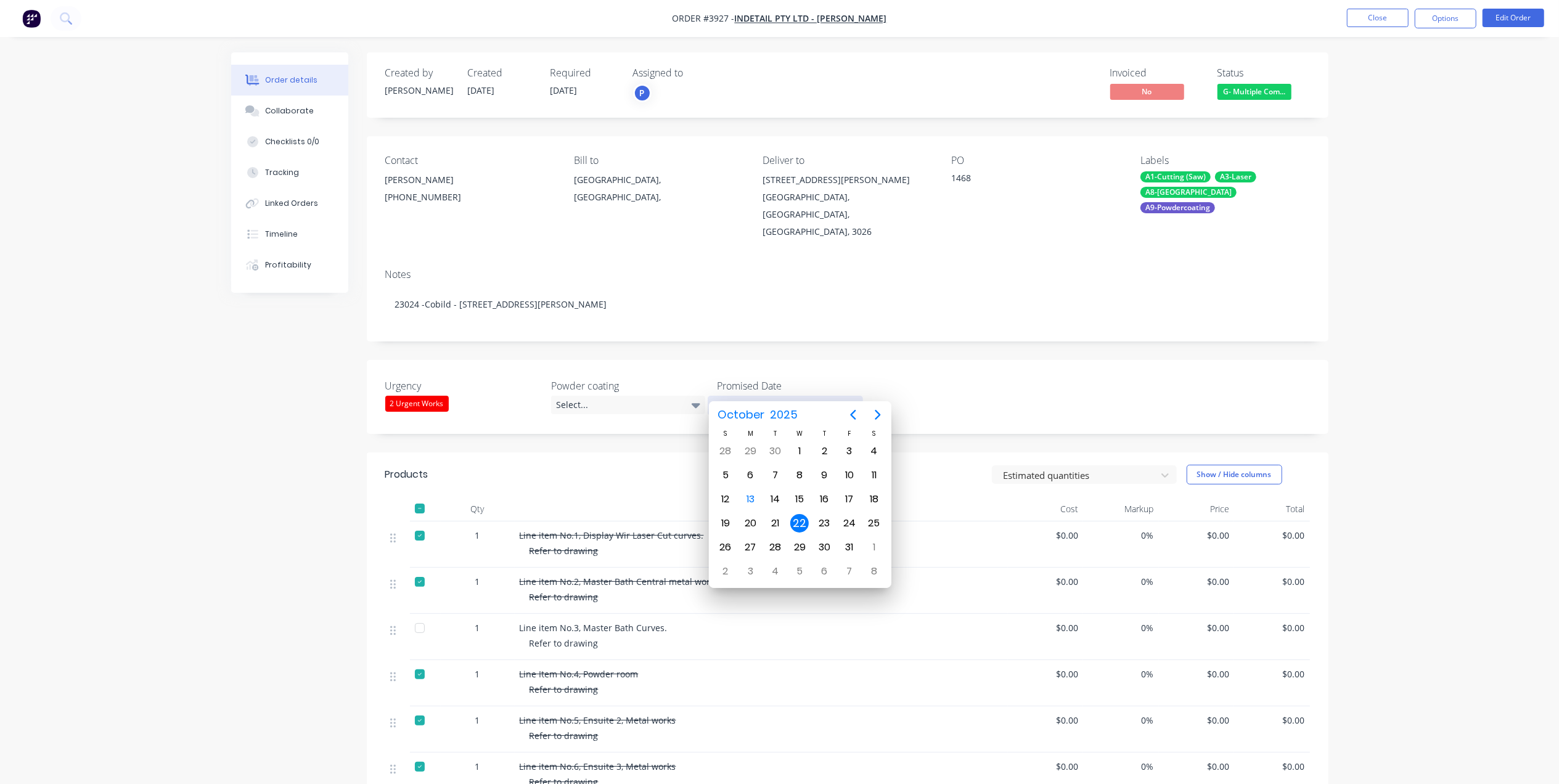
drag, startPoint x: 804, startPoint y: 522, endPoint x: 797, endPoint y: 508, distance: 15.7
click at [804, 522] on div "22" at bounding box center [800, 523] width 19 height 19
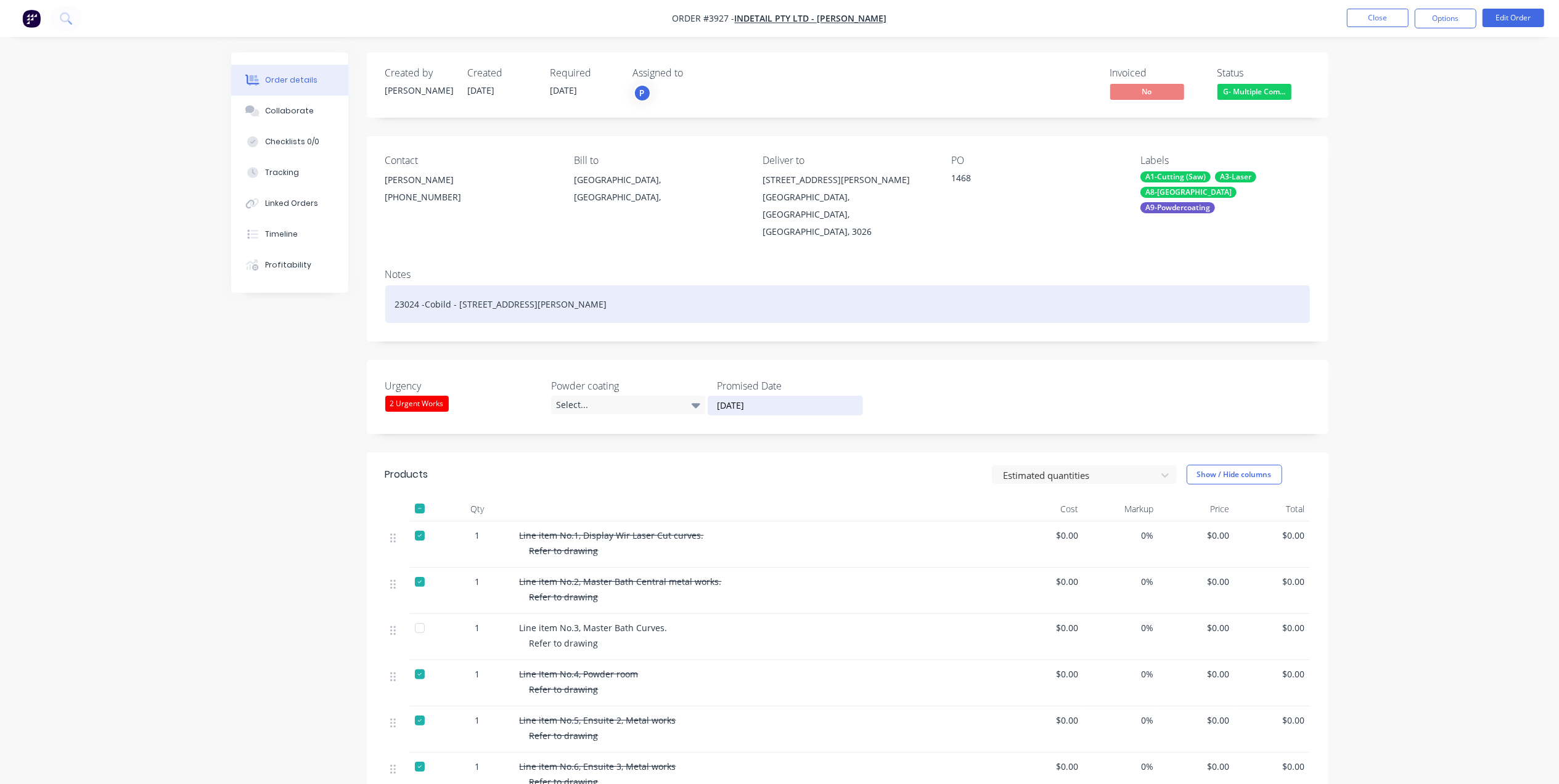
click at [789, 290] on div "23024 -Cobild - [STREET_ADDRESS][PERSON_NAME]" at bounding box center [847, 304] width 924 height 38
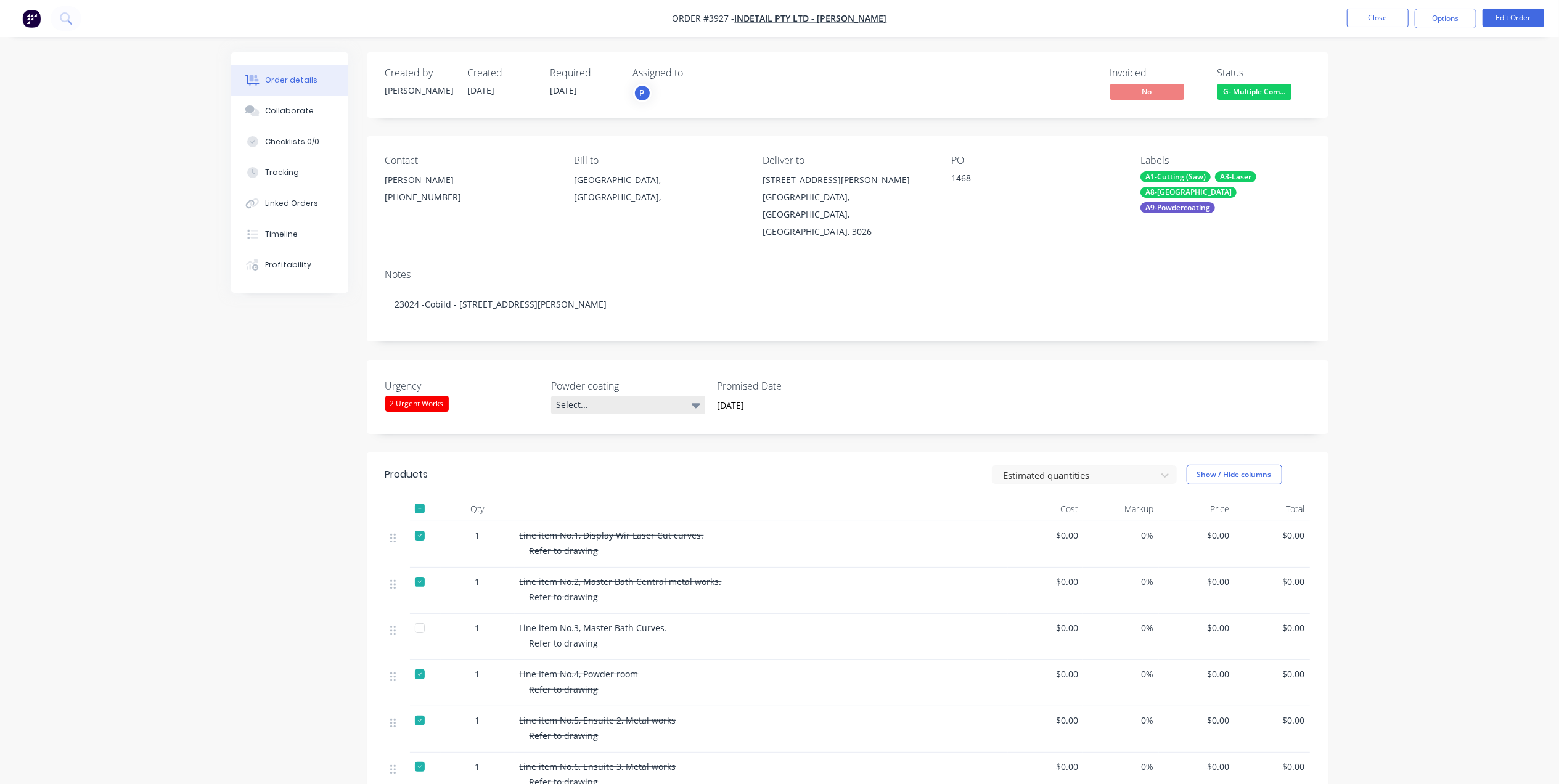
click at [602, 395] on div "Select..." at bounding box center [628, 405] width 154 height 19
click at [422, 395] on div "2 Urgent Works" at bounding box center [417, 404] width 63 height 16
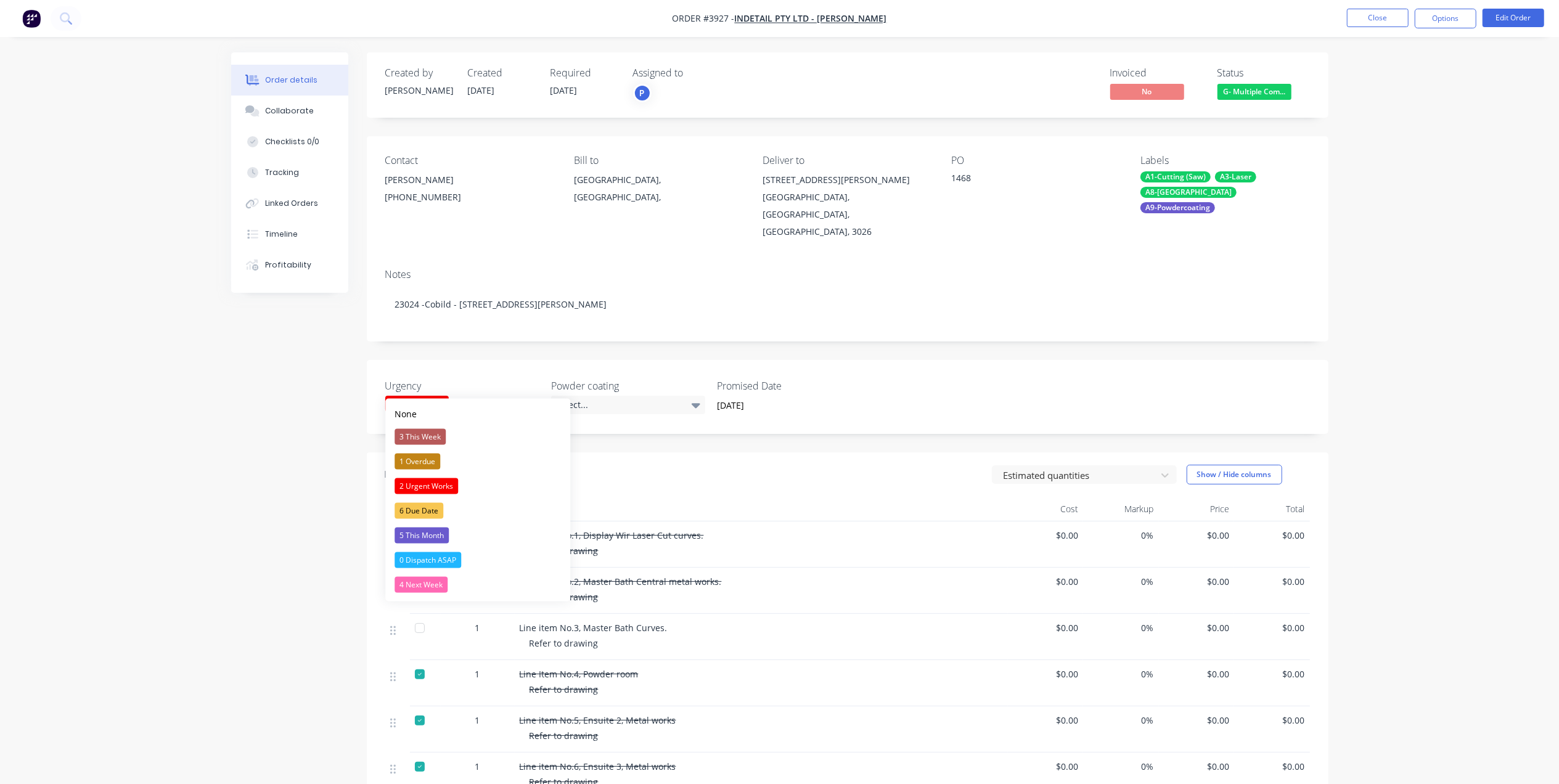
click at [422, 395] on div "2 Urgent Works" at bounding box center [417, 404] width 63 height 16
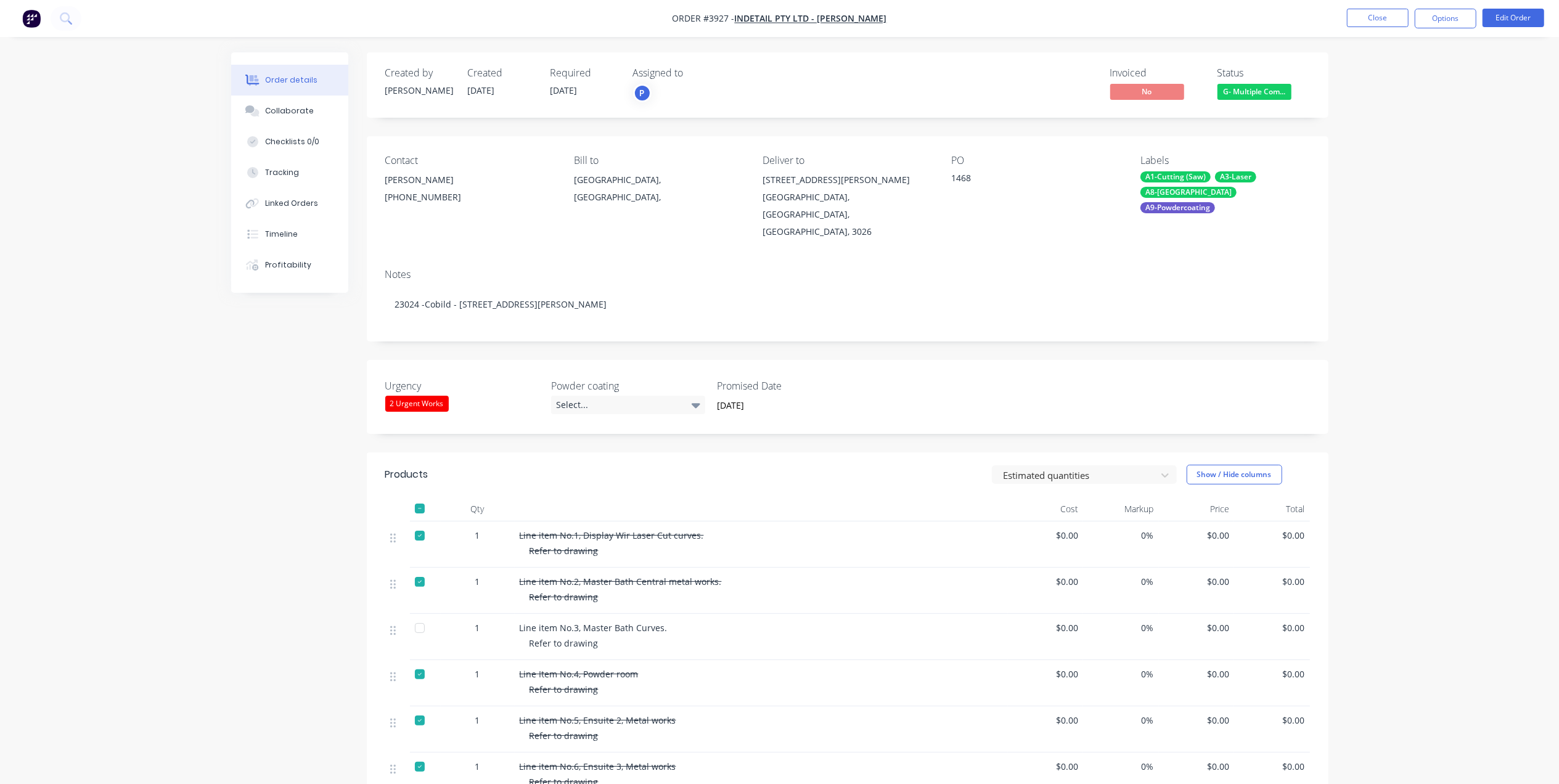
click at [1267, 98] on span "G- Multiple Com..." at bounding box center [1254, 91] width 74 height 16
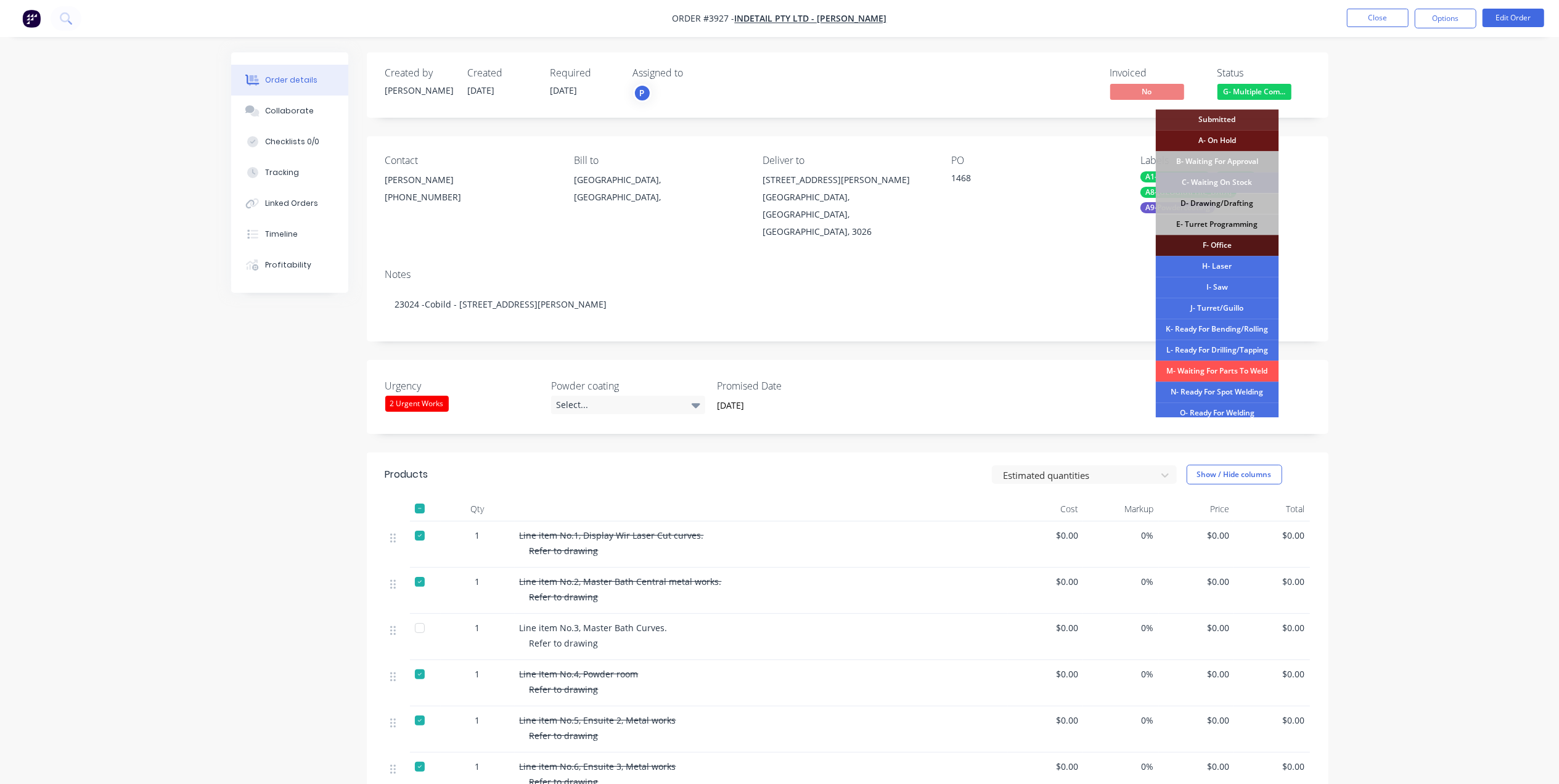
click at [1248, 181] on div "C- Waiting On Stock" at bounding box center [1217, 182] width 123 height 21
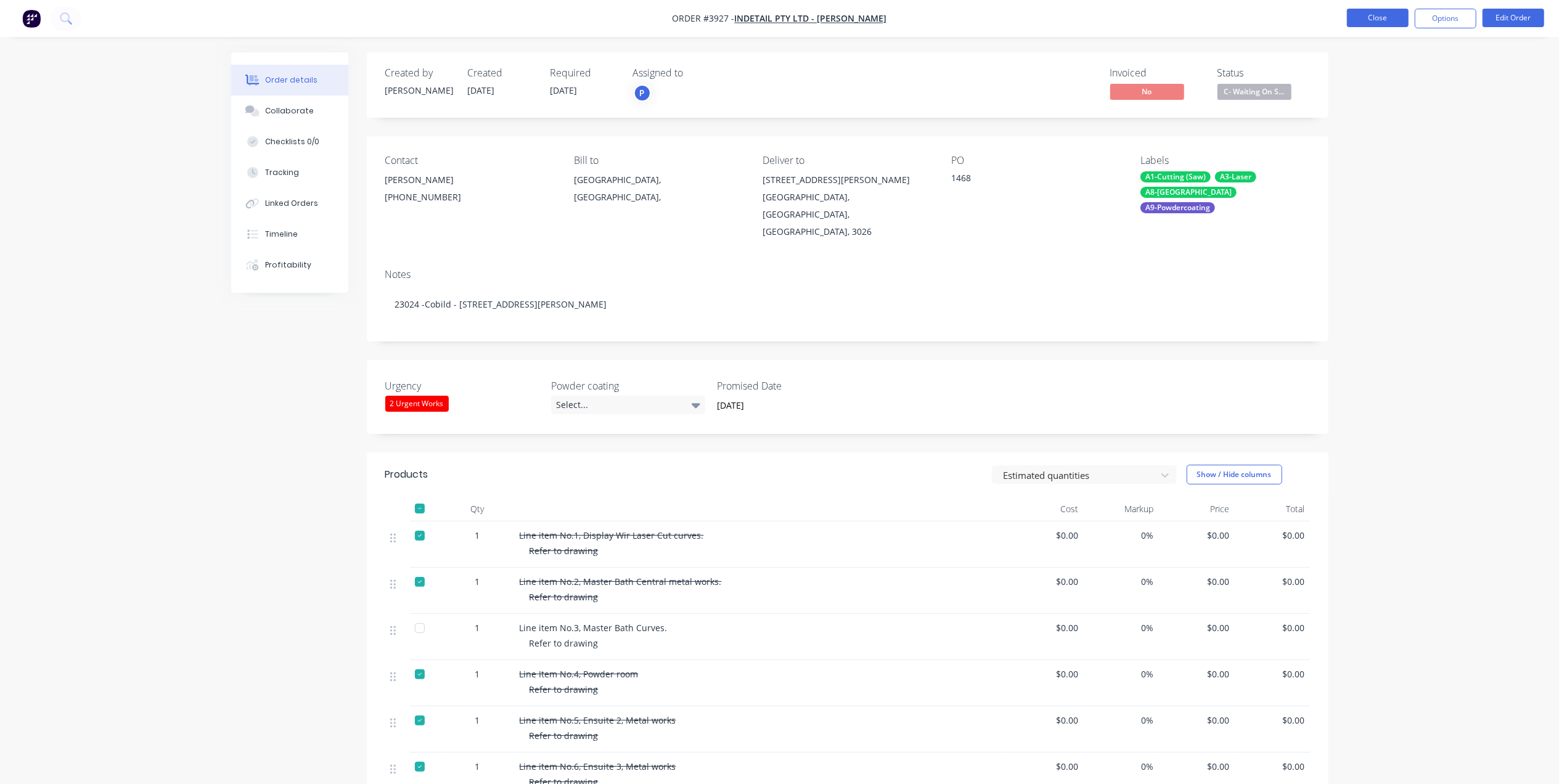
click at [1389, 22] on button "Close" at bounding box center [1378, 18] width 61 height 19
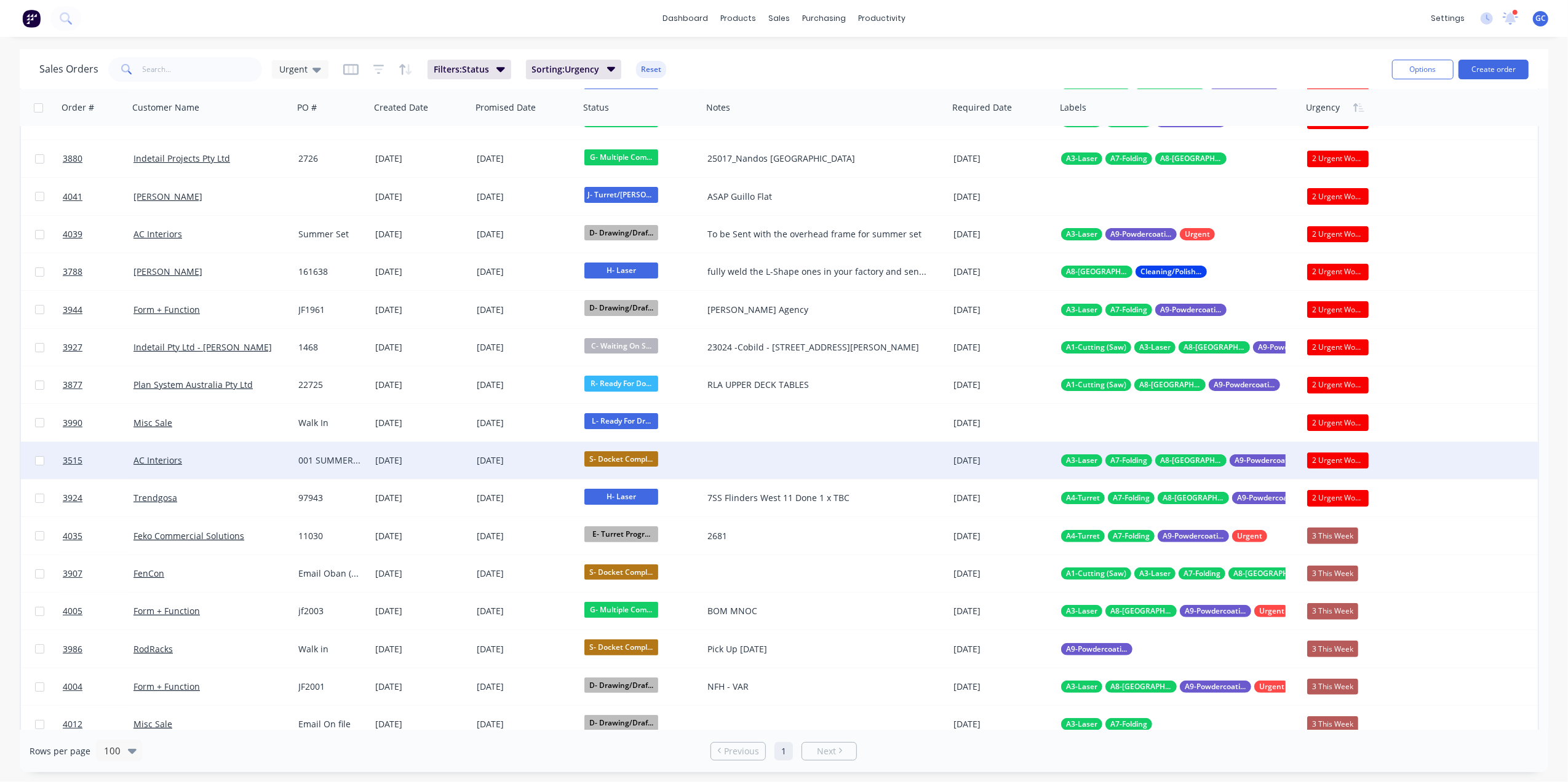
scroll to position [164, 0]
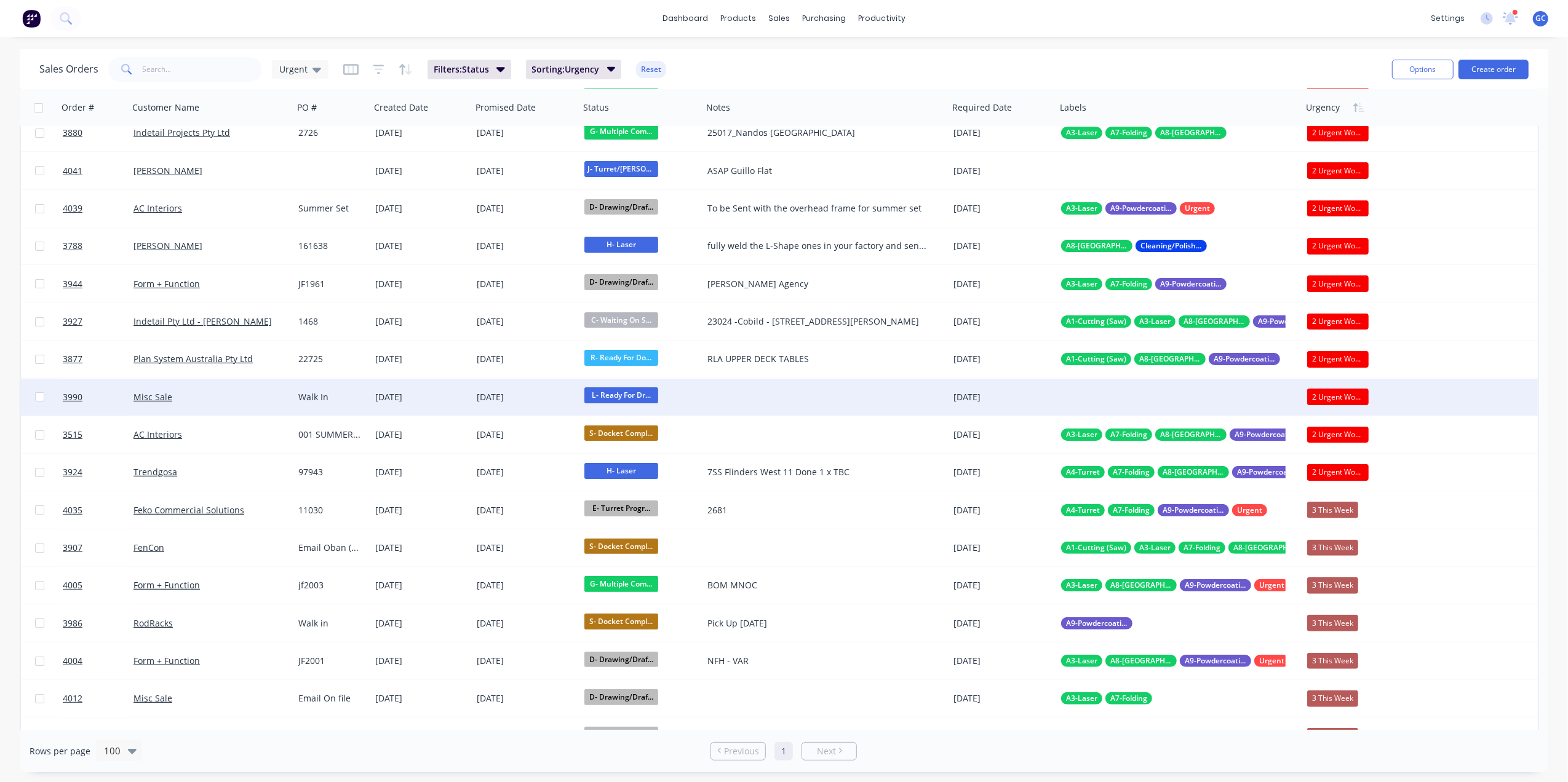
click at [268, 388] on div "Misc Sale" at bounding box center [211, 397] width 165 height 37
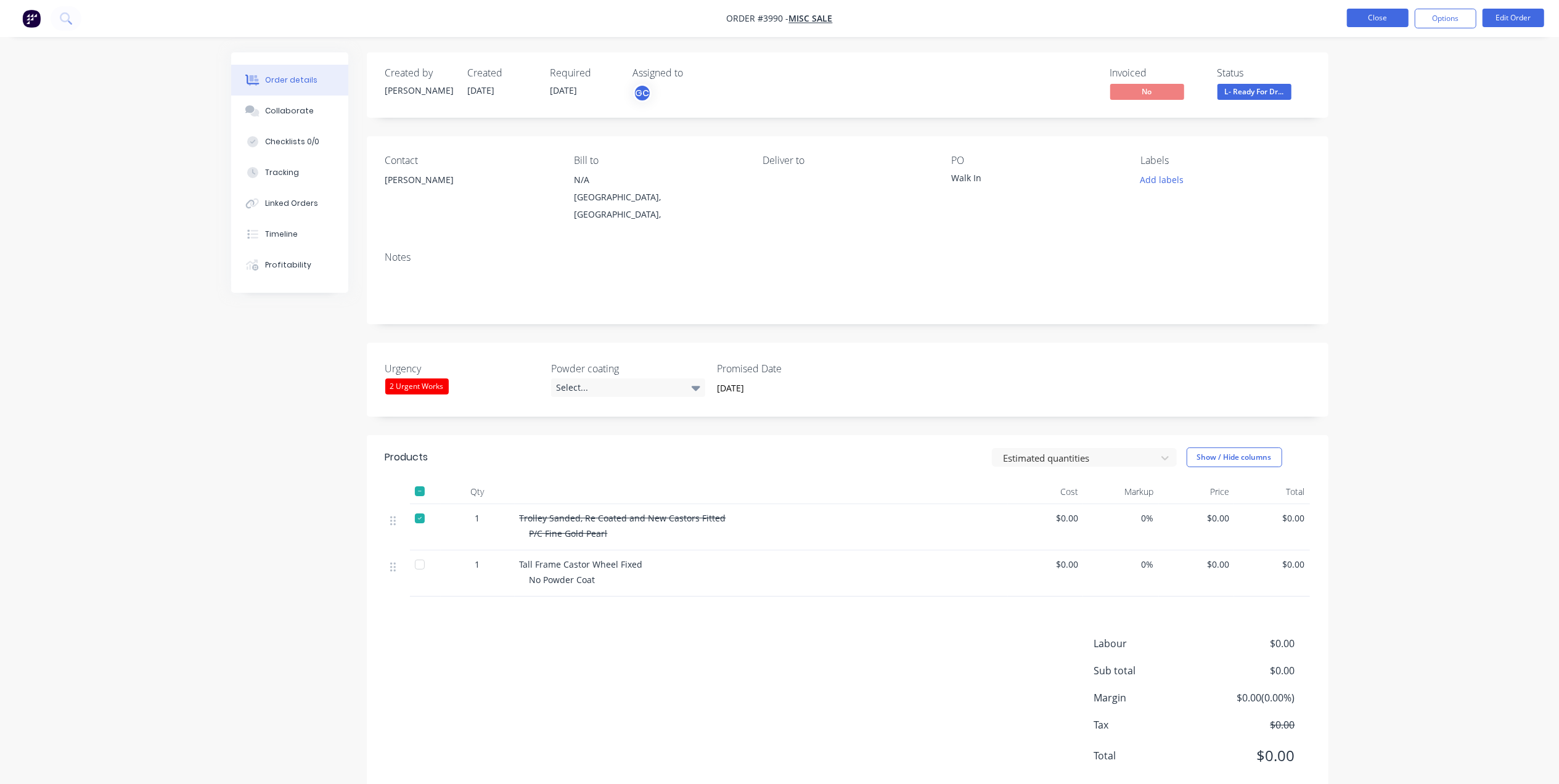
click at [1360, 18] on button "Close" at bounding box center [1378, 18] width 61 height 19
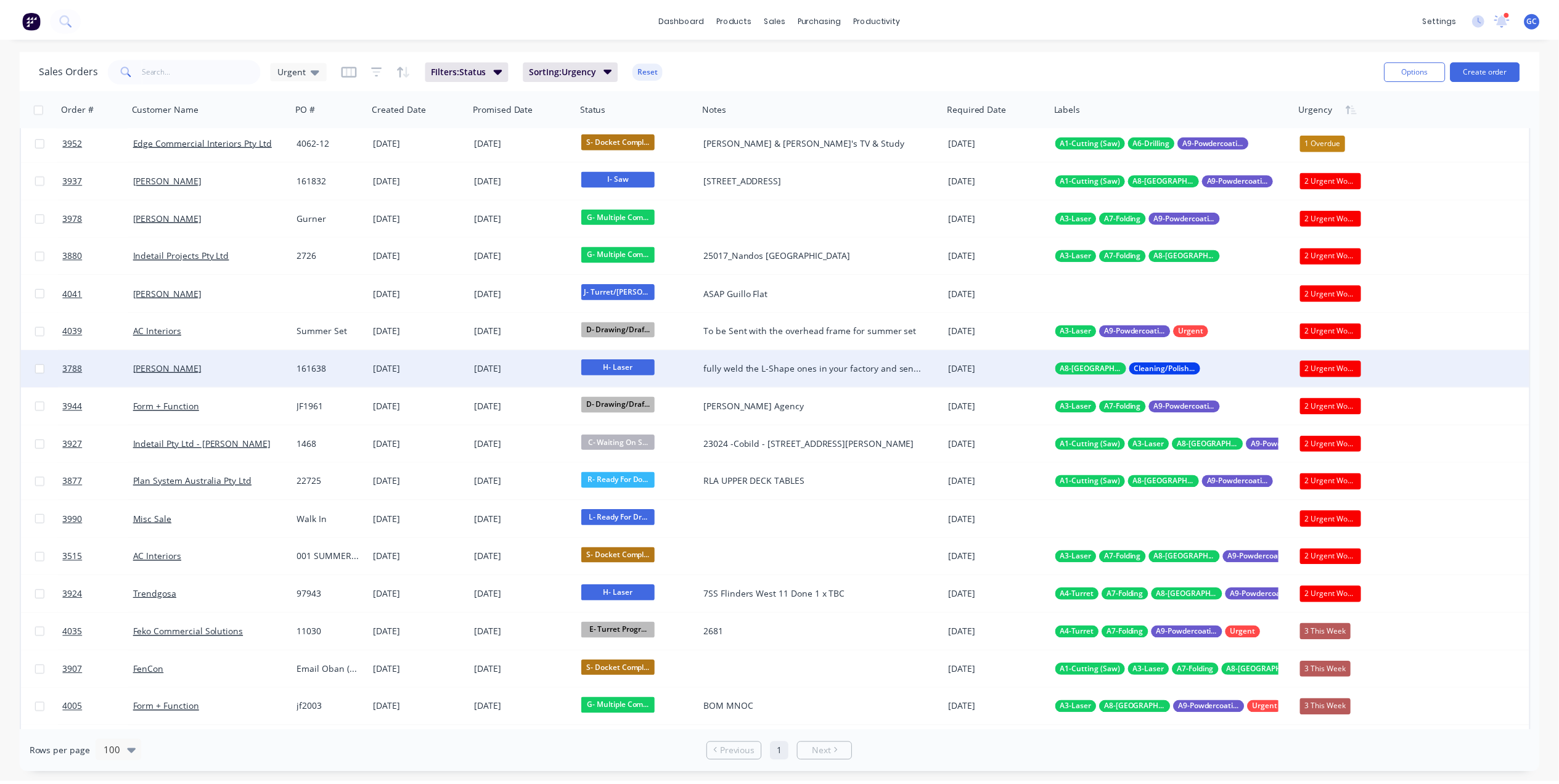
scroll to position [82, 0]
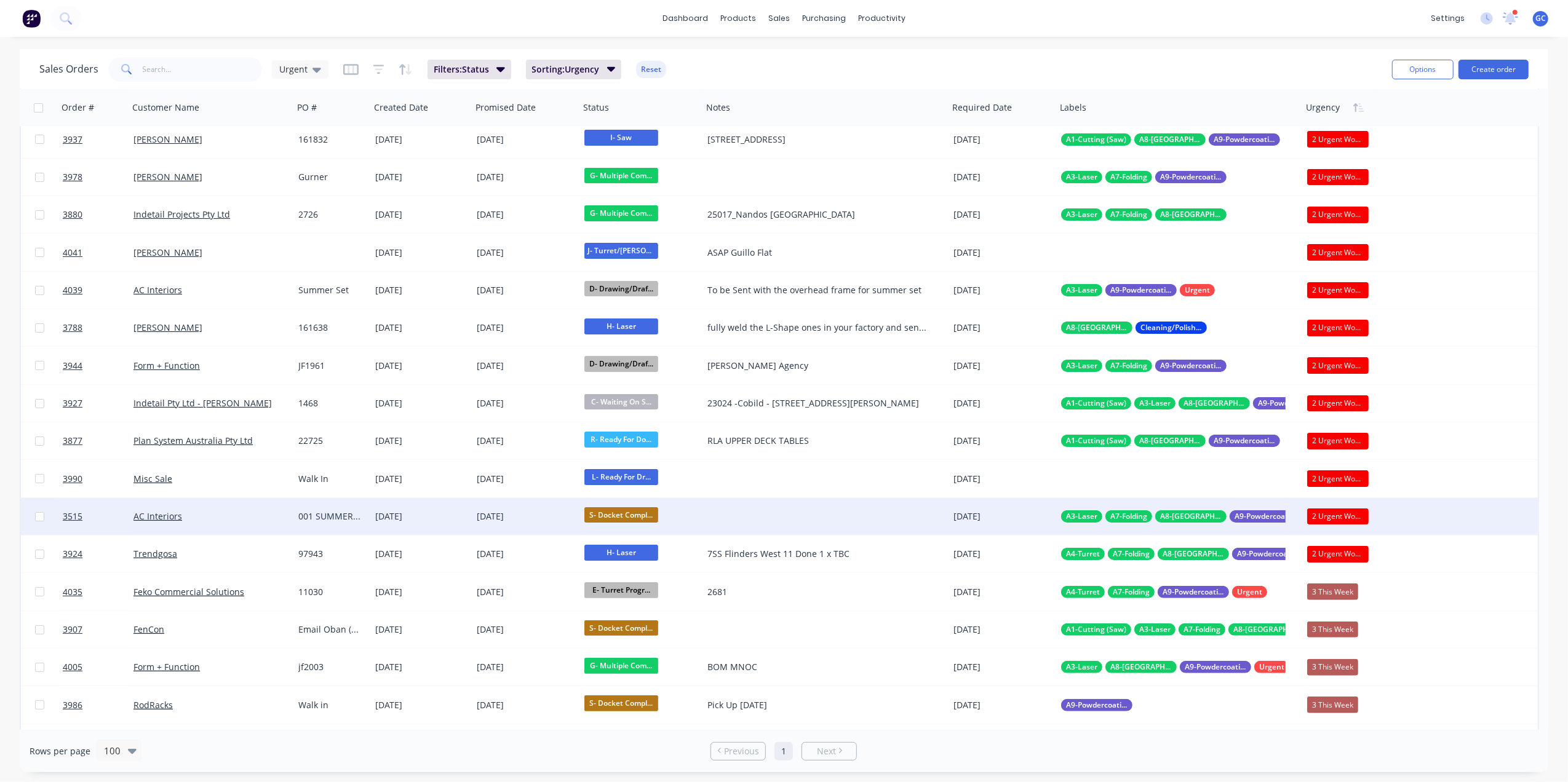
click at [249, 517] on div "AC Interiors" at bounding box center [207, 516] width 147 height 12
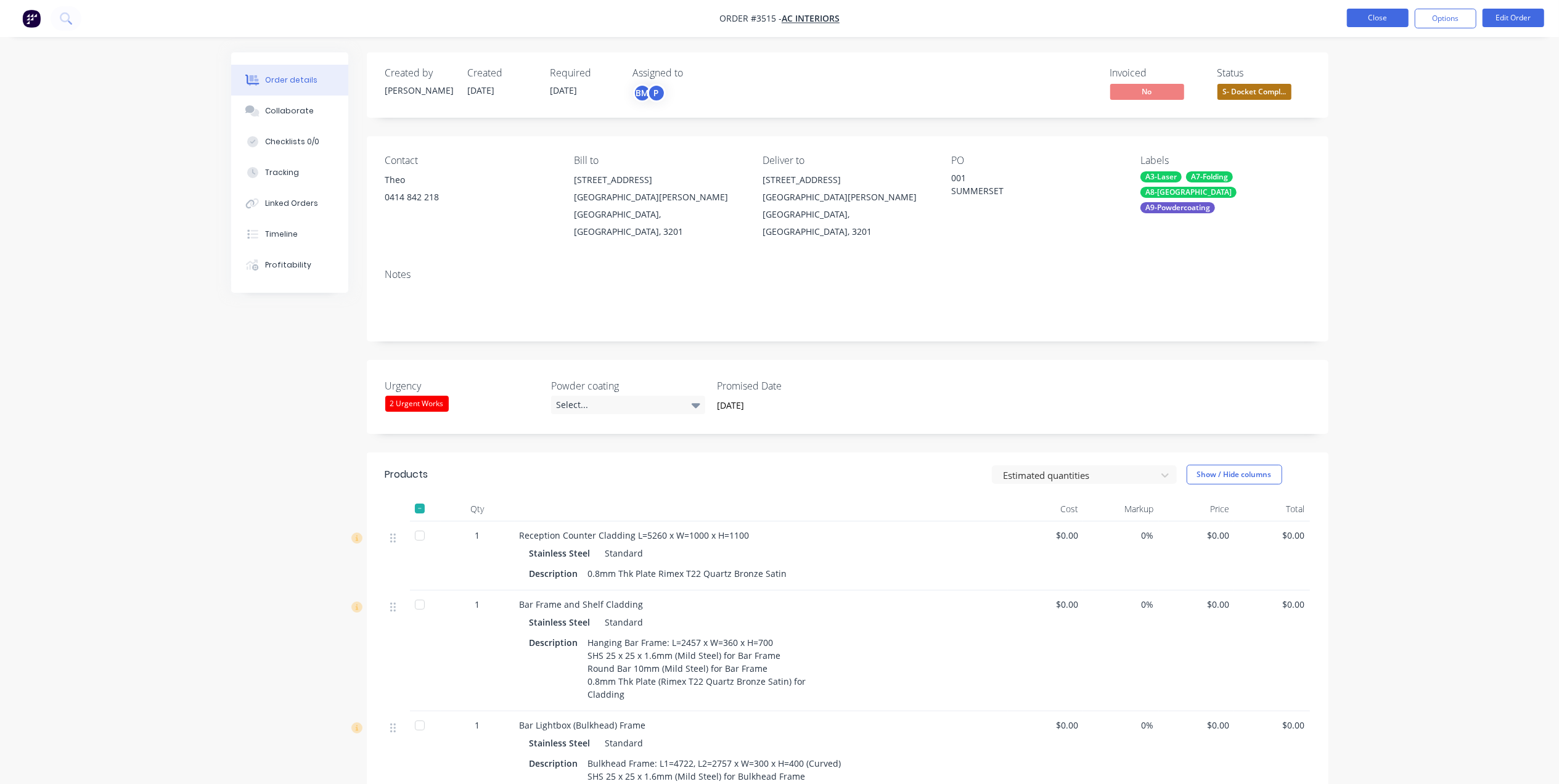
click at [1367, 25] on button "Close" at bounding box center [1378, 18] width 61 height 19
